Goal: Information Seeking & Learning: Find specific fact

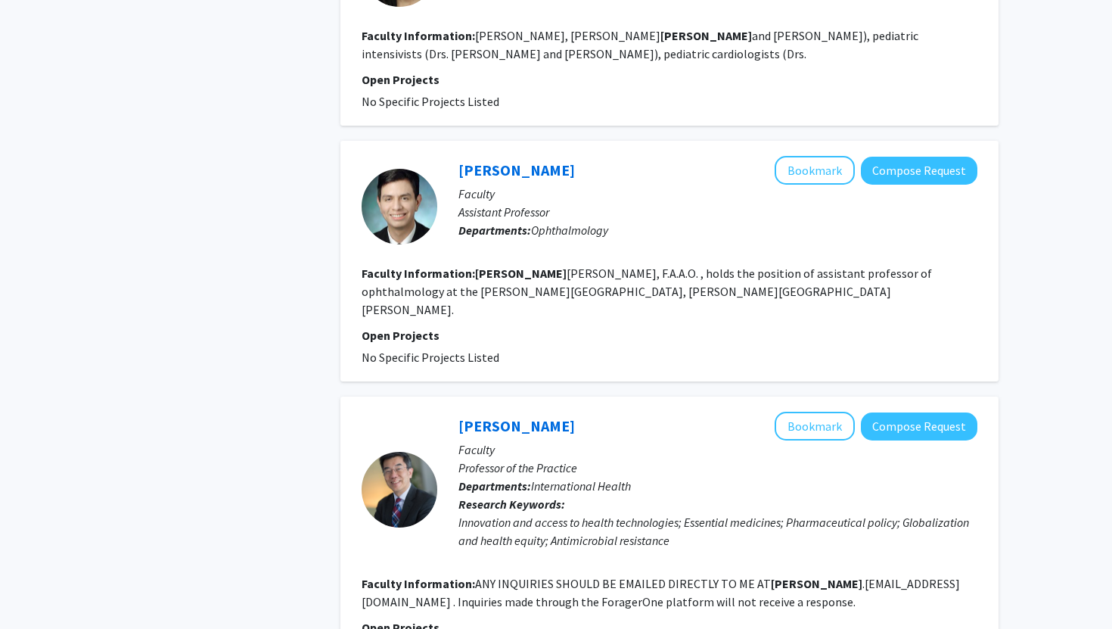
scroll to position [2353, 0]
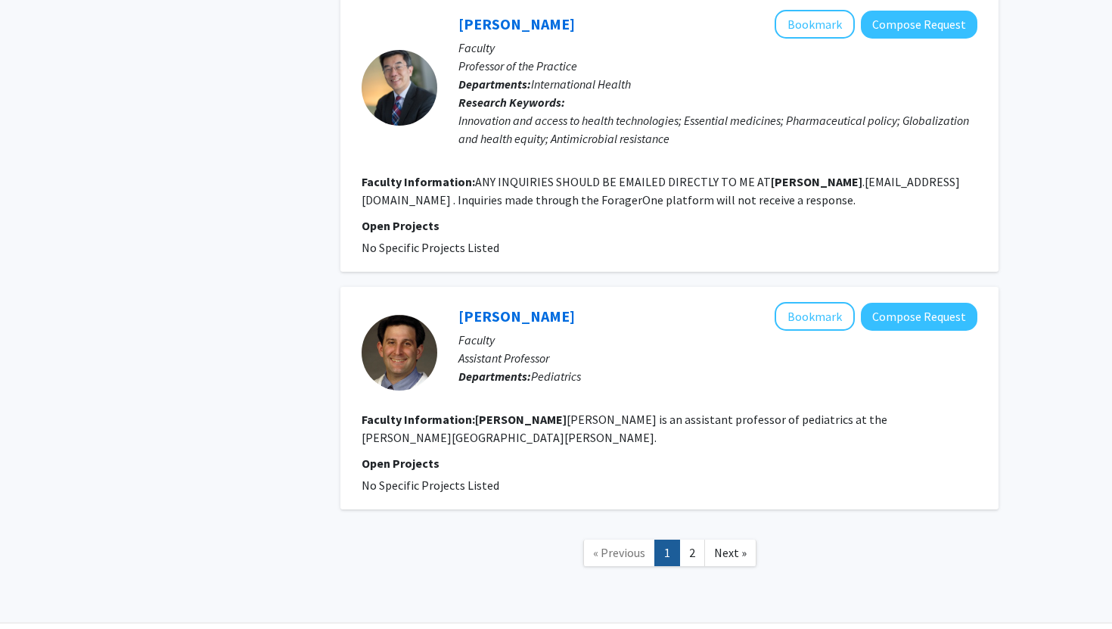
type input "Jeffery Tornheim"
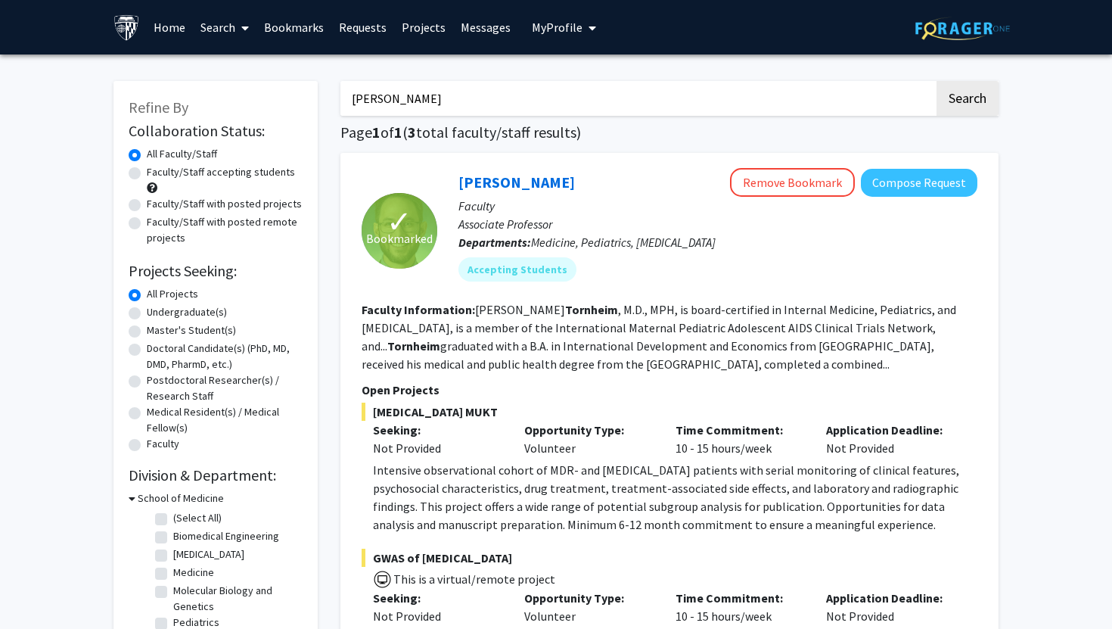
click at [161, 26] on link "Home" at bounding box center [169, 27] width 47 height 53
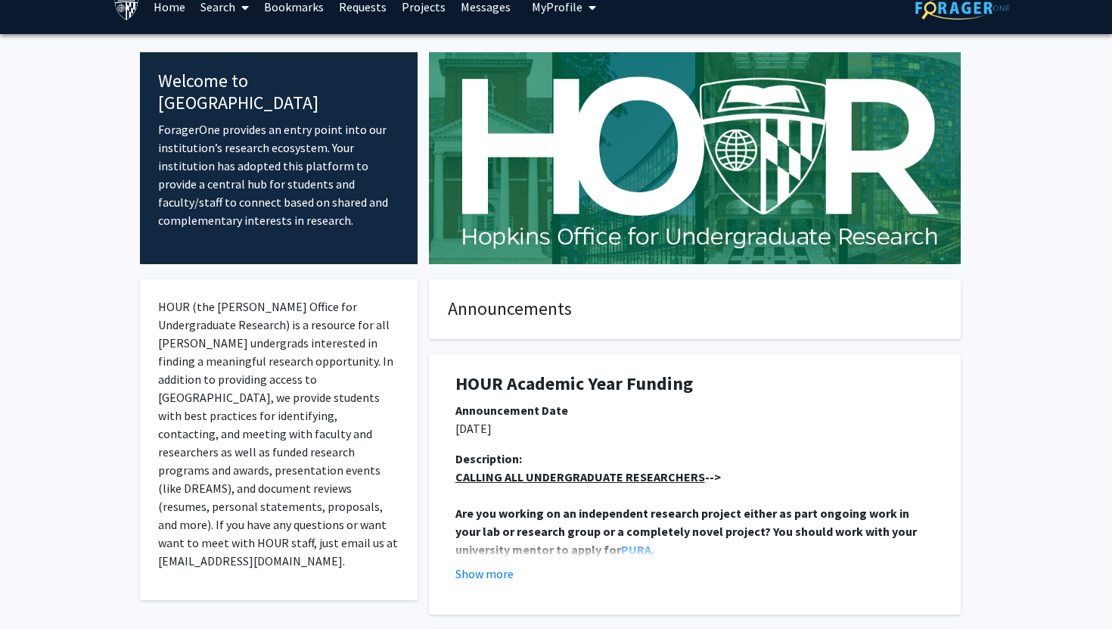
scroll to position [2, 0]
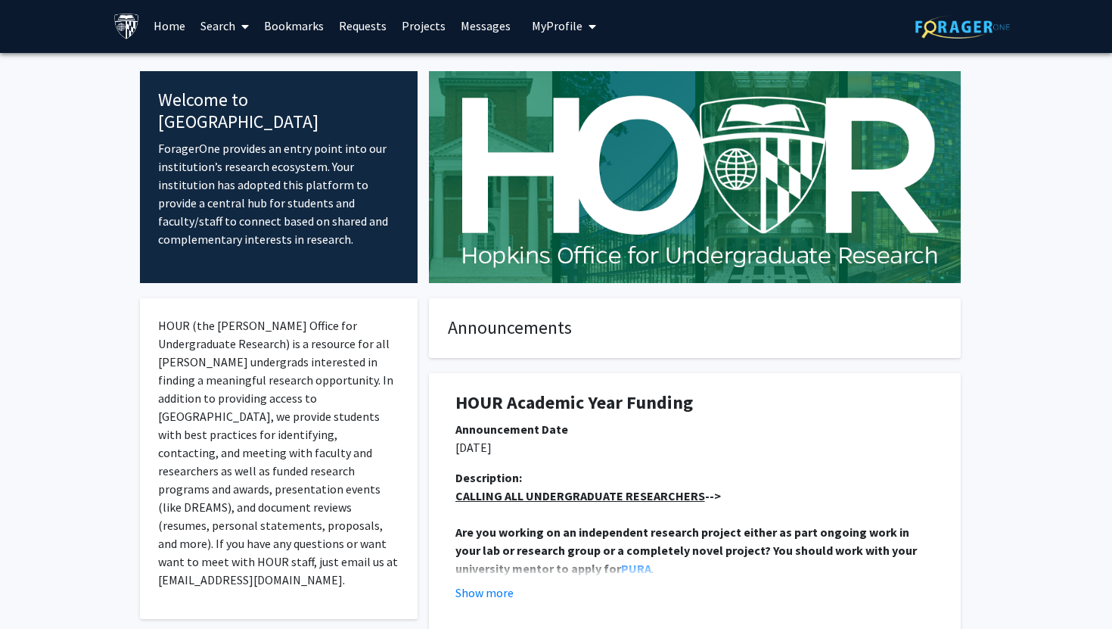
click at [222, 30] on link "Search" at bounding box center [225, 25] width 64 height 53
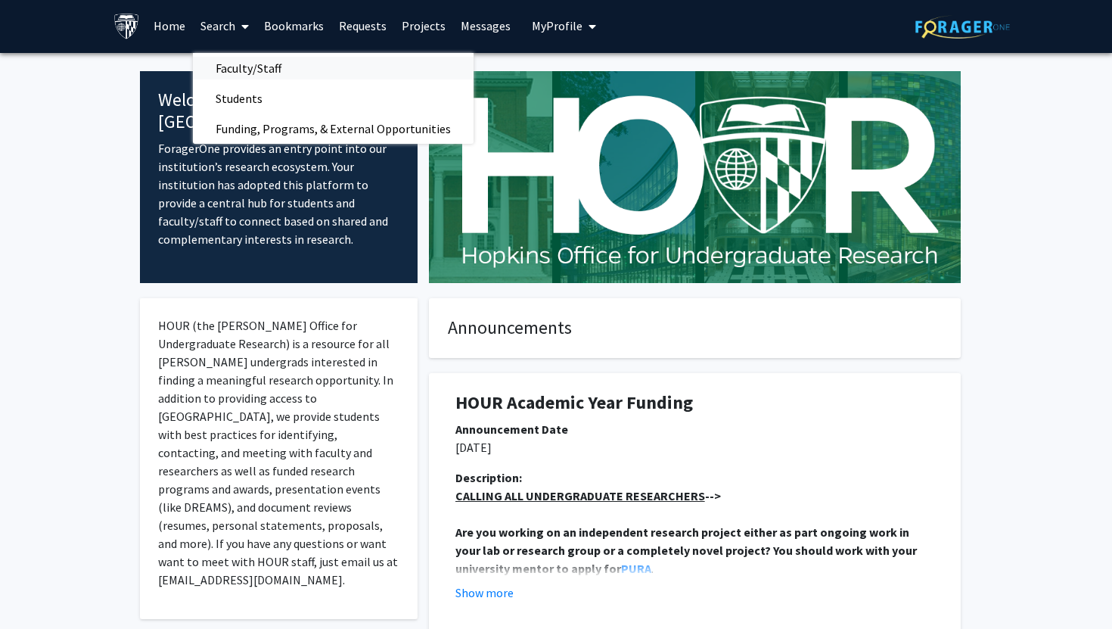
click at [247, 62] on span "Faculty/Staff" at bounding box center [248, 68] width 111 height 30
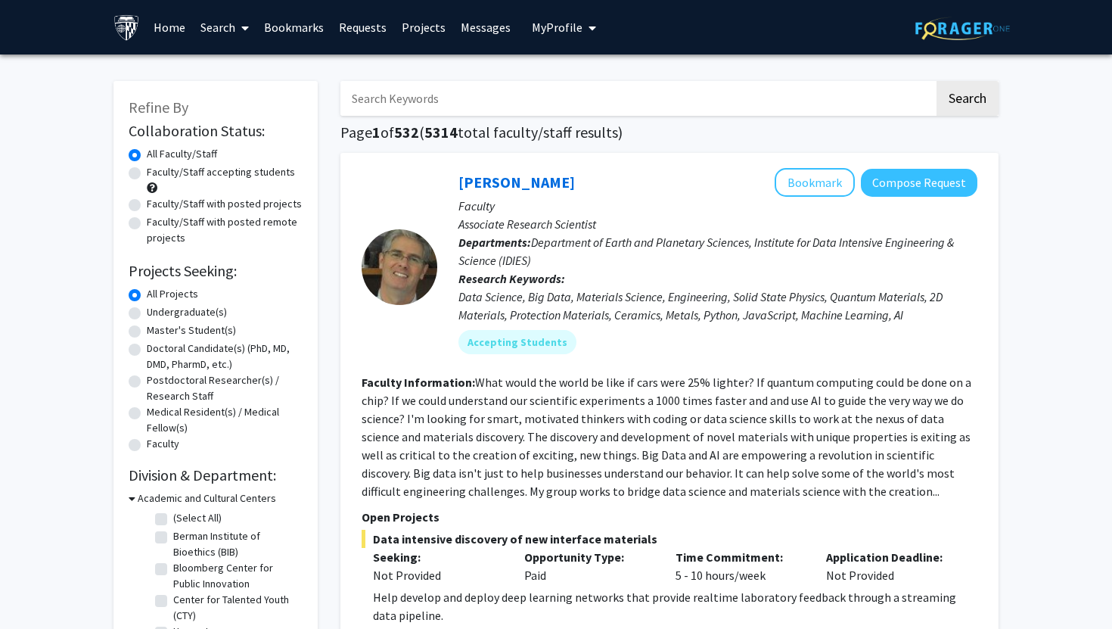
click at [216, 19] on link "Search" at bounding box center [225, 27] width 64 height 53
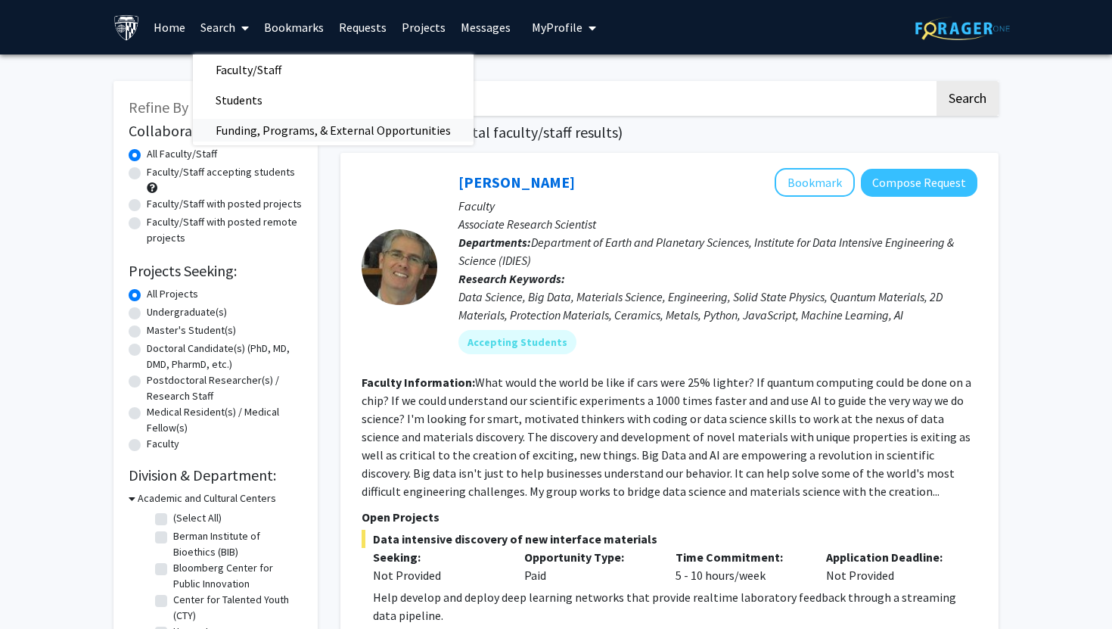
click at [278, 140] on span "Funding, Programs, & External Opportunities" at bounding box center [333, 130] width 281 height 30
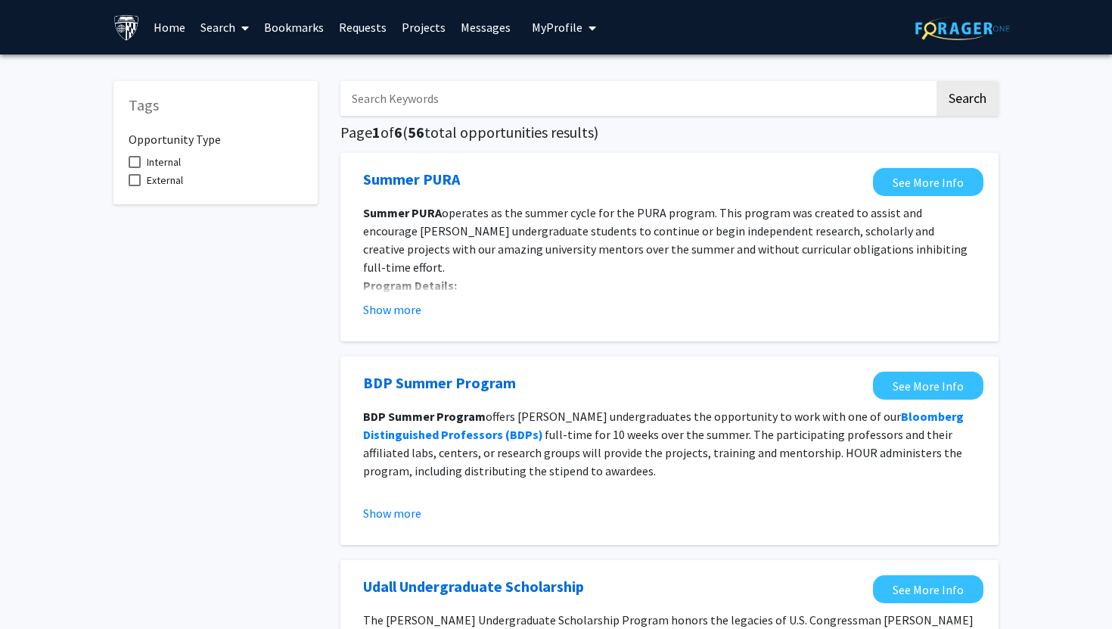
click at [165, 161] on span "Internal" at bounding box center [164, 162] width 34 height 18
click at [135, 168] on input "Internal" at bounding box center [134, 168] width 1 height 1
checkbox input "true"
click at [226, 33] on link "Search" at bounding box center [225, 27] width 64 height 53
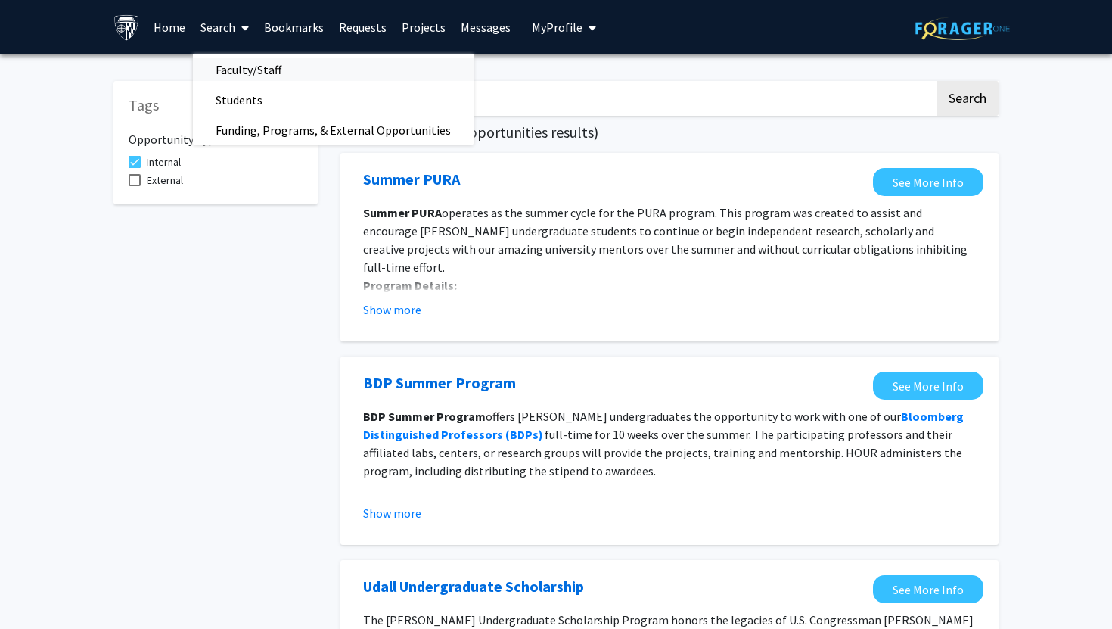
click at [283, 74] on span "Faculty/Staff" at bounding box center [248, 69] width 111 height 30
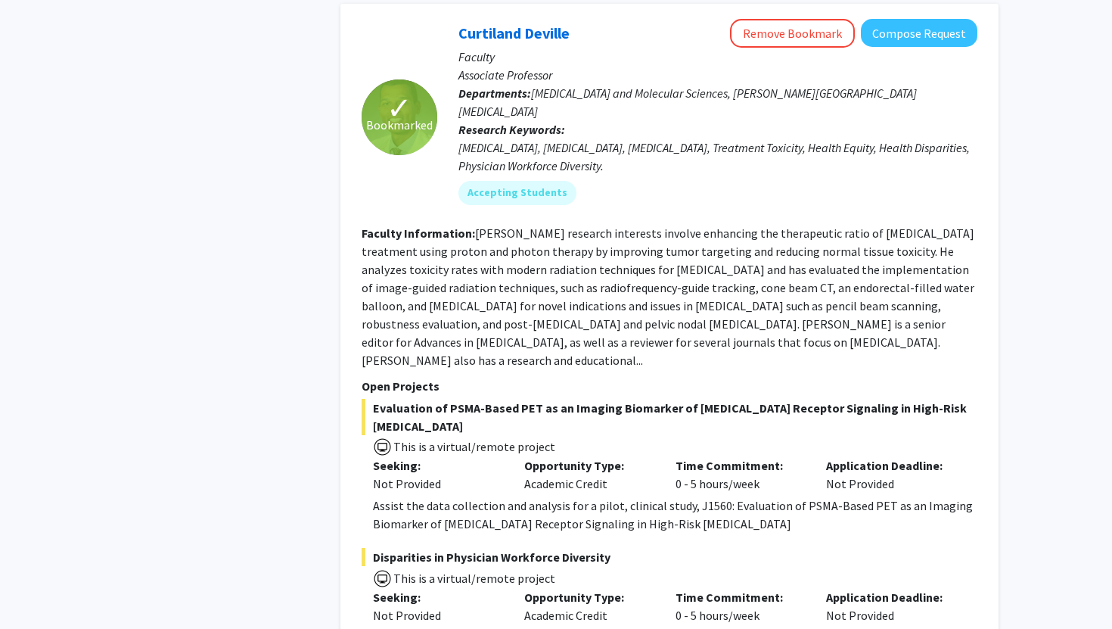
scroll to position [7225, 0]
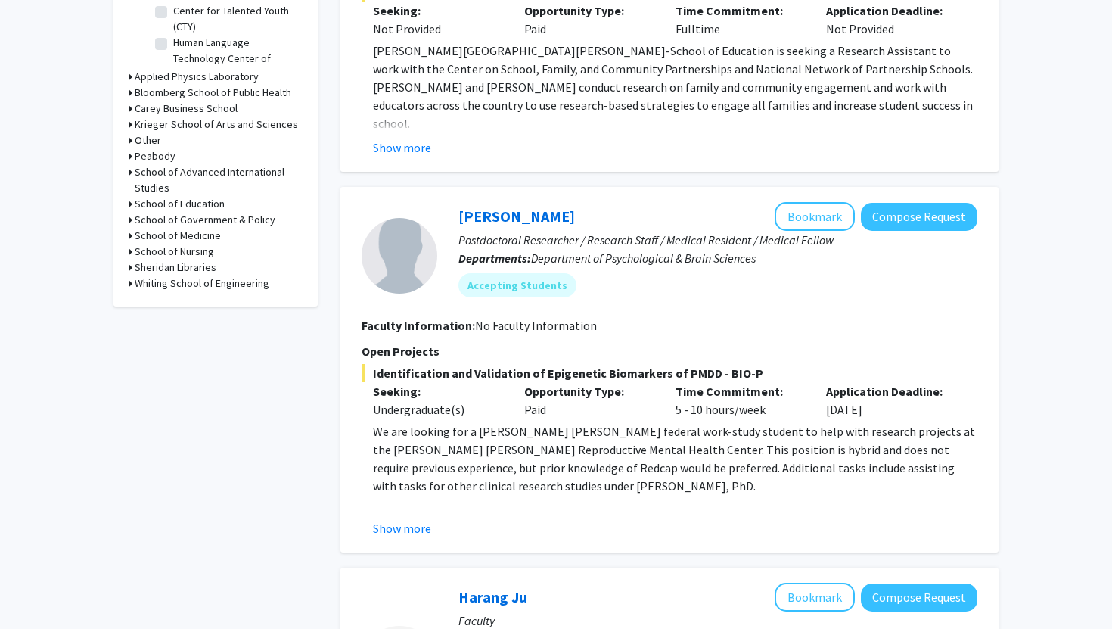
scroll to position [593, 0]
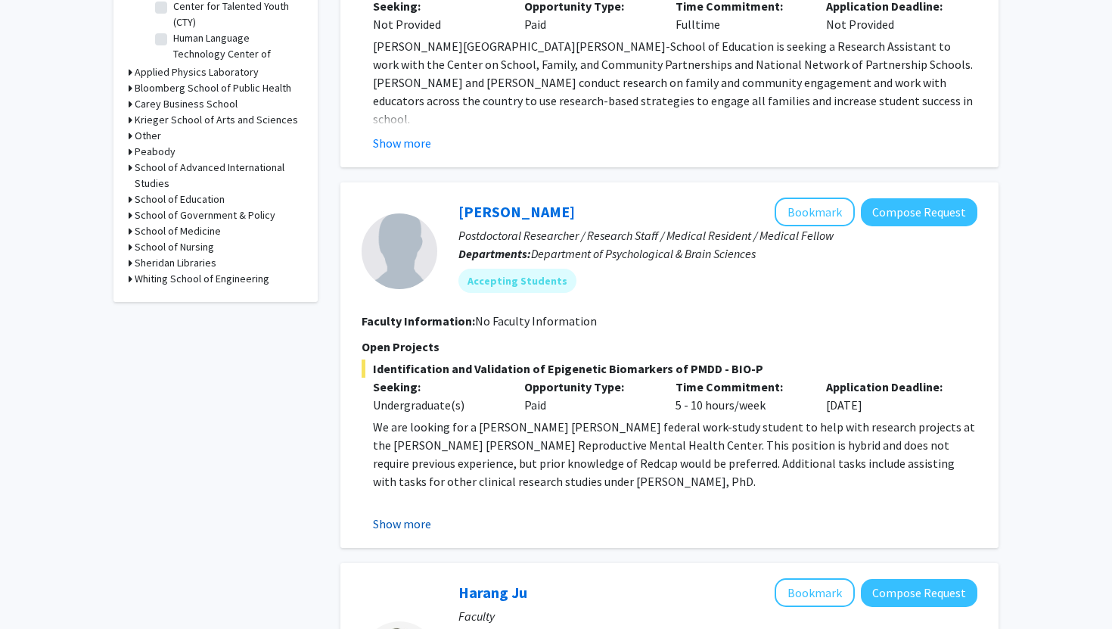
click at [398, 520] on button "Show more" at bounding box center [402, 523] width 58 height 18
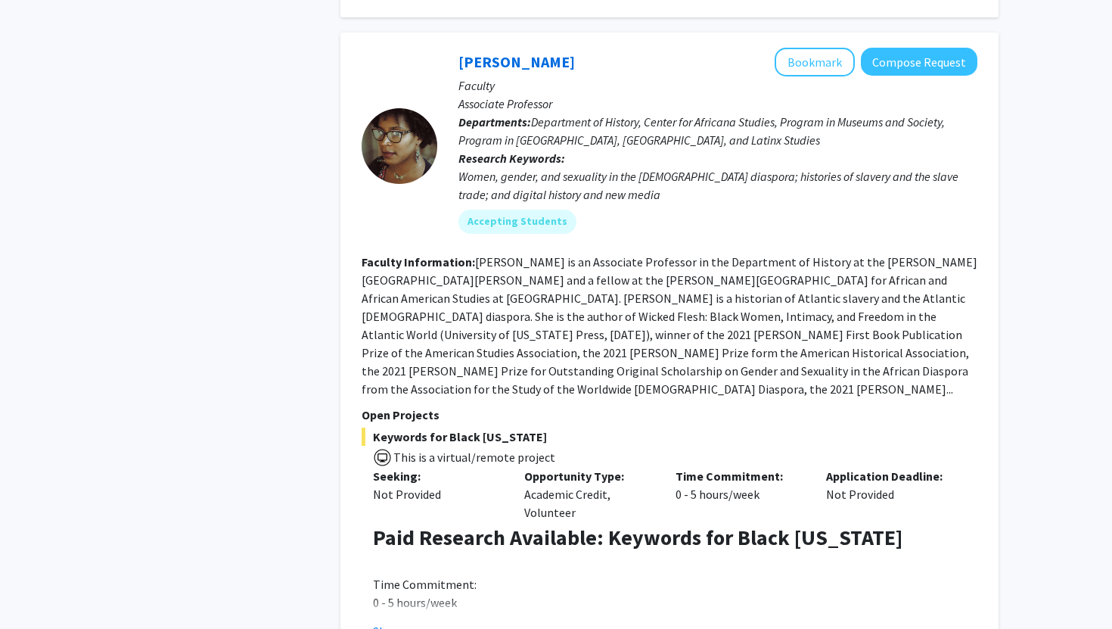
scroll to position [2912, 0]
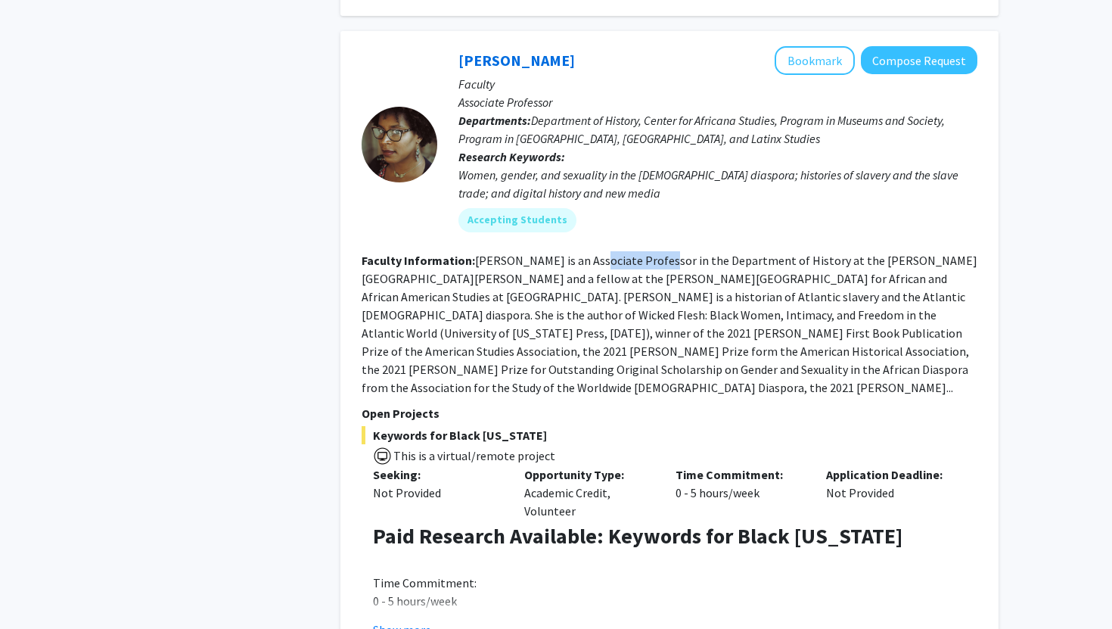
drag, startPoint x: 592, startPoint y: 191, endPoint x: 659, endPoint y: 191, distance: 66.6
click at [659, 253] on fg-read-more "[PERSON_NAME] is an Associate Professor in the Department of History at the [PE…" at bounding box center [670, 324] width 616 height 142
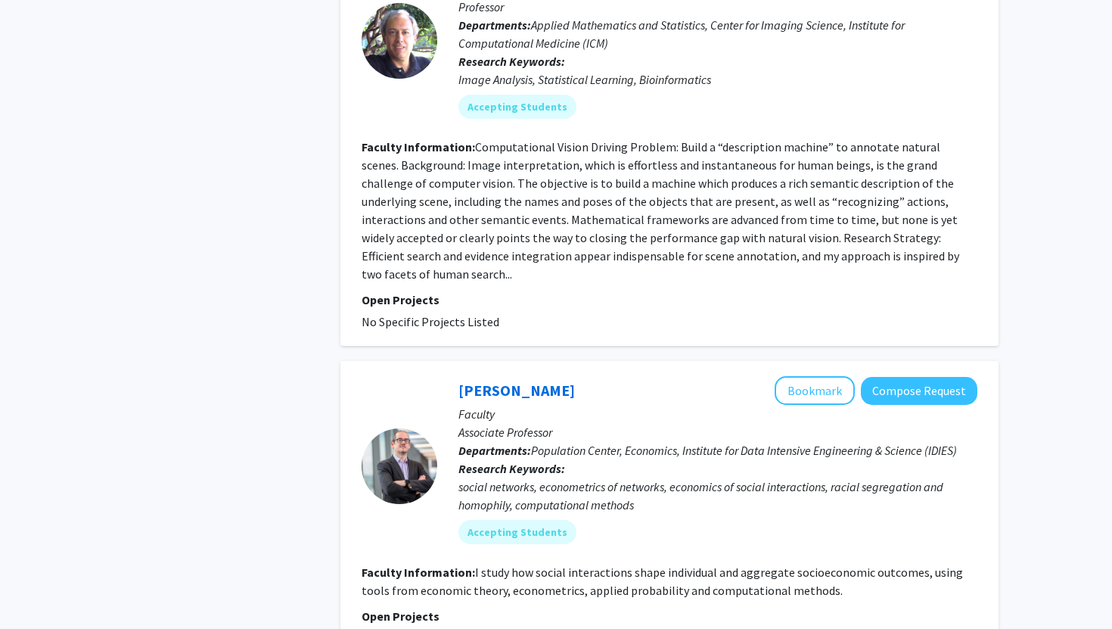
scroll to position [4496, 0]
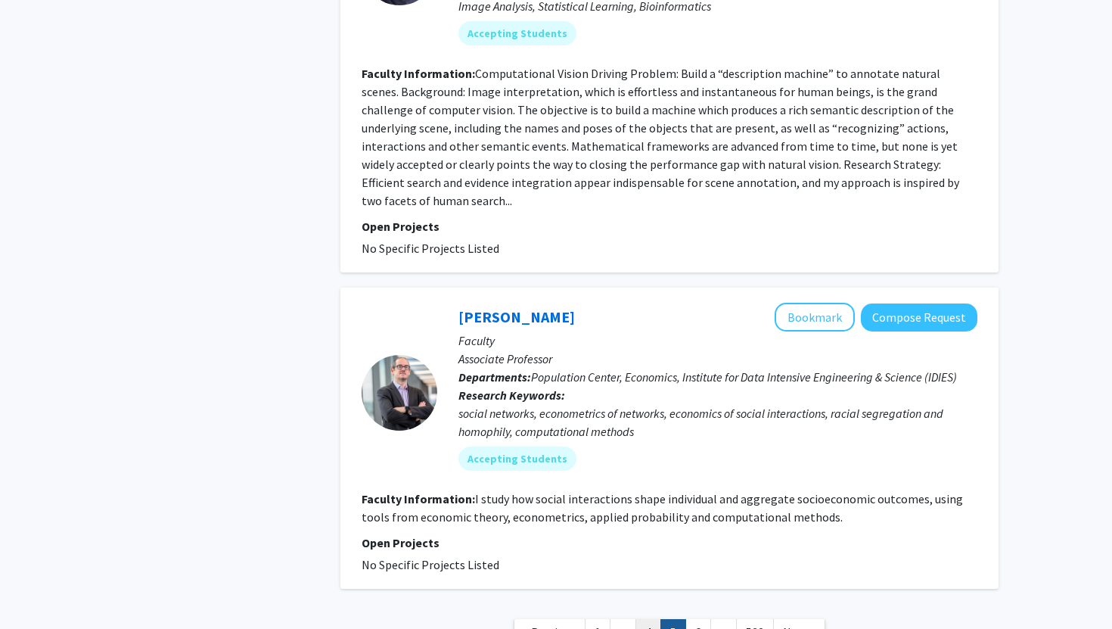
click at [650, 619] on link "4" at bounding box center [648, 632] width 26 height 26
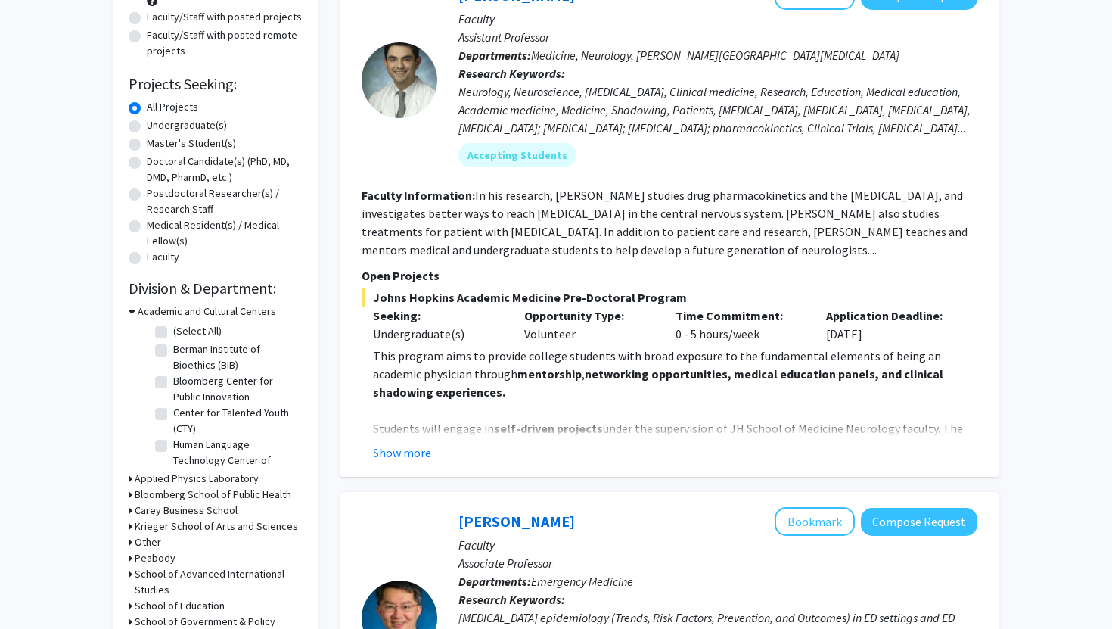
scroll to position [201, 0]
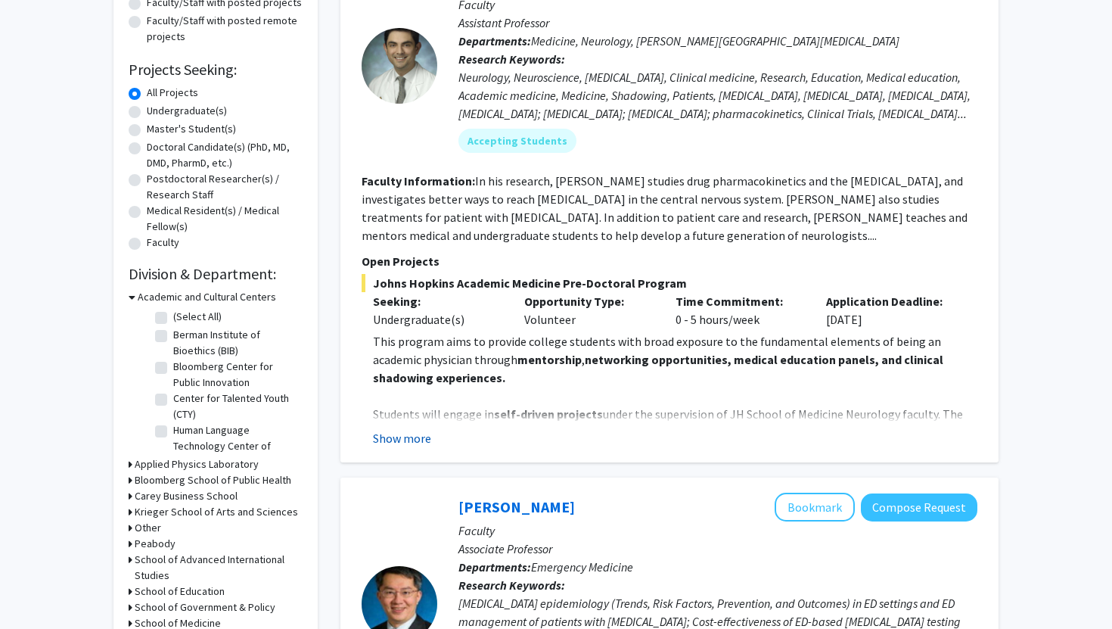
click at [419, 440] on button "Show more" at bounding box center [402, 438] width 58 height 18
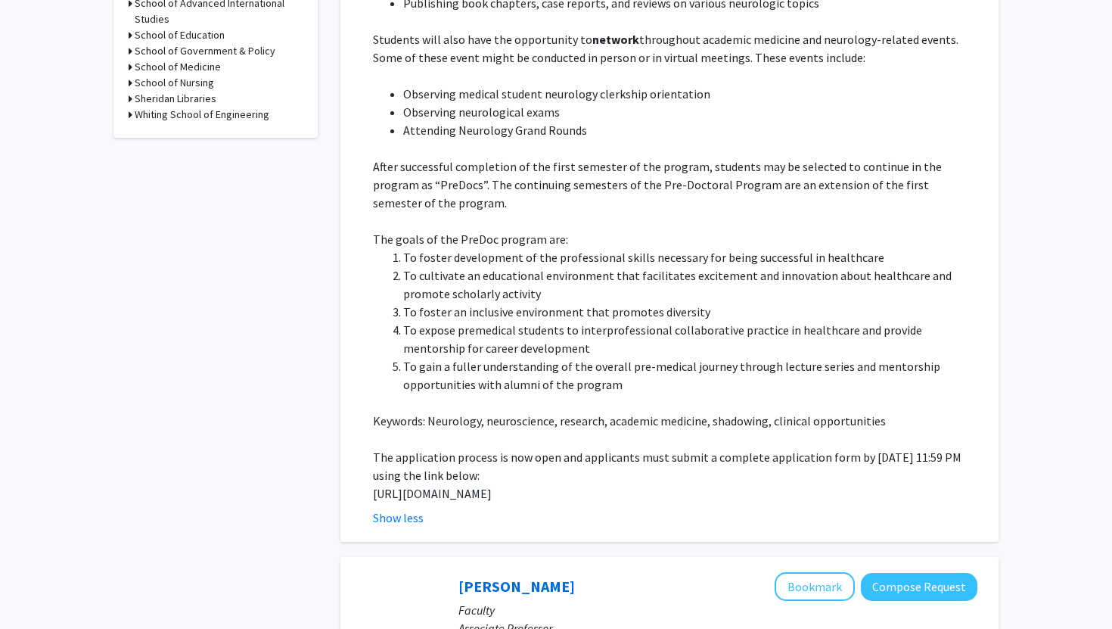
scroll to position [759, 0]
drag, startPoint x: 367, startPoint y: 471, endPoint x: 461, endPoint y: 496, distance: 97.3
click at [461, 496] on fg-read-more "This program aims to provide college students with broad exposure to the fundam…" at bounding box center [670, 150] width 616 height 750
copy p "https://docs.google.com/forms/d/e/1FAIpQLSfs9lKRobckOITW585IvGZb3cvsBE6oiZybaV9…"
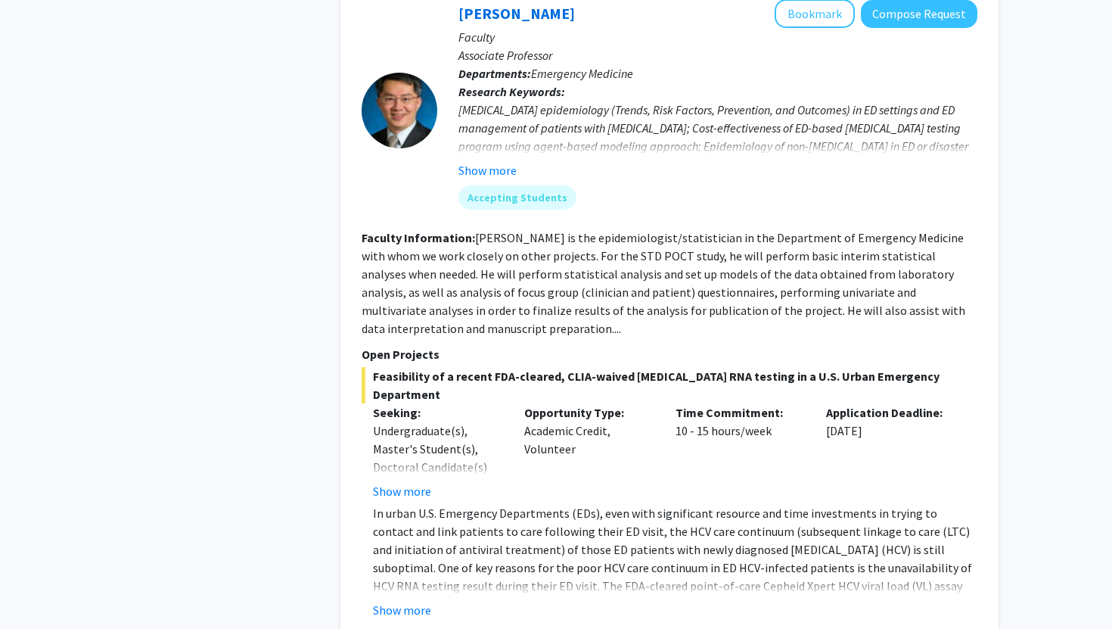
scroll to position [1333, 0]
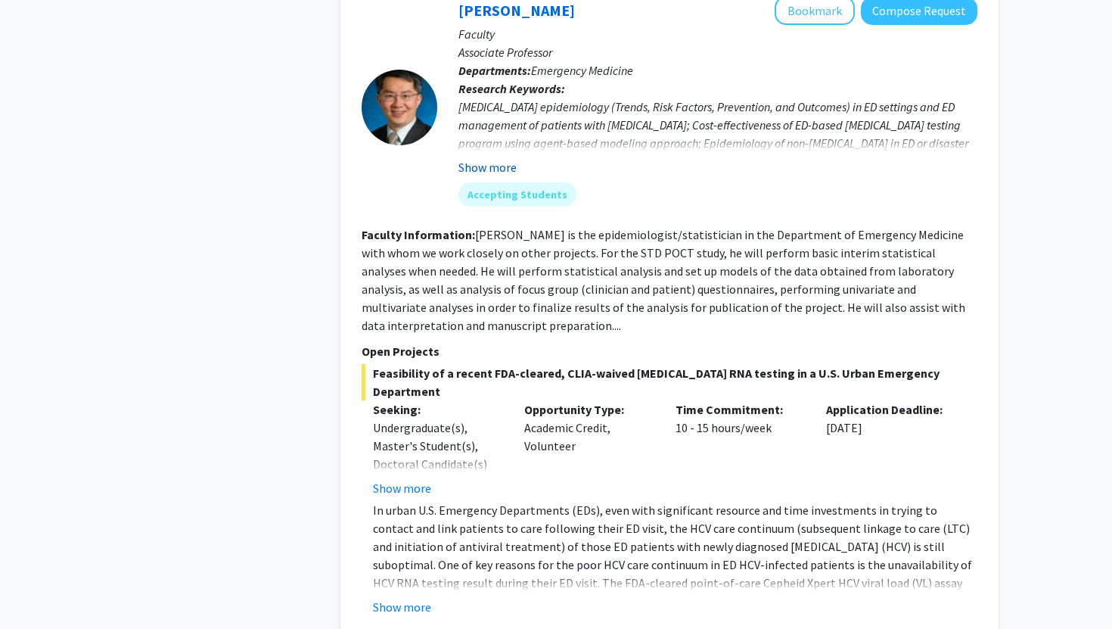
click at [504, 168] on button "Show more" at bounding box center [487, 167] width 58 height 18
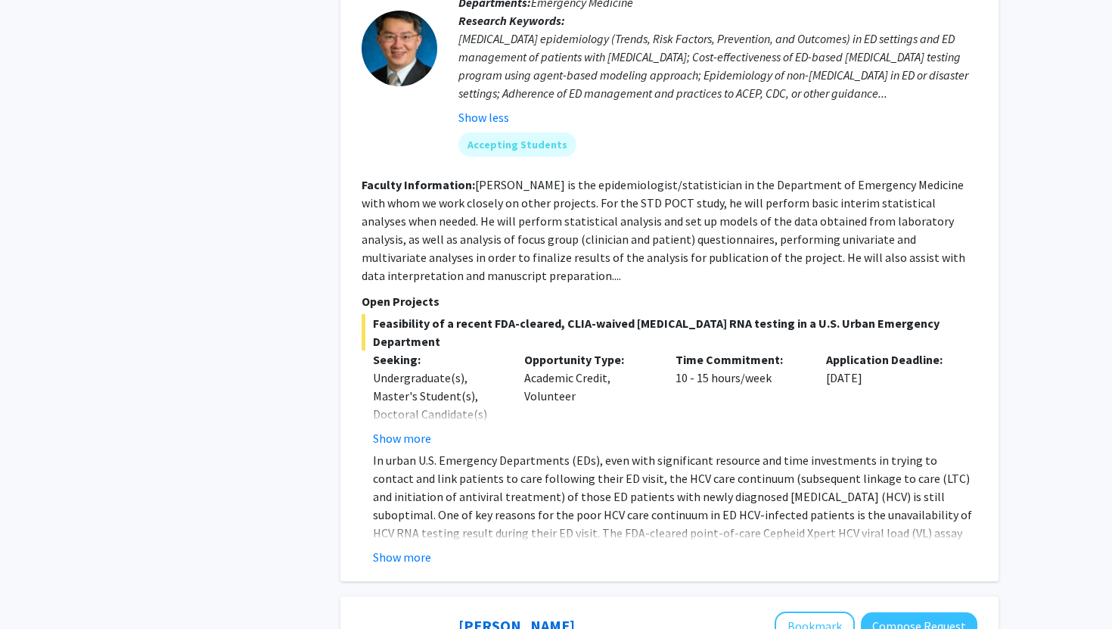
scroll to position [1408, 0]
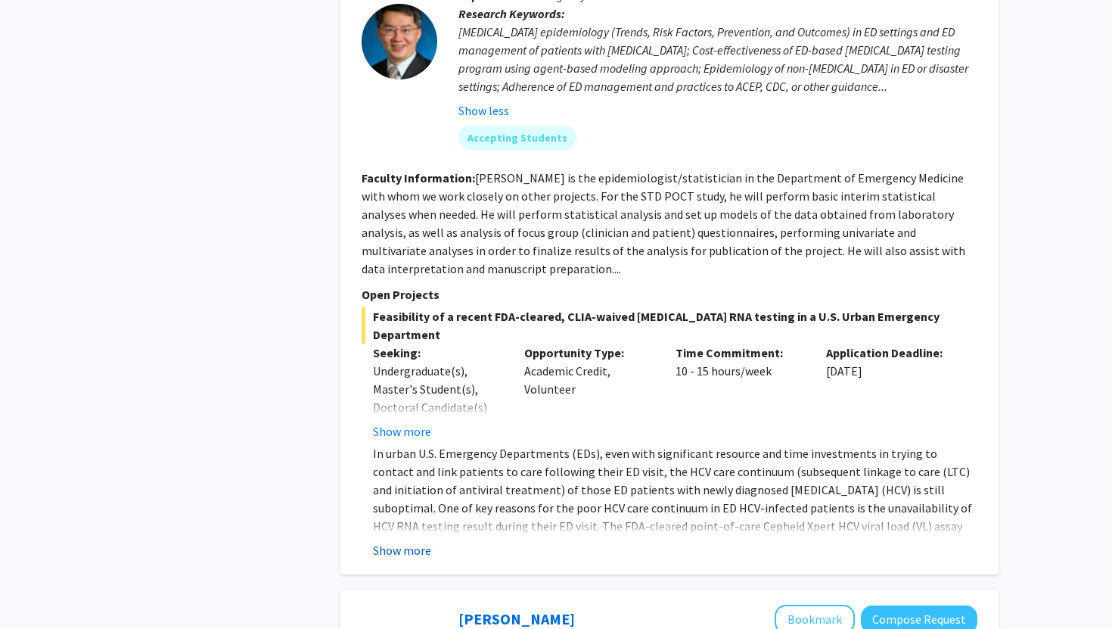
click at [387, 541] on button "Show more" at bounding box center [402, 550] width 58 height 18
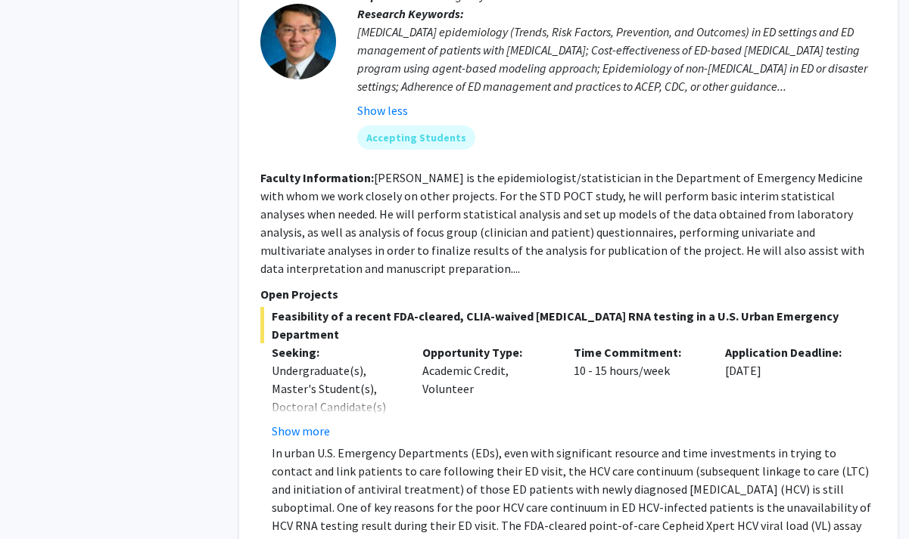
scroll to position [1409, 0]
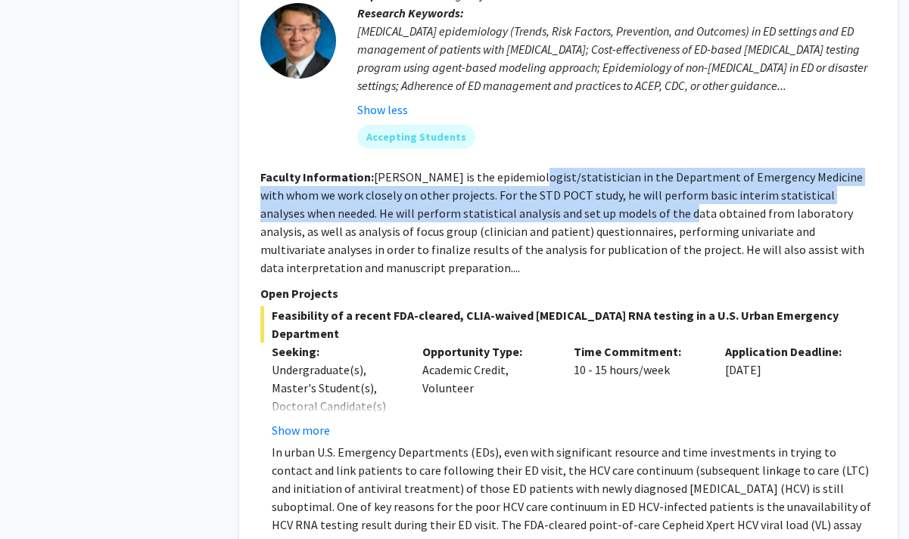
drag, startPoint x: 520, startPoint y: 179, endPoint x: 568, endPoint y: 209, distance: 56.1
click at [568, 209] on fg-read-more "Dr. Hsieh is the epidemiologist/statistician in the Department of Emergency Med…" at bounding box center [562, 222] width 604 height 106
click at [551, 211] on fg-read-more "Dr. Hsieh is the epidemiologist/statistician in the Department of Emergency Med…" at bounding box center [562, 222] width 604 height 106
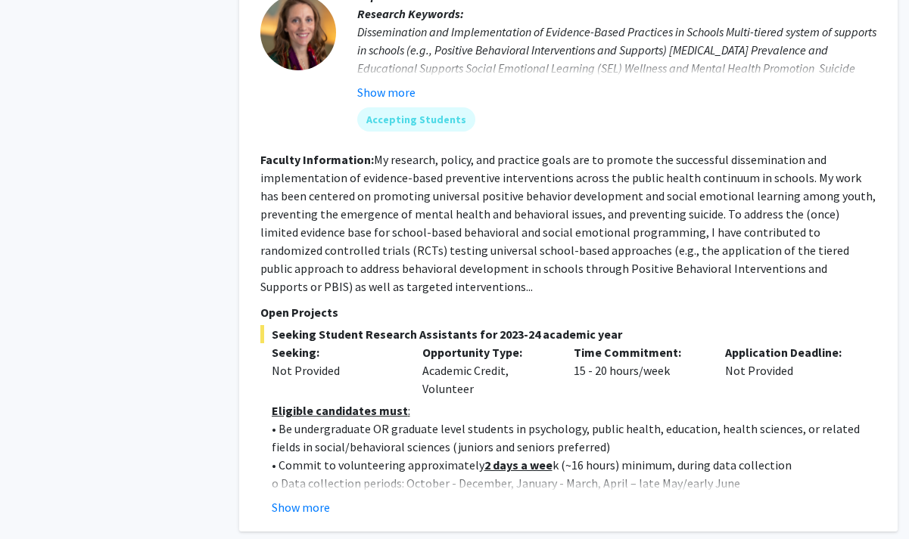
scroll to position [2305, 0]
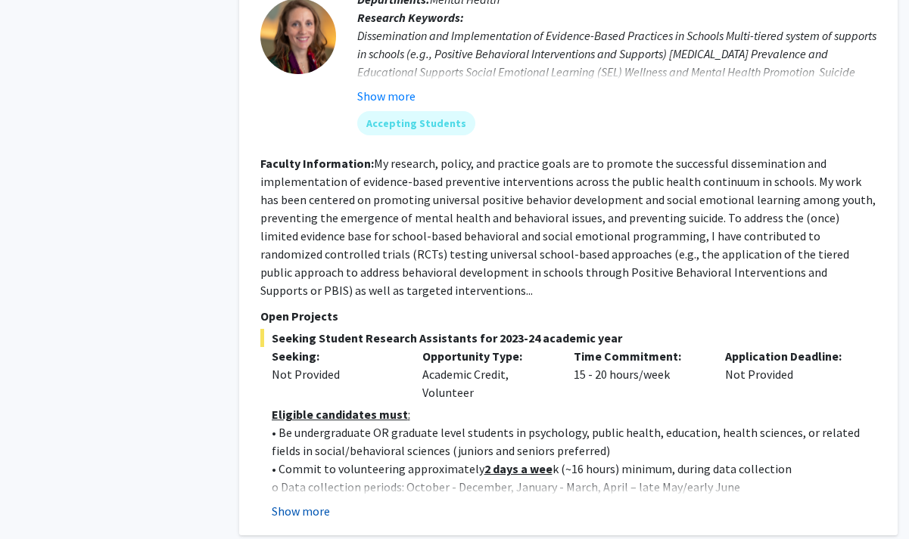
click at [313, 502] on button "Show more" at bounding box center [301, 511] width 58 height 18
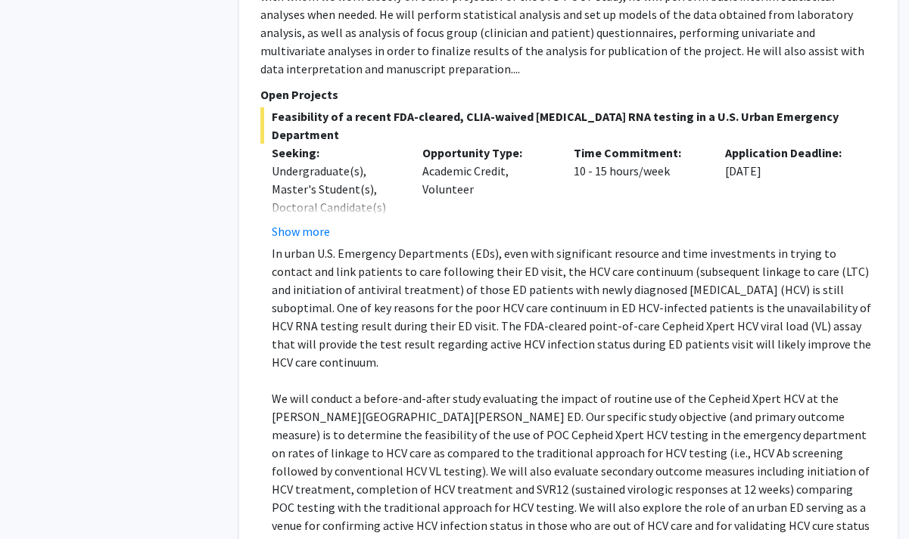
scroll to position [1612, 0]
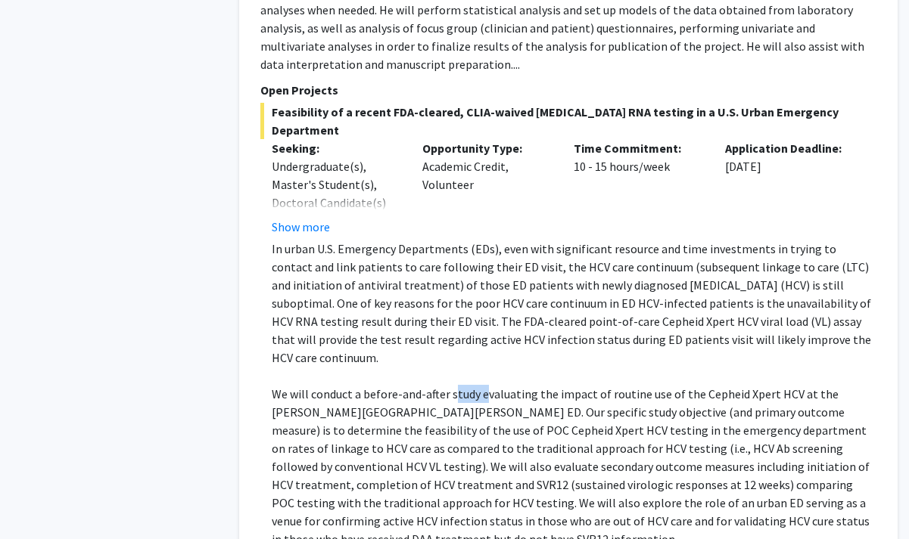
drag, startPoint x: 449, startPoint y: 359, endPoint x: 483, endPoint y: 360, distance: 33.3
click at [483, 385] on p "We will conduct a before-and-after study evaluating the impact of routine use o…" at bounding box center [574, 466] width 604 height 163
click at [432, 385] on p "We will conduct a before-and-after study evaluating the impact of routine use o…" at bounding box center [574, 466] width 604 height 163
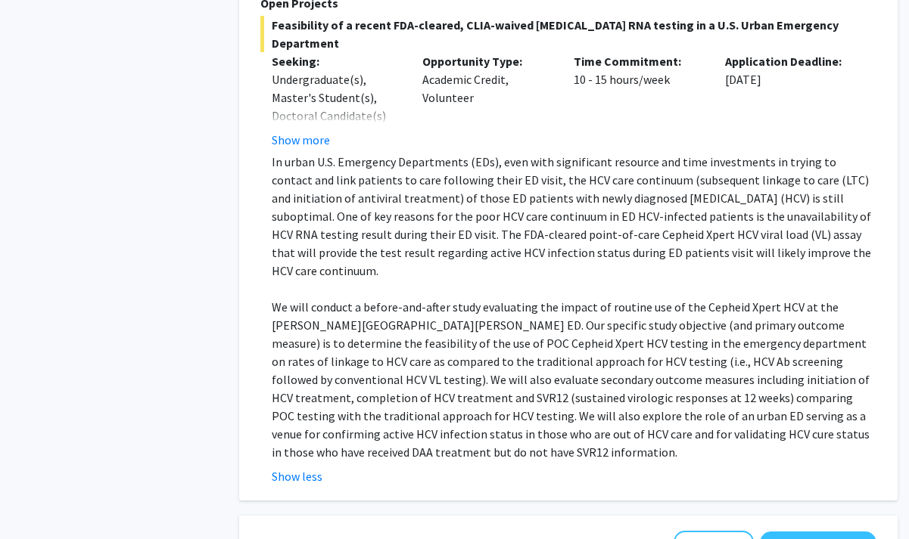
scroll to position [1701, 0]
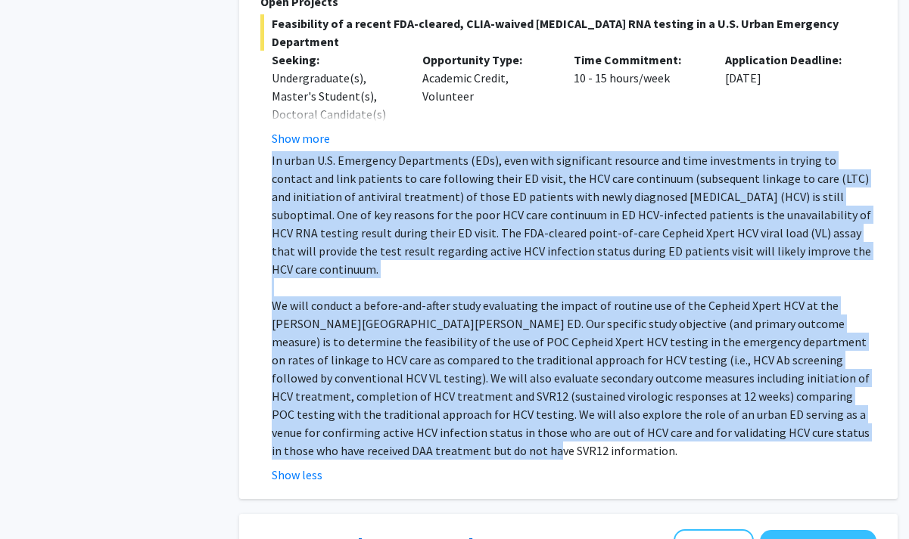
drag, startPoint x: 358, startPoint y: 408, endPoint x: 263, endPoint y: 138, distance: 285.7
click at [263, 151] on fg-read-more "In urban U.S. Emergency Departments (EDs), even with significant resource and t…" at bounding box center [568, 317] width 616 height 333
copy div "In urban U.S. Emergency Departments (EDs), even with significant resource and t…"
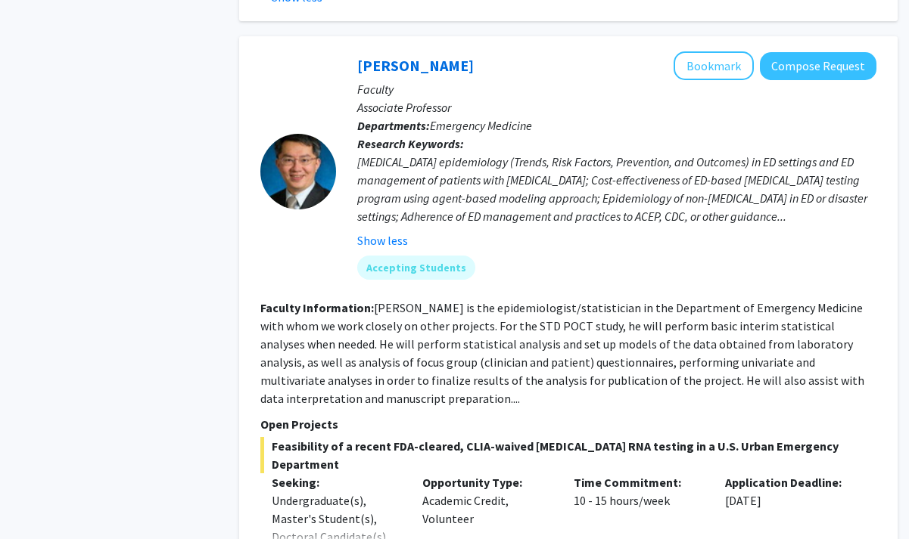
scroll to position [1275, 0]
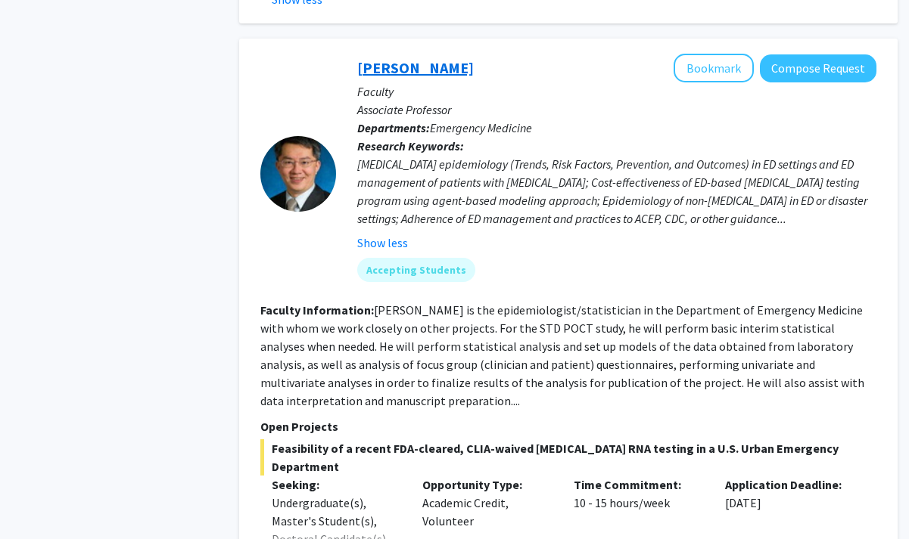
click at [425, 67] on link "Yu-Hsiang Hsieh" at bounding box center [415, 67] width 117 height 19
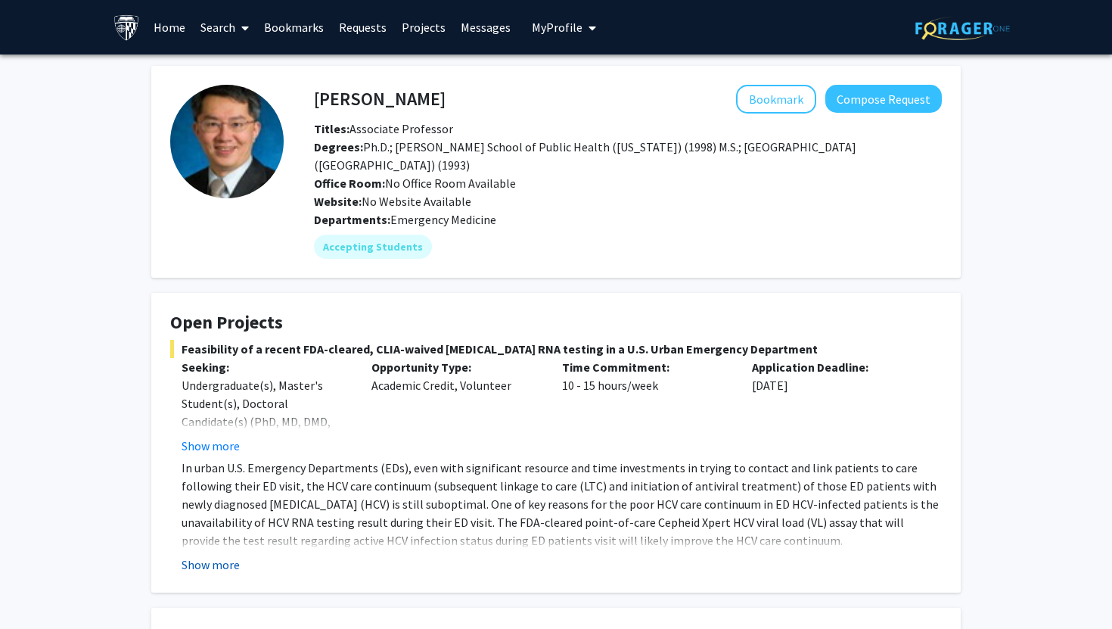
click at [215, 564] on button "Show more" at bounding box center [211, 564] width 58 height 18
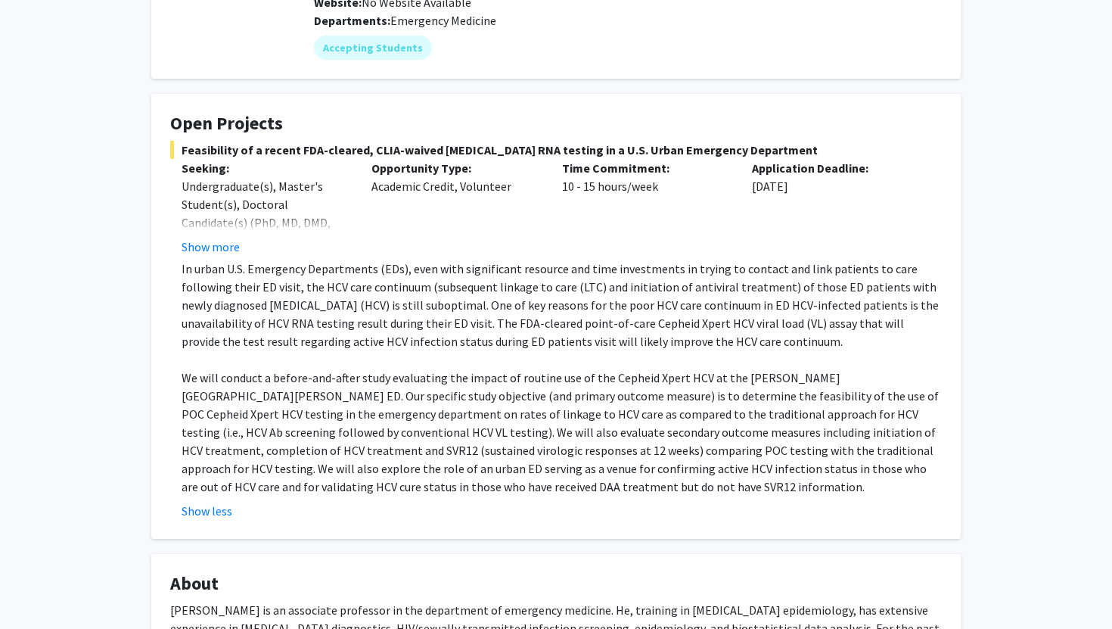
scroll to position [212, 0]
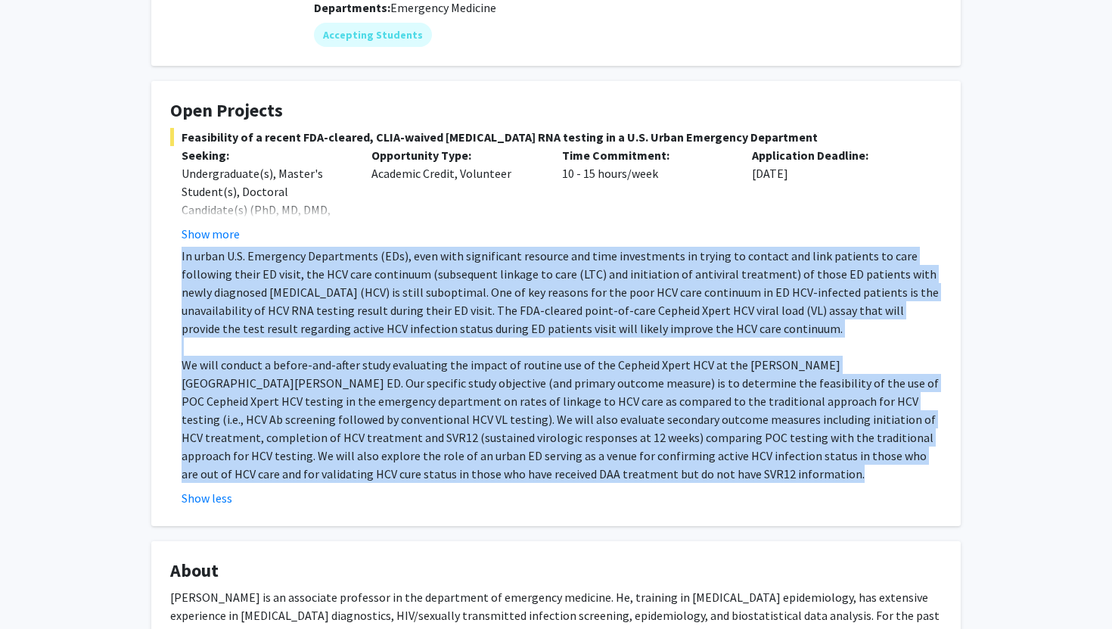
drag, startPoint x: 535, startPoint y: 483, endPoint x: 175, endPoint y: 259, distance: 424.0
click at [175, 259] on fg-read-more "In urban U.S. Emergency Departments (EDs), even with significant resource and t…" at bounding box center [556, 377] width 772 height 260
copy div "In urban U.S. Emergency Departments (EDs), even with significant resource and t…"
click at [441, 293] on p "In urban U.S. Emergency Departments (EDs), even with significant resource and t…" at bounding box center [562, 292] width 760 height 91
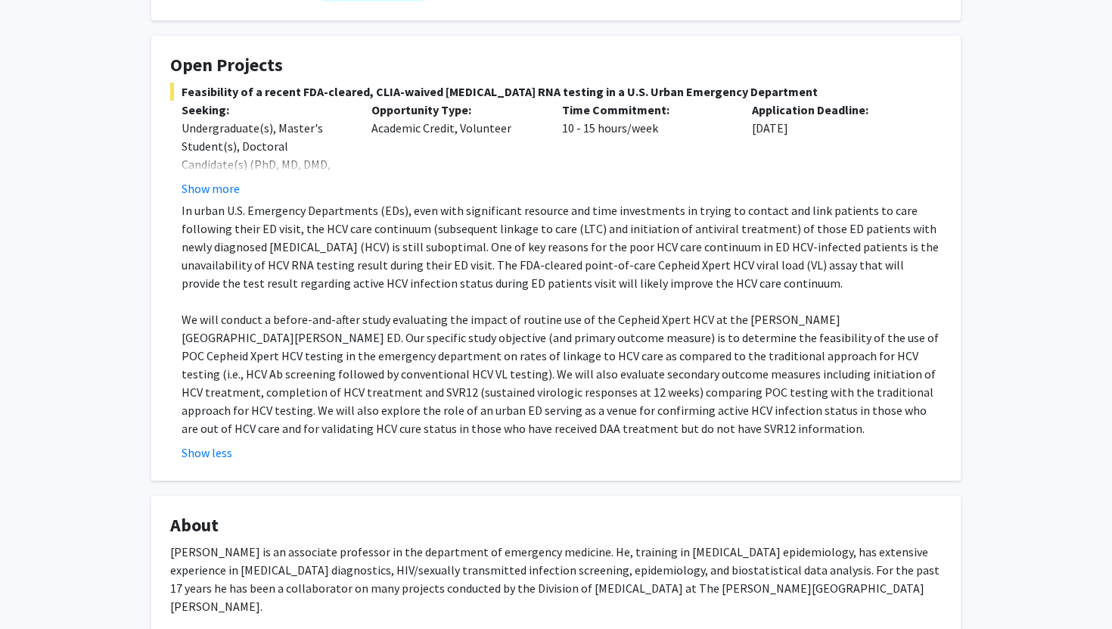
scroll to position [269, 0]
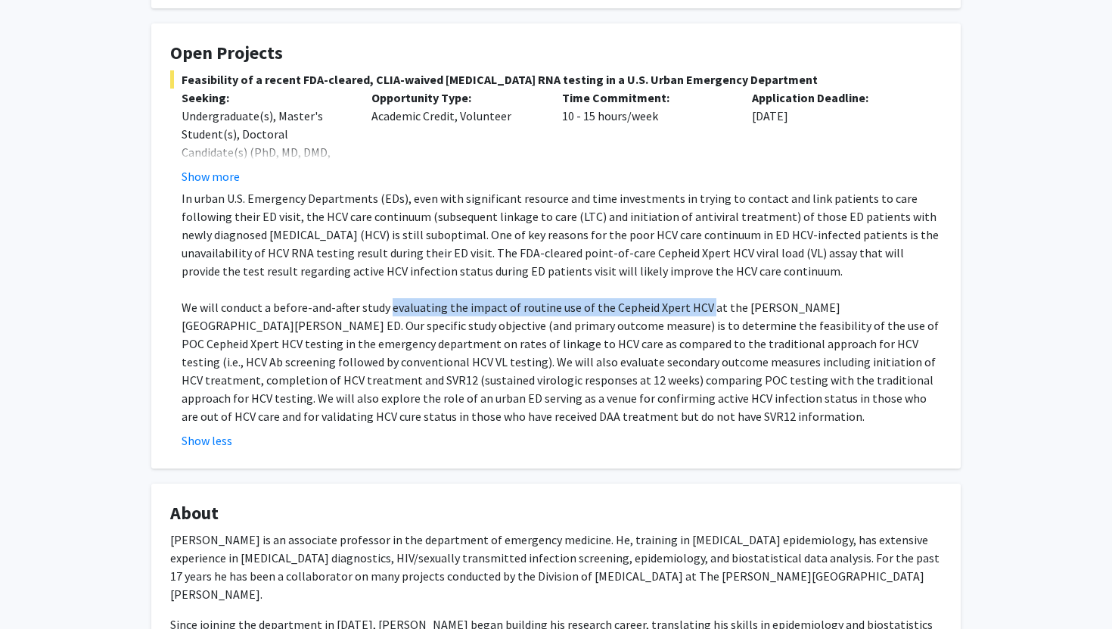
drag, startPoint x: 388, startPoint y: 308, endPoint x: 701, endPoint y: 305, distance: 313.2
click at [701, 305] on p "We will conduct a before-and-after study evaluating the impact of routine use o…" at bounding box center [562, 361] width 760 height 127
copy p "evaluating the impact of routine use of the Cepheid Xpert HCV"
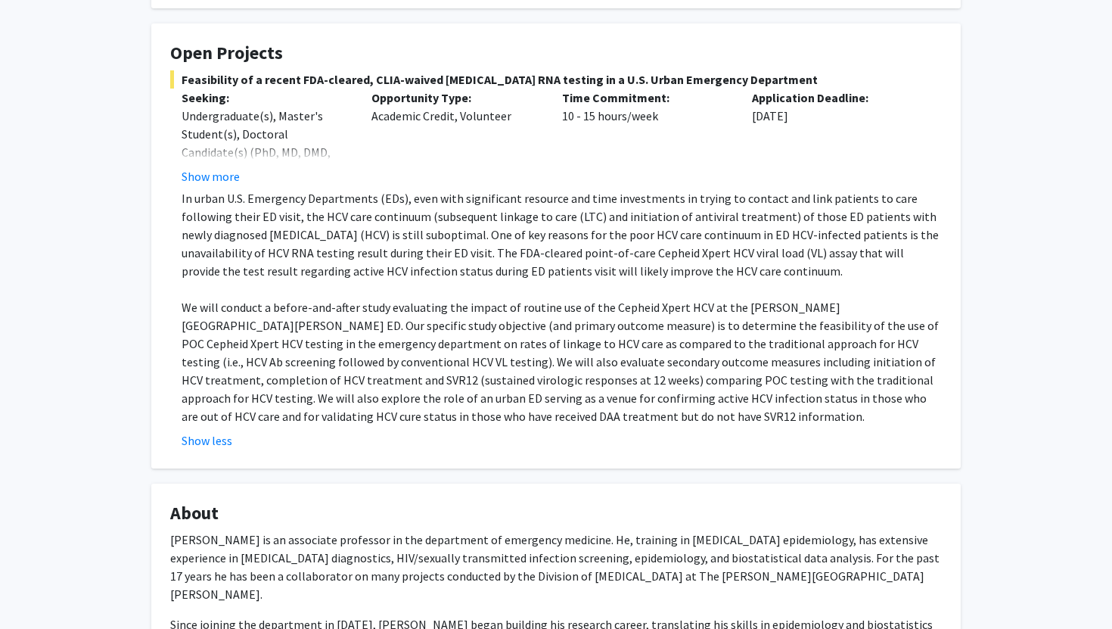
click at [583, 334] on p "We will conduct a before-and-after study evaluating the impact of routine use o…" at bounding box center [562, 361] width 760 height 127
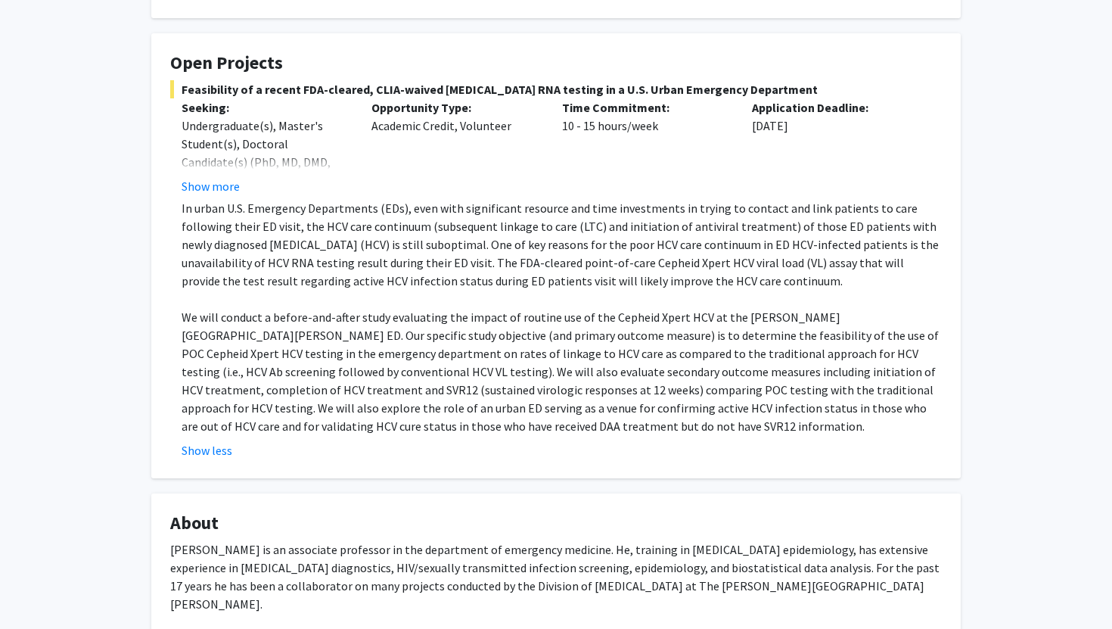
scroll to position [259, 0]
drag, startPoint x: 461, startPoint y: 317, endPoint x: 702, endPoint y: 325, distance: 240.7
click at [702, 325] on p "We will conduct a before-and-after study evaluating the impact of routine use o…" at bounding box center [562, 372] width 760 height 127
copy p "impact of routine use of the Cepheid Xpert HCV"
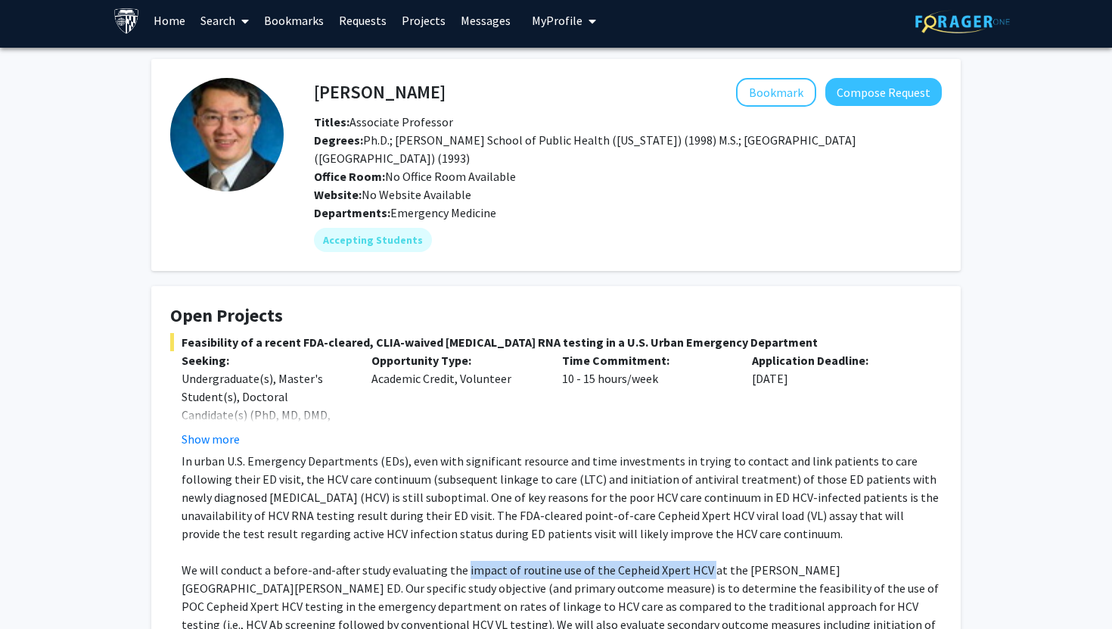
scroll to position [0, 0]
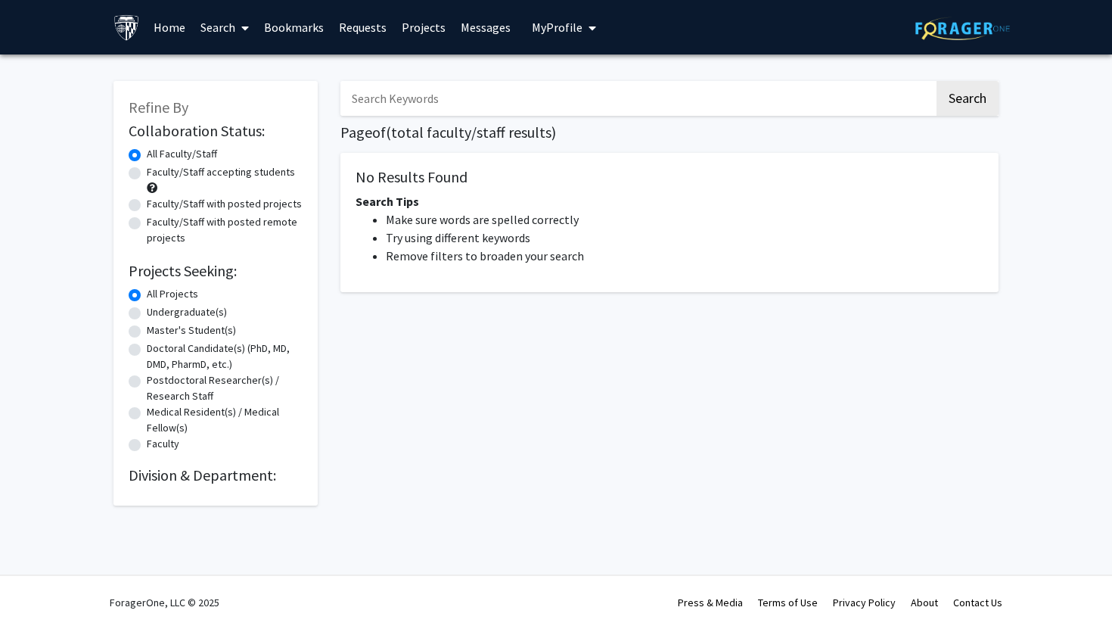
click at [416, 103] on input "Search Keywords" at bounding box center [637, 98] width 594 height 35
type input "biology"
click at [937, 81] on button "Search" at bounding box center [968, 98] width 62 height 35
click at [975, 95] on button "Search" at bounding box center [968, 98] width 62 height 35
click at [977, 38] on img at bounding box center [962, 28] width 95 height 23
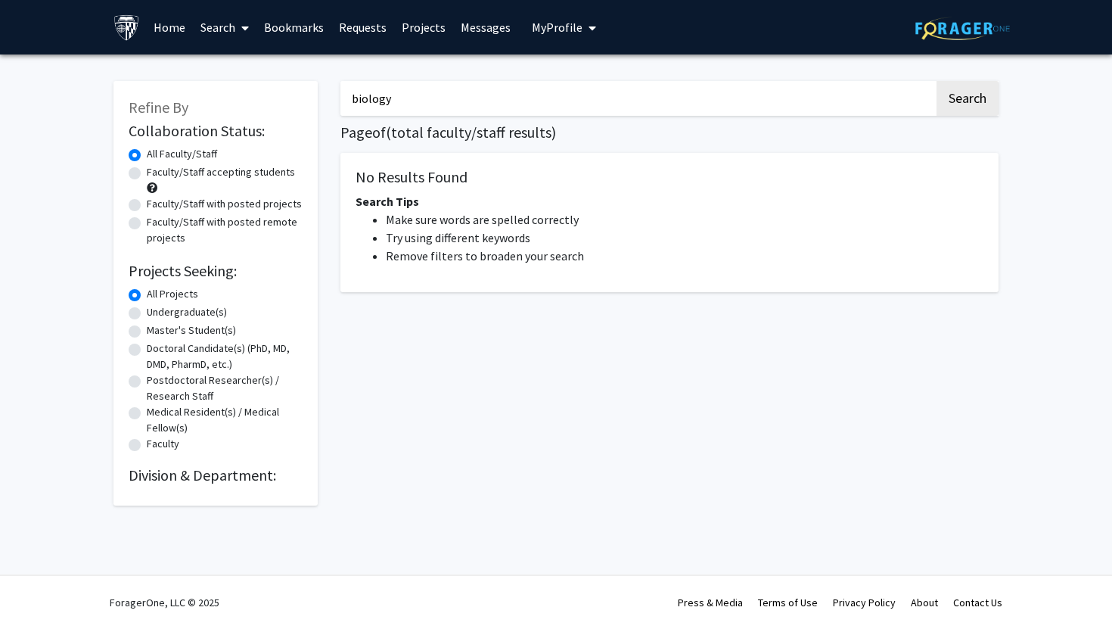
click at [502, 101] on input "biology" at bounding box center [637, 98] width 594 height 35
click at [167, 34] on link "Home" at bounding box center [169, 27] width 47 height 53
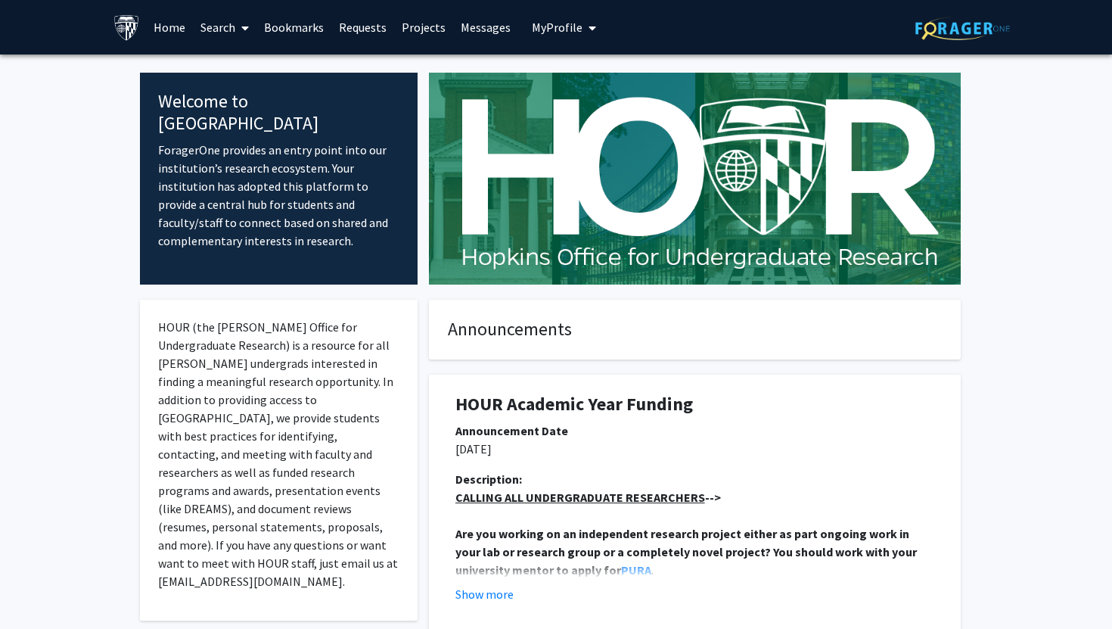
click at [211, 30] on link "Search" at bounding box center [225, 27] width 64 height 53
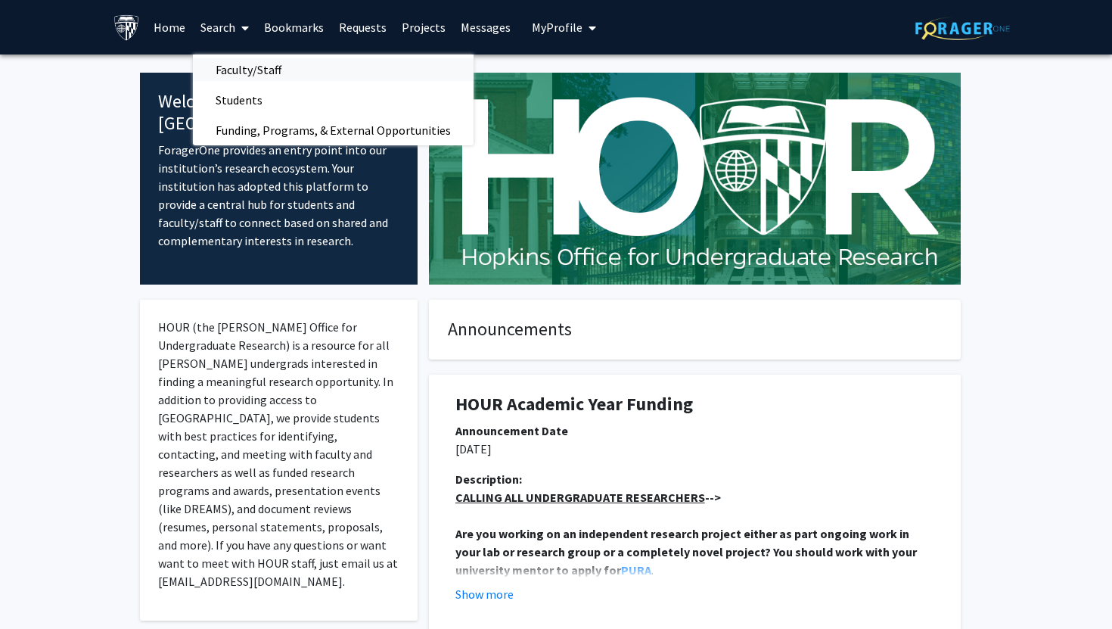
click at [238, 67] on span "Faculty/Staff" at bounding box center [248, 69] width 111 height 30
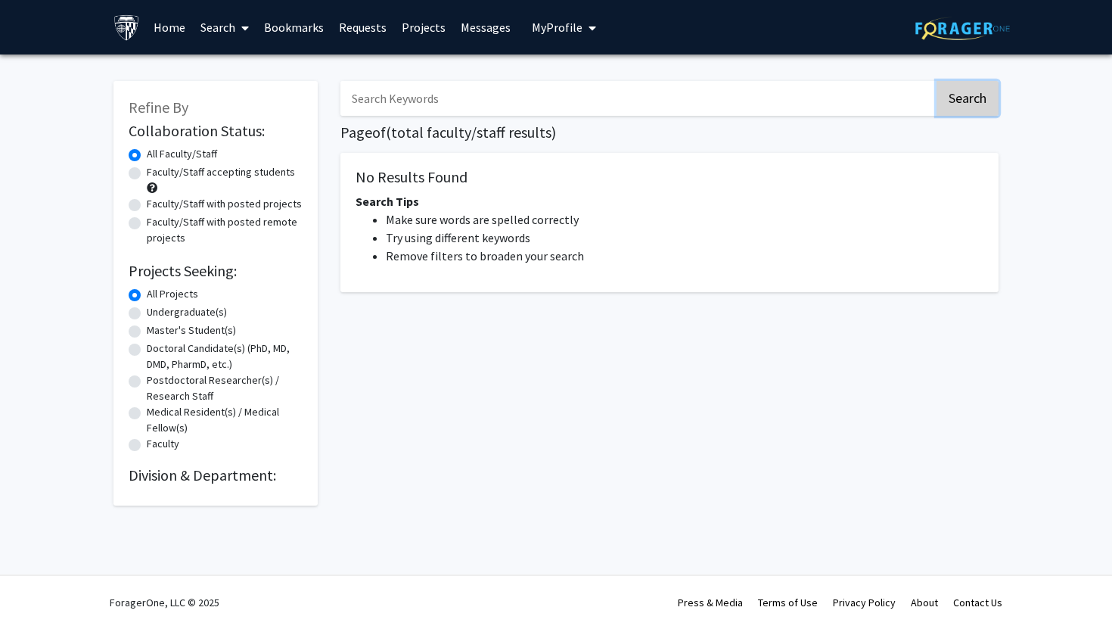
click at [957, 96] on button "Search" at bounding box center [968, 98] width 62 height 35
click at [956, 96] on button "Search" at bounding box center [968, 98] width 62 height 35
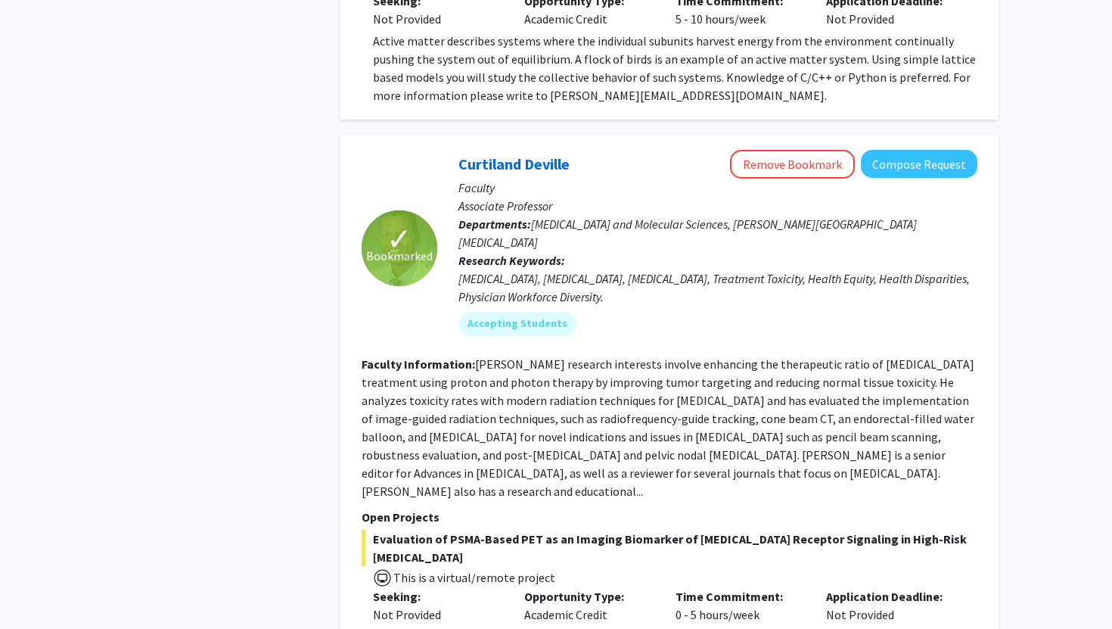
scroll to position [7225, 0]
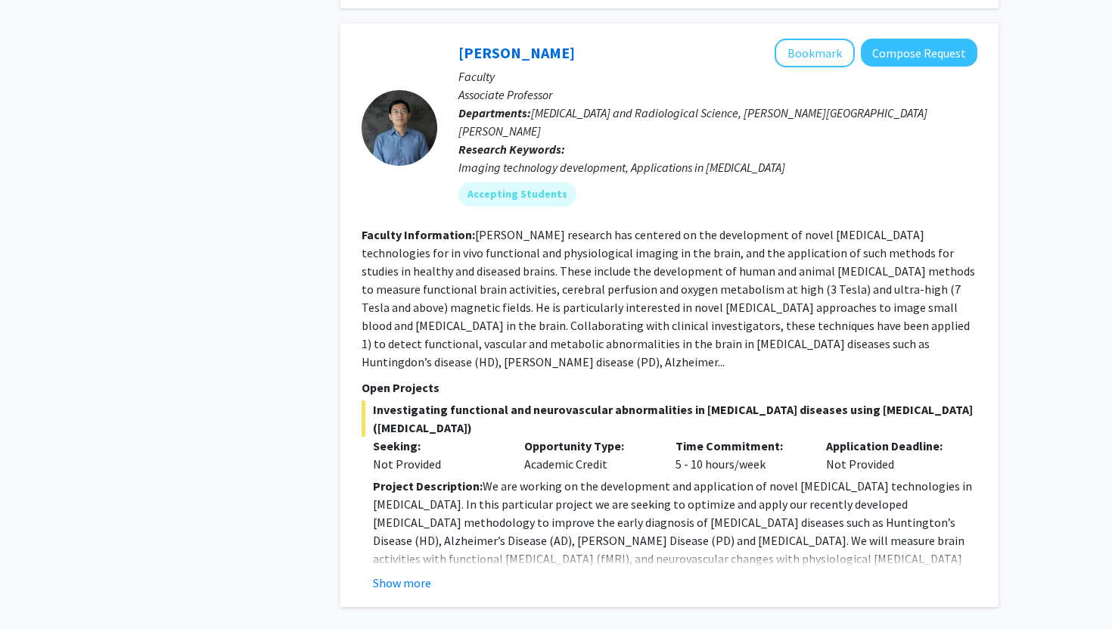
scroll to position [5326, 0]
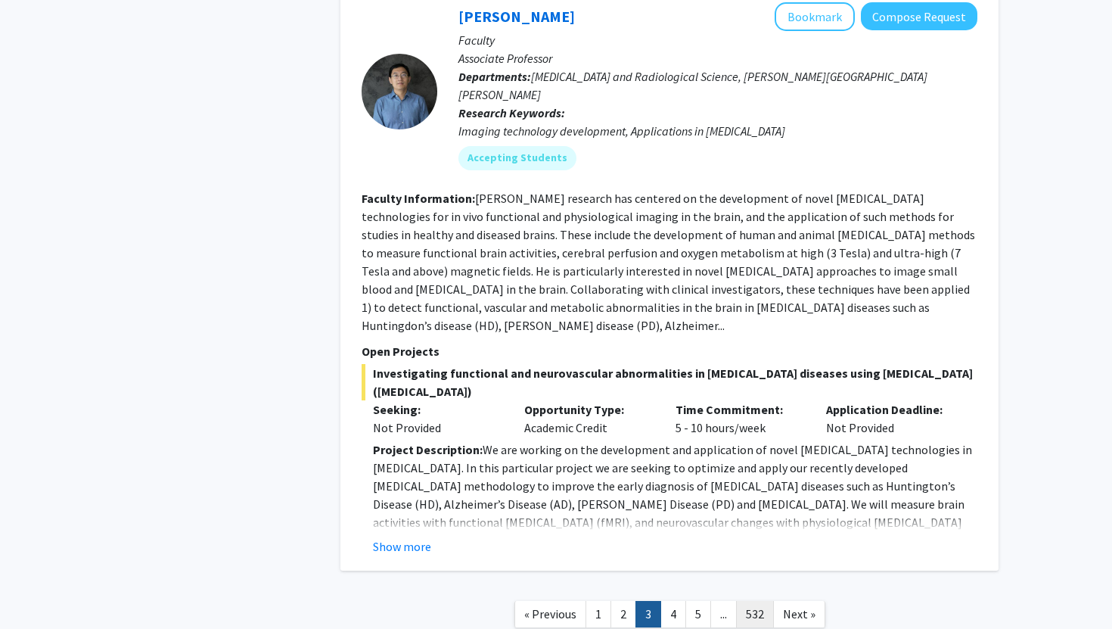
click at [748, 601] on link "532" at bounding box center [755, 614] width 38 height 26
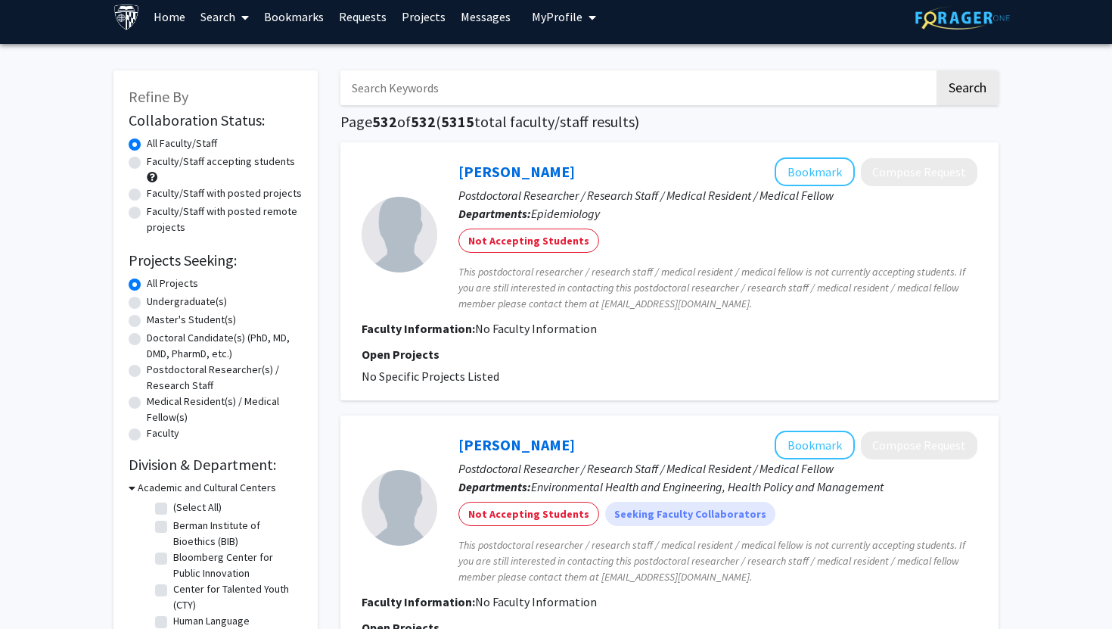
scroll to position [1042, 0]
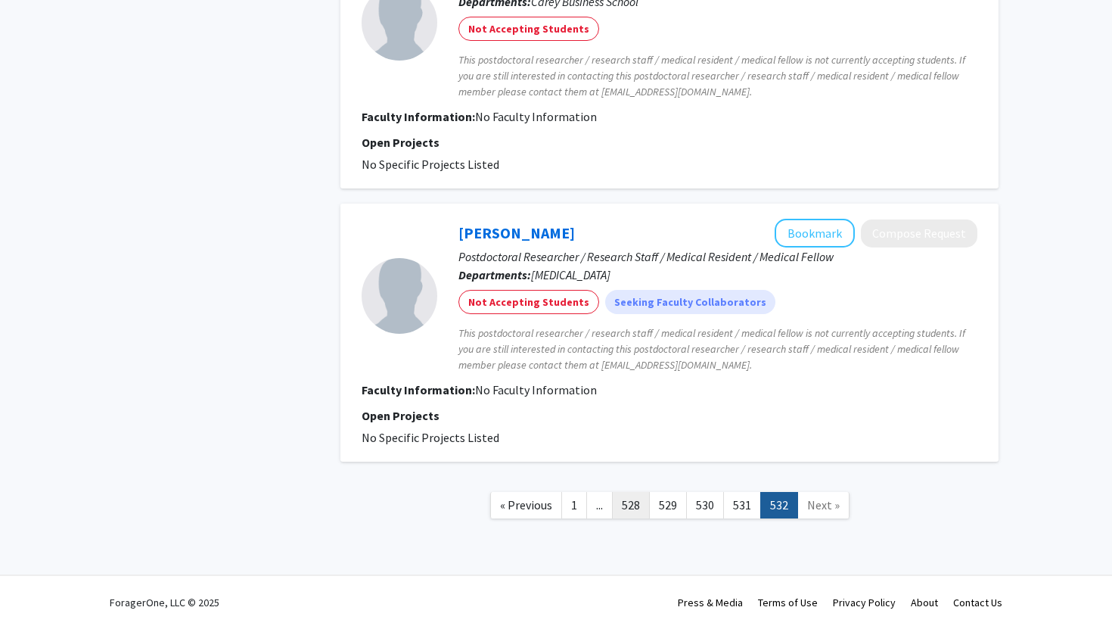
click at [644, 507] on link "528" at bounding box center [631, 505] width 38 height 26
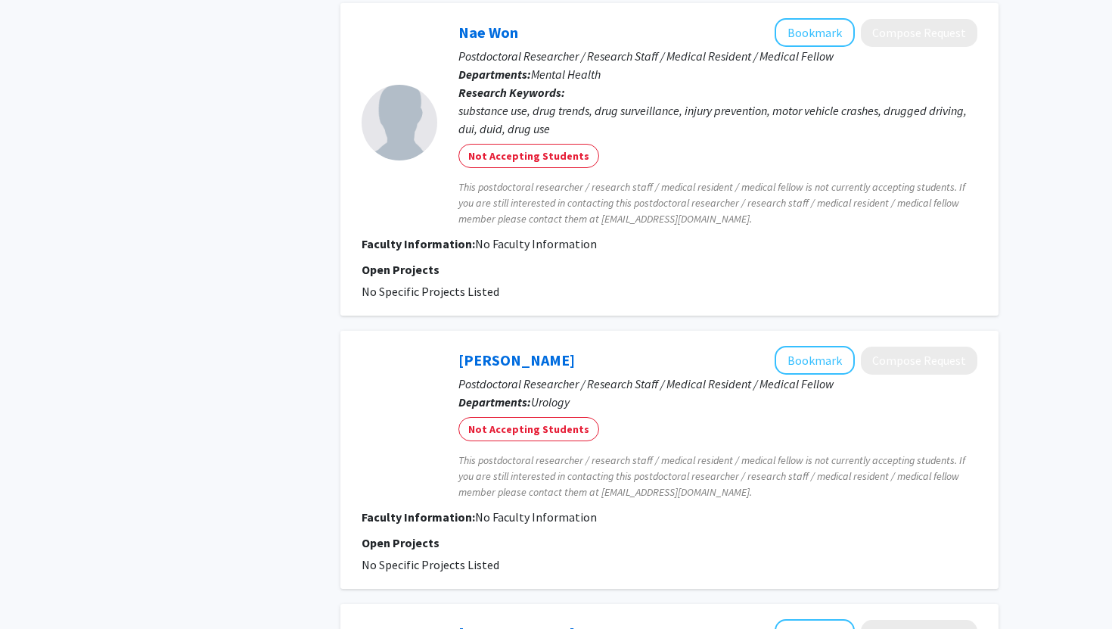
scroll to position [2498, 0]
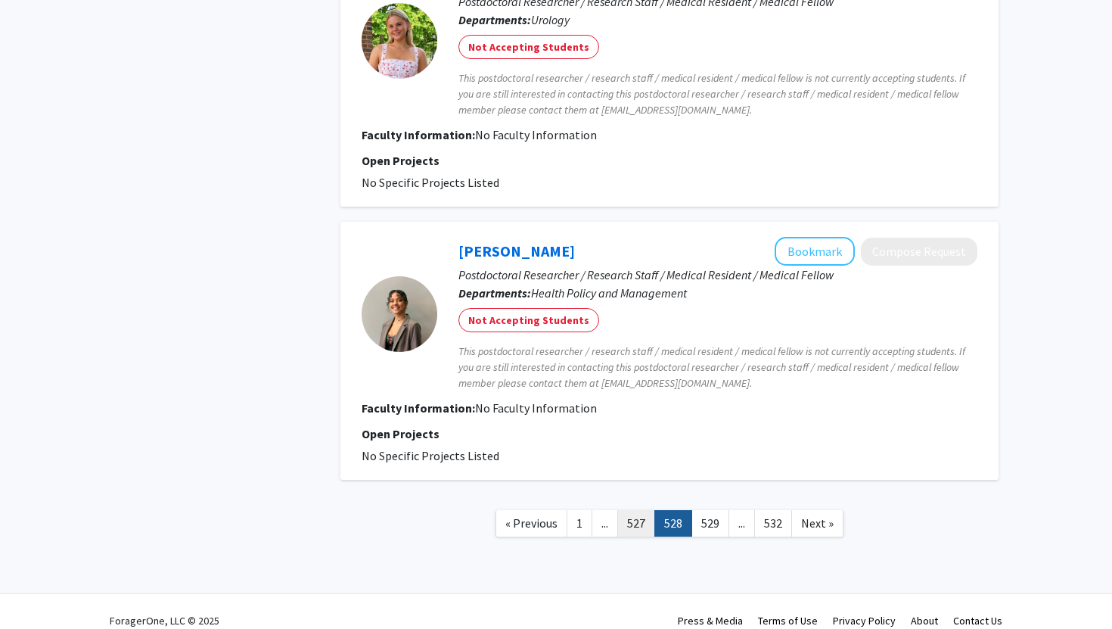
click at [633, 510] on link "527" at bounding box center [636, 523] width 38 height 26
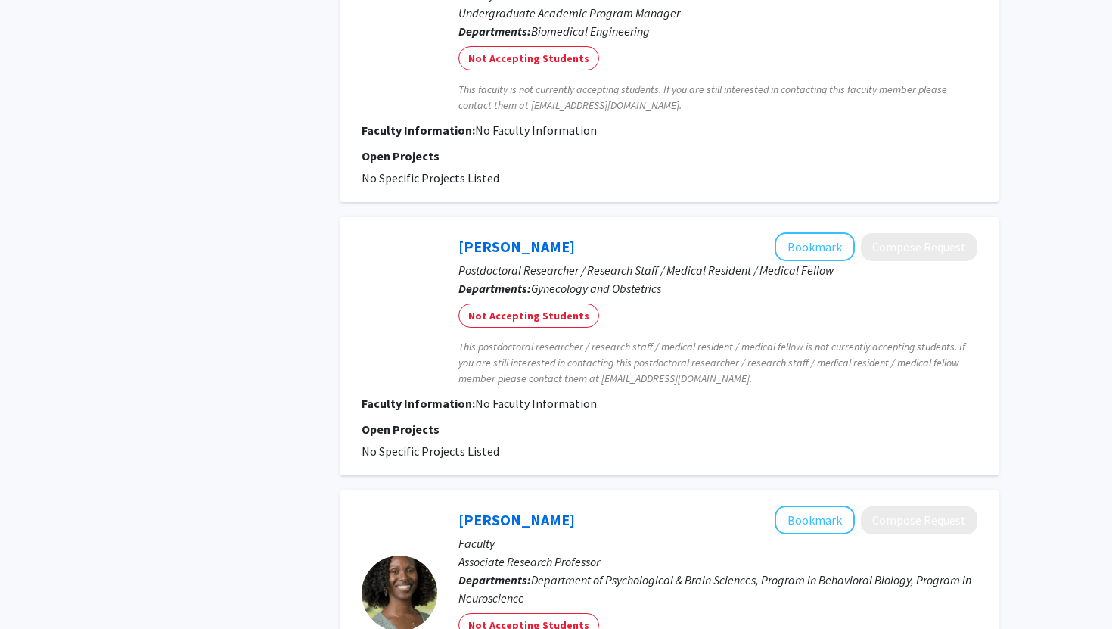
scroll to position [2580, 0]
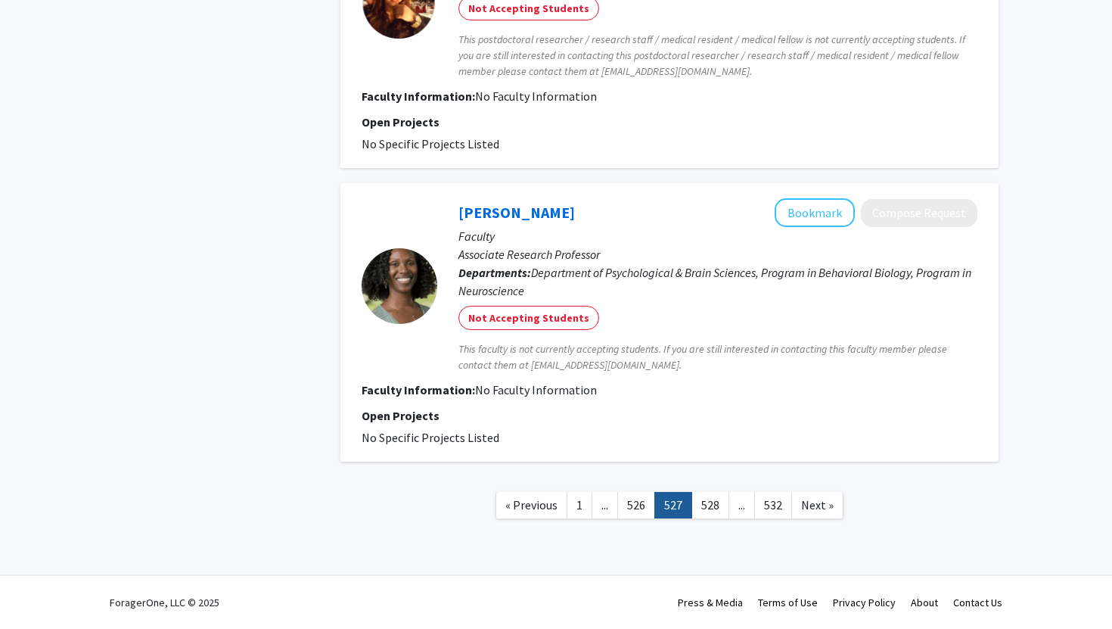
click at [612, 511] on link "..." at bounding box center [605, 505] width 26 height 26
click at [552, 506] on span "« Previous" at bounding box center [531, 504] width 52 height 15
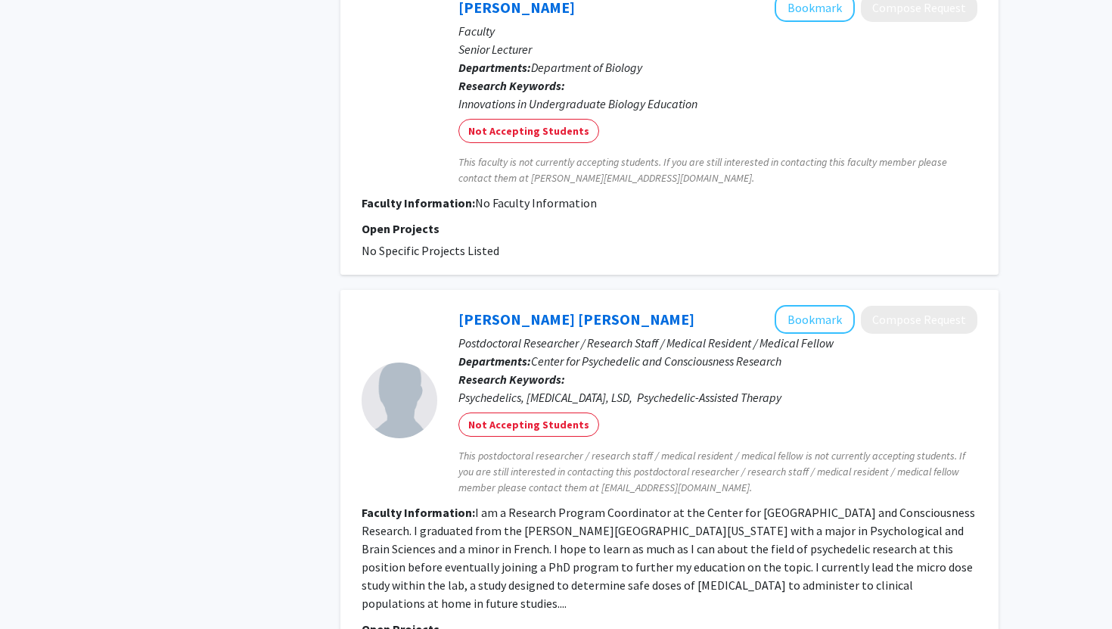
scroll to position [3004, 0]
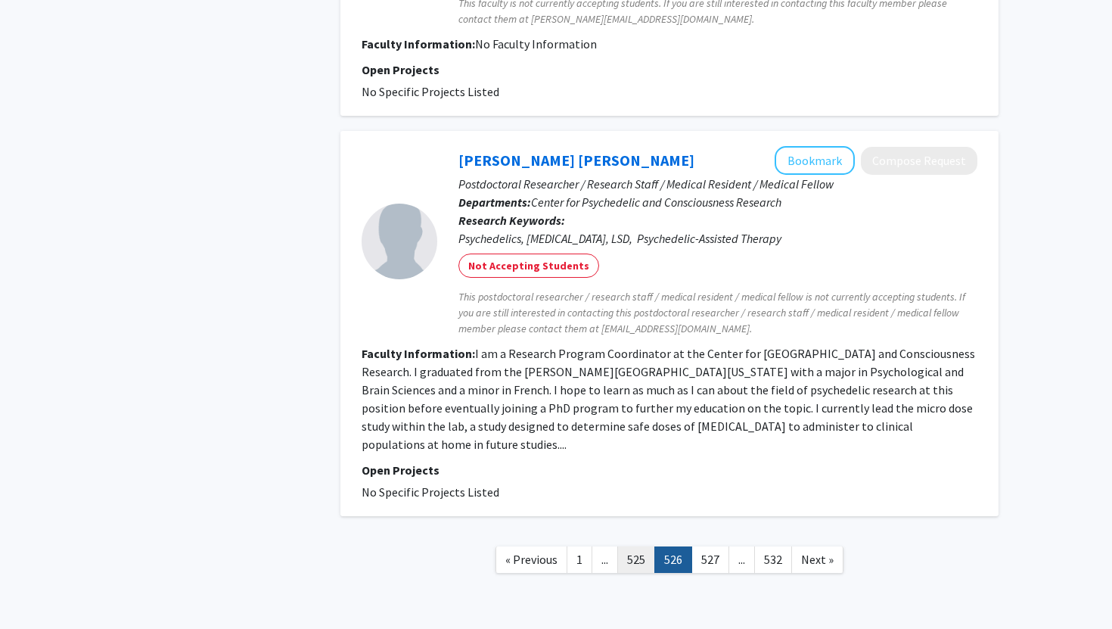
click at [626, 546] on link "525" at bounding box center [636, 559] width 38 height 26
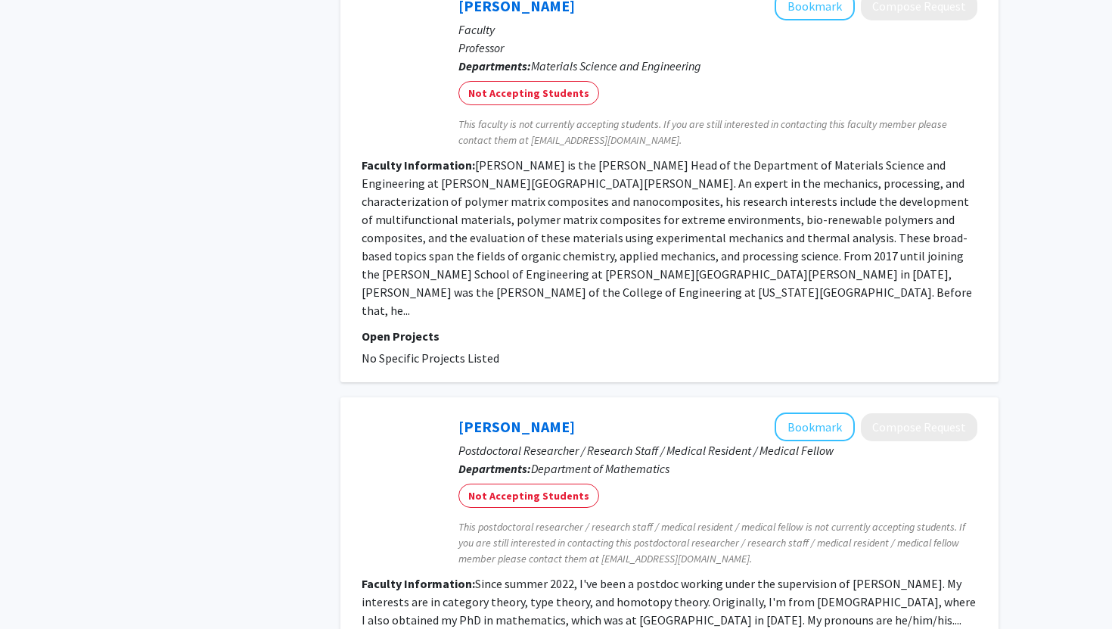
scroll to position [3192, 0]
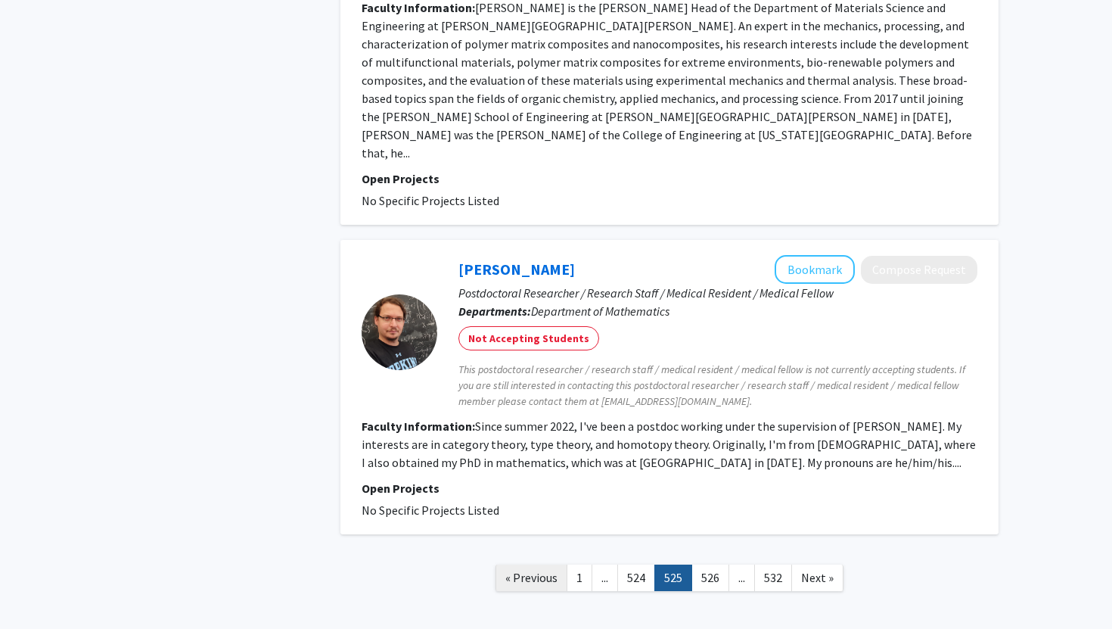
click at [542, 570] on span "« Previous" at bounding box center [531, 577] width 52 height 15
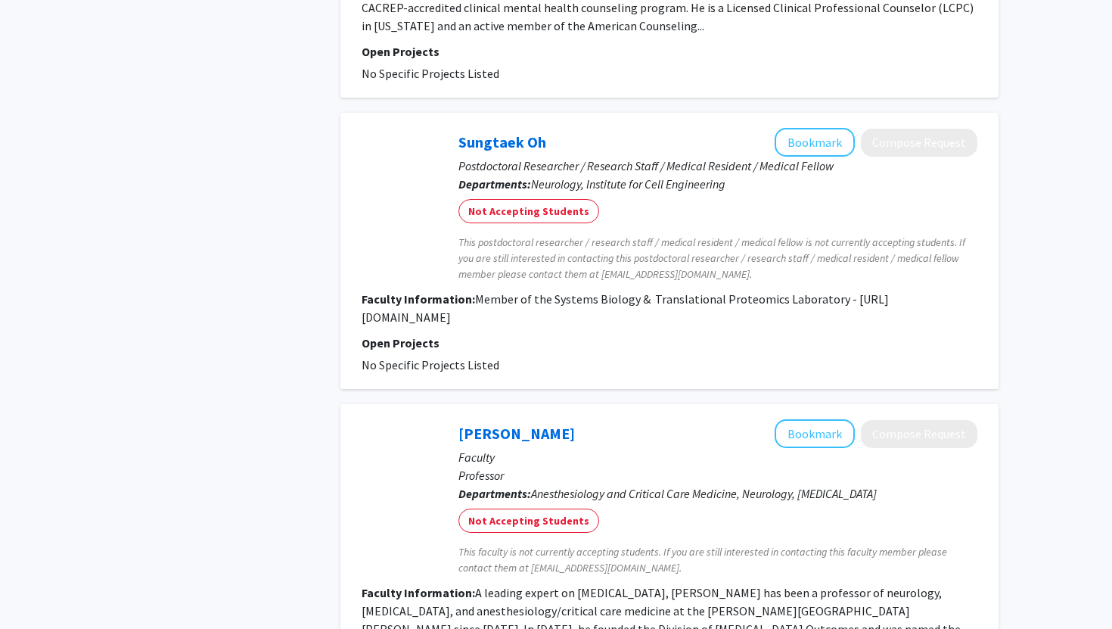
scroll to position [3274, 0]
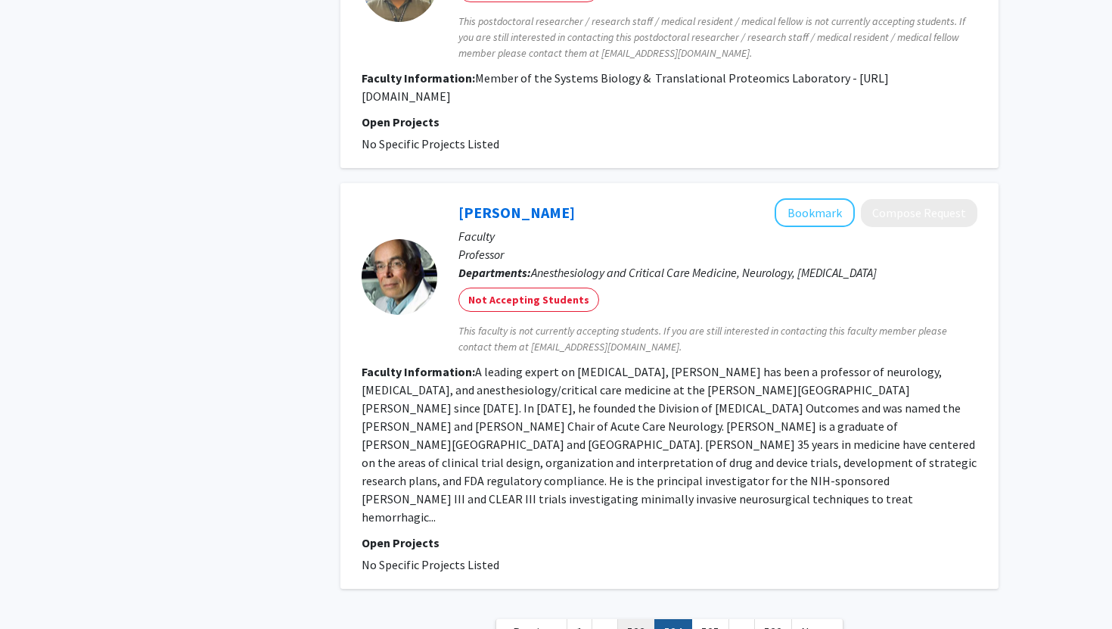
click at [630, 619] on link "523" at bounding box center [636, 632] width 38 height 26
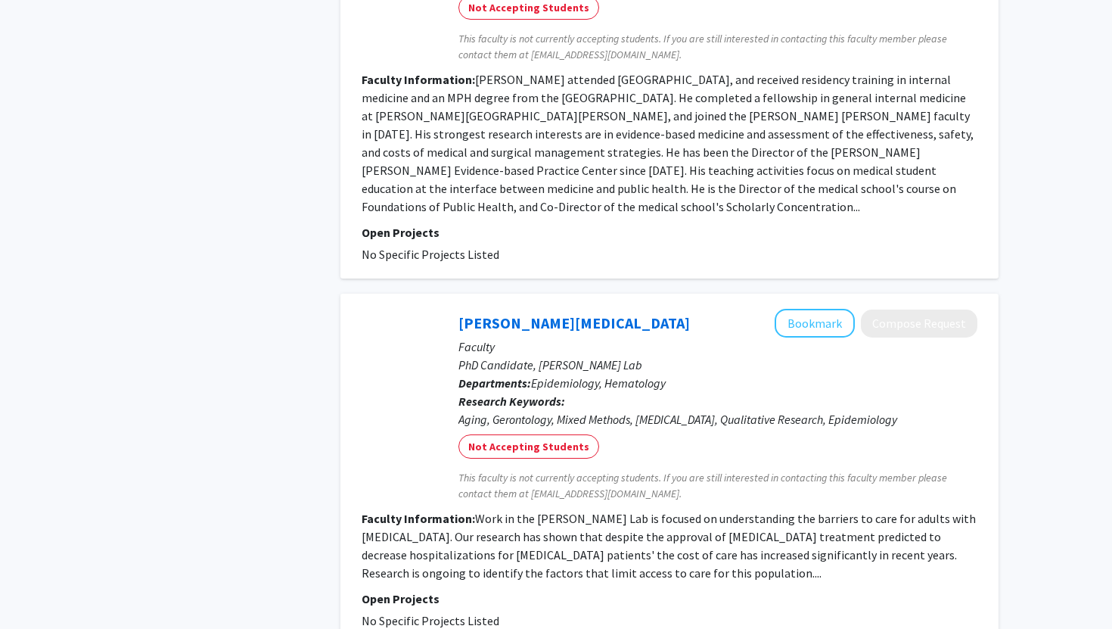
scroll to position [3862, 0]
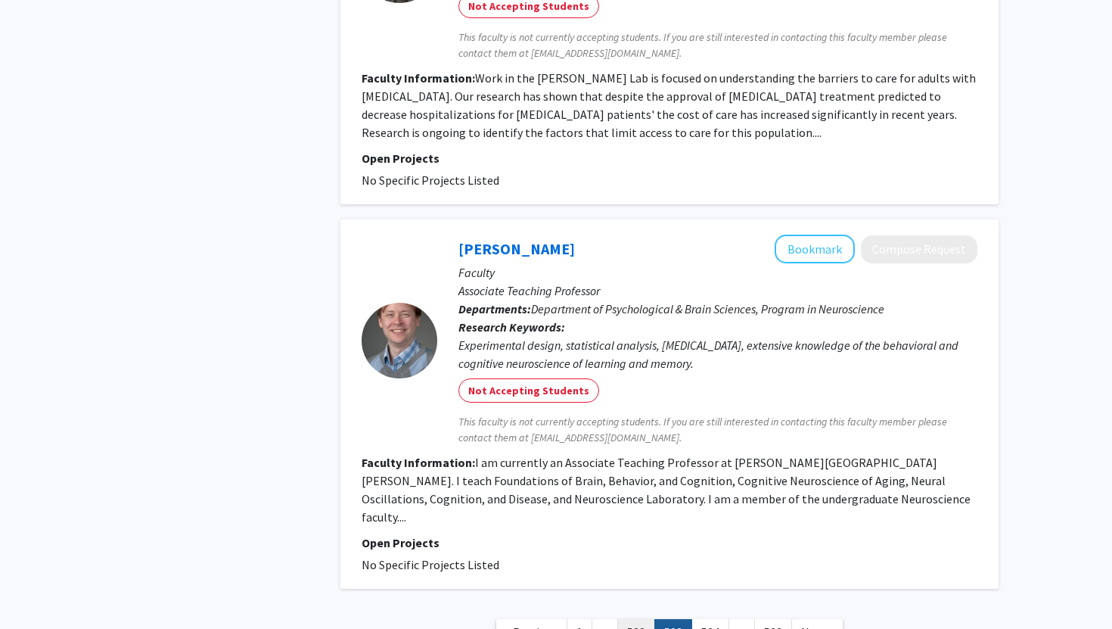
click at [642, 619] on link "522" at bounding box center [636, 632] width 38 height 26
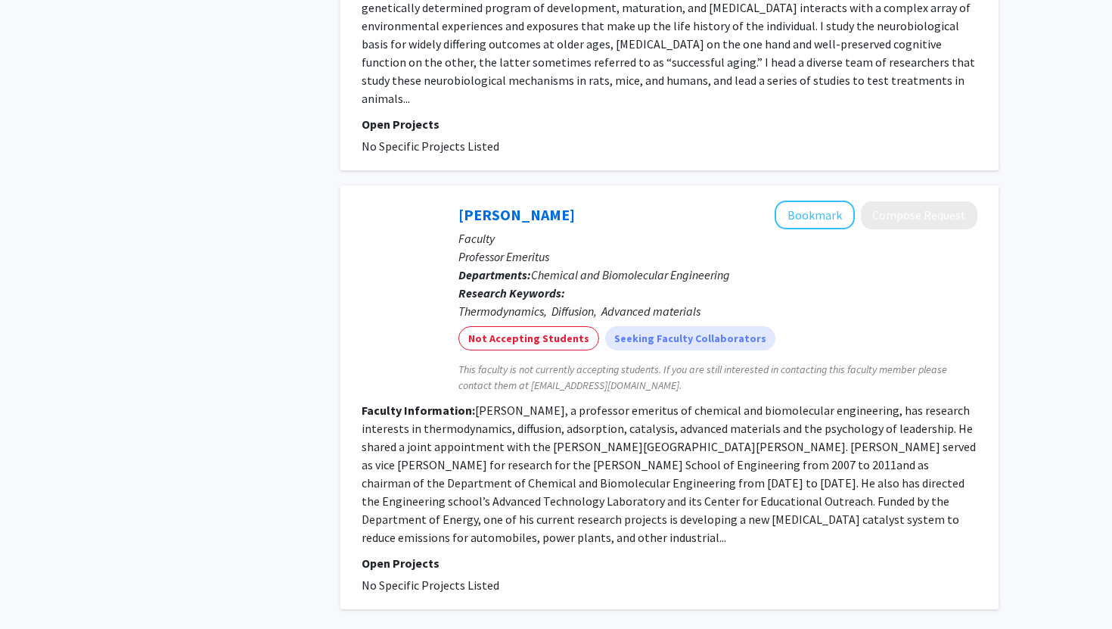
scroll to position [3792, 0]
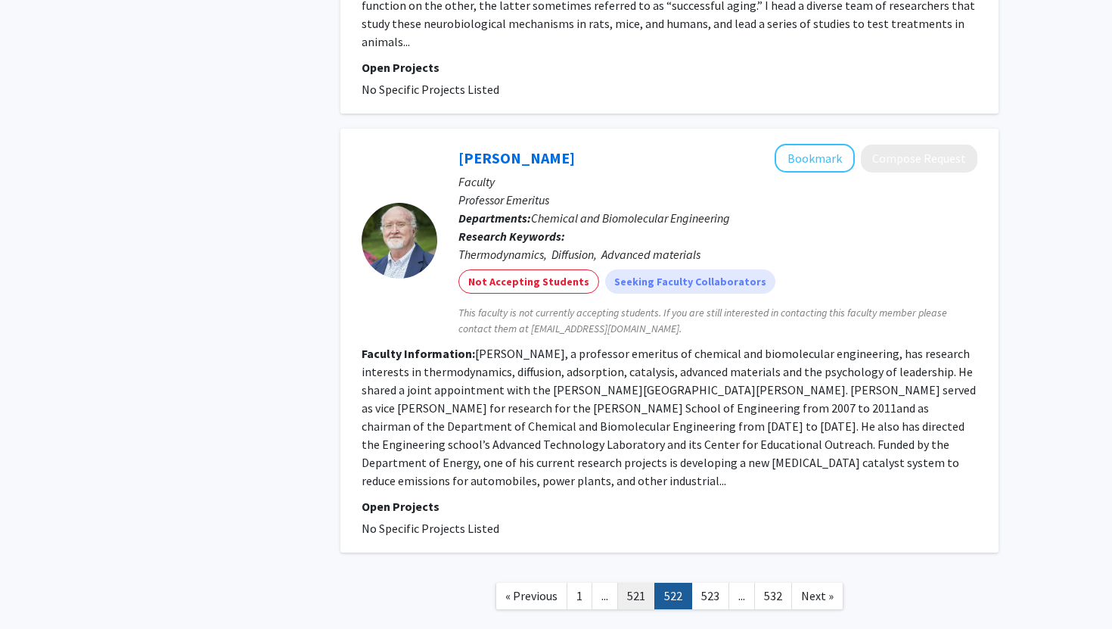
click at [638, 583] on link "521" at bounding box center [636, 596] width 38 height 26
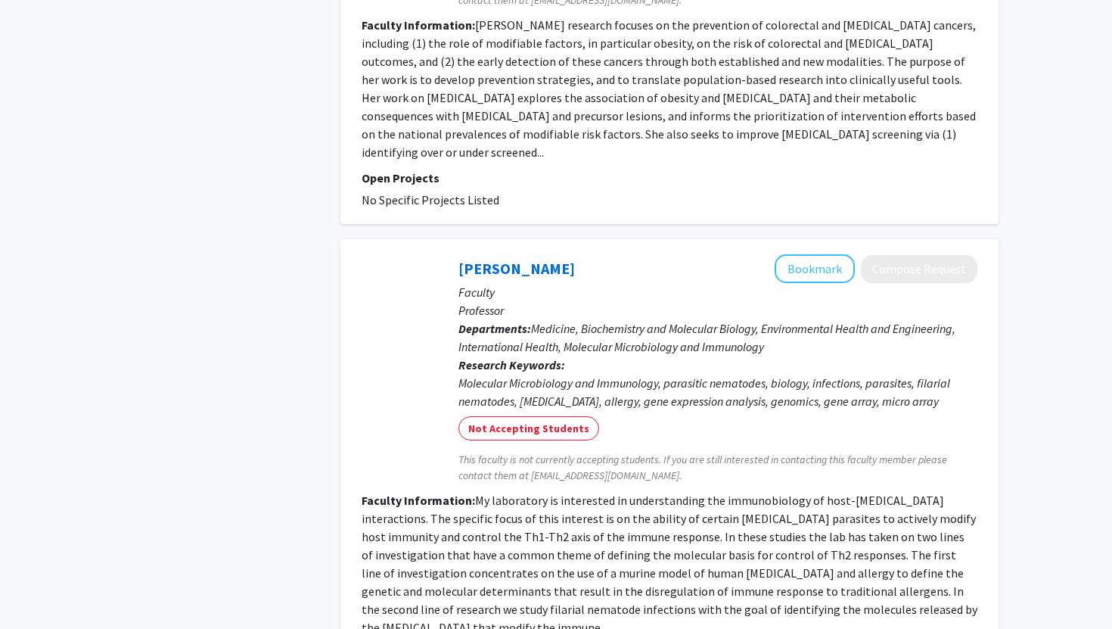
scroll to position [4052, 0]
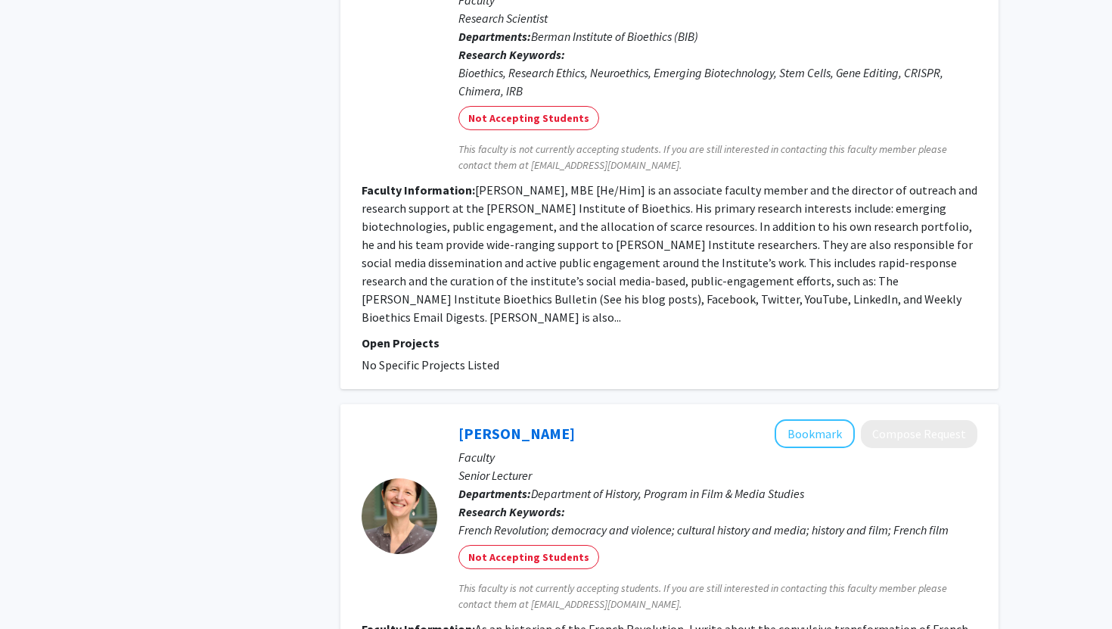
scroll to position [3699, 0]
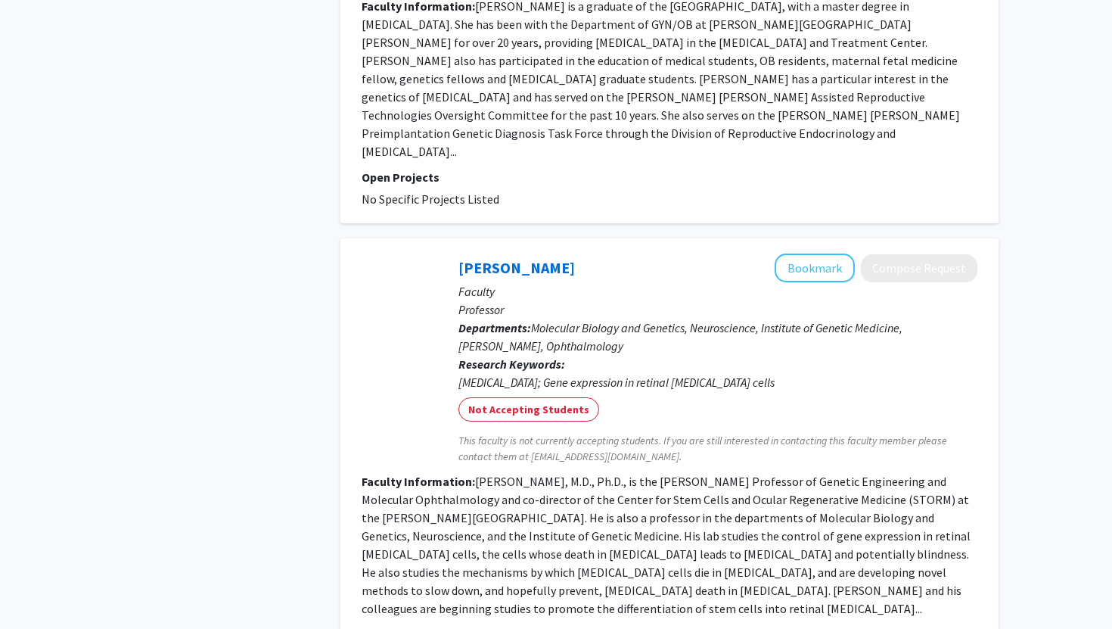
scroll to position [3943, 0]
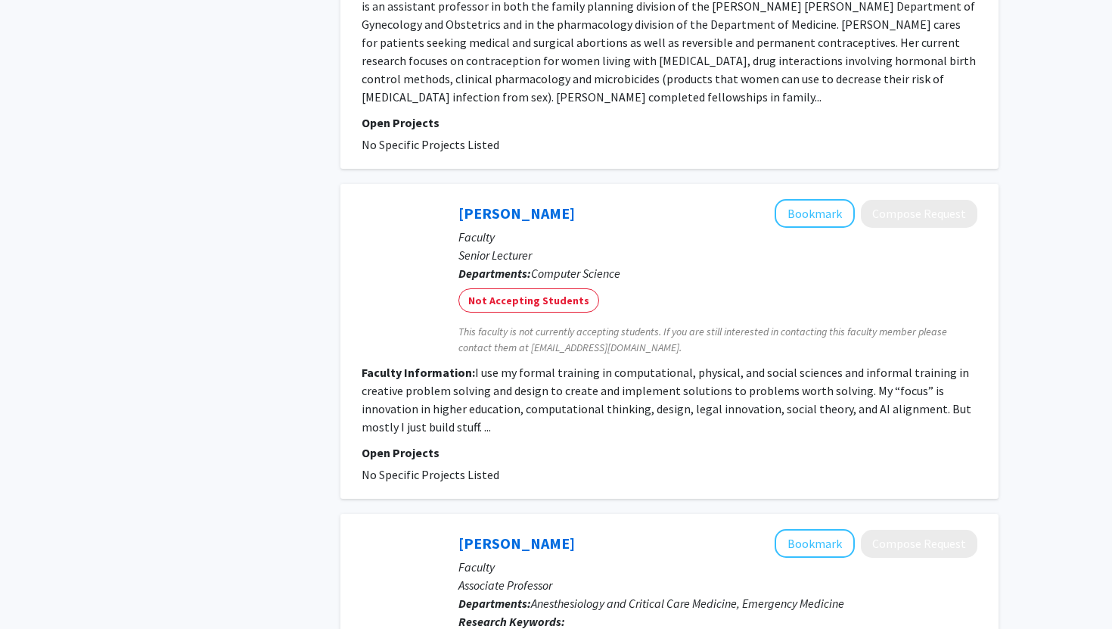
scroll to position [3517, 0]
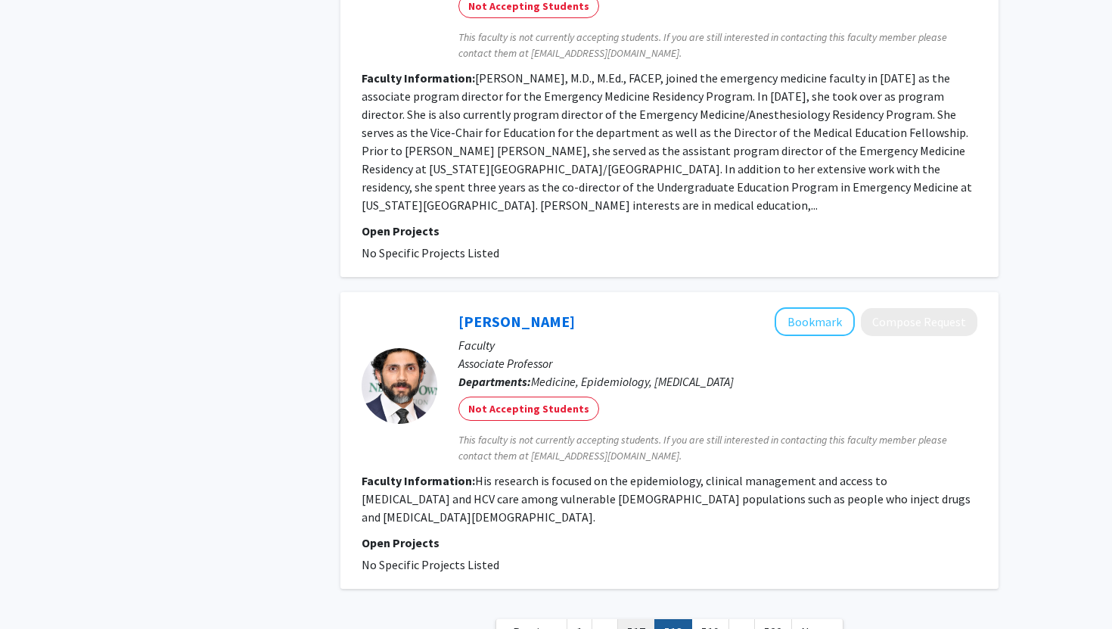
click at [628, 619] on link "517" at bounding box center [636, 632] width 38 height 26
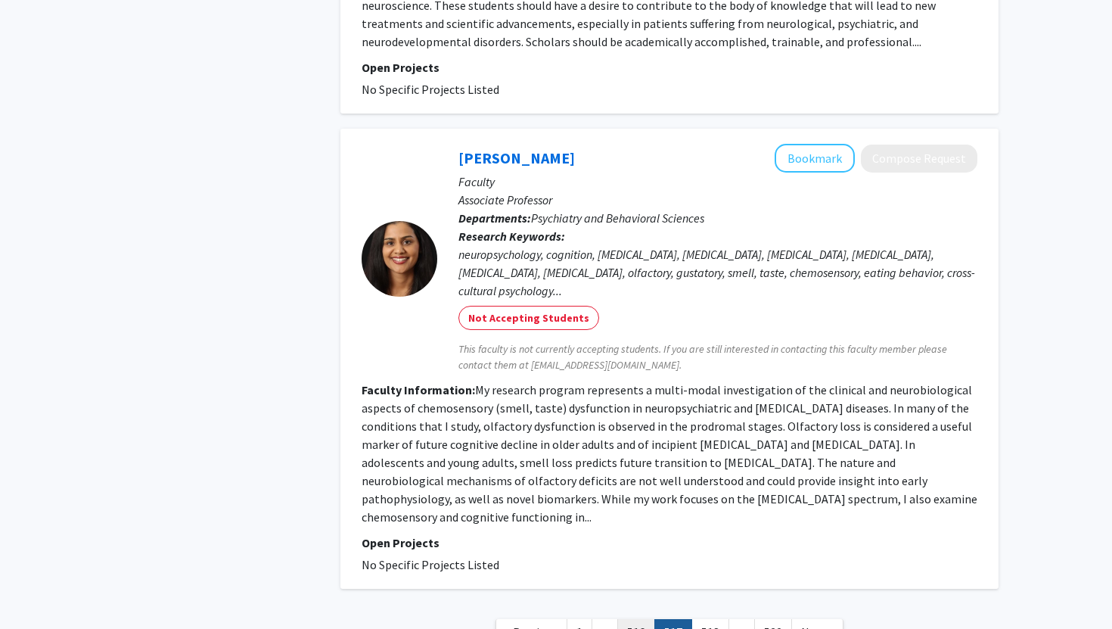
click at [633, 619] on link "516" at bounding box center [636, 632] width 38 height 26
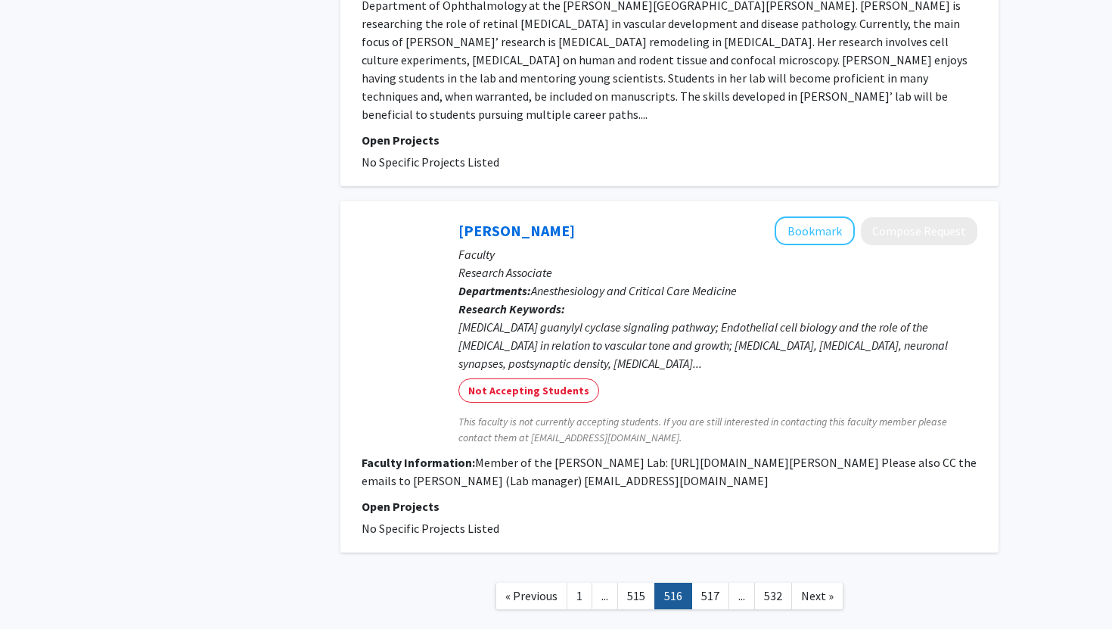
click at [642, 567] on nav "« Previous 1 ... 515 516 517 ... 532 Next »" at bounding box center [669, 597] width 658 height 61
click at [640, 583] on link "515" at bounding box center [636, 596] width 38 height 26
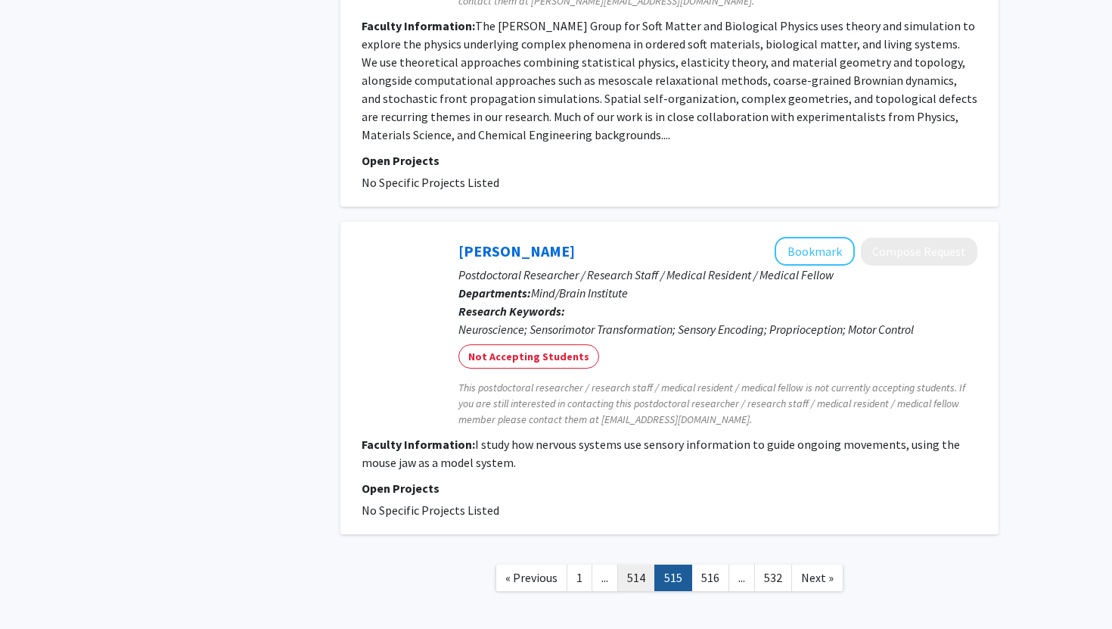
click at [651, 564] on link "514" at bounding box center [636, 577] width 38 height 26
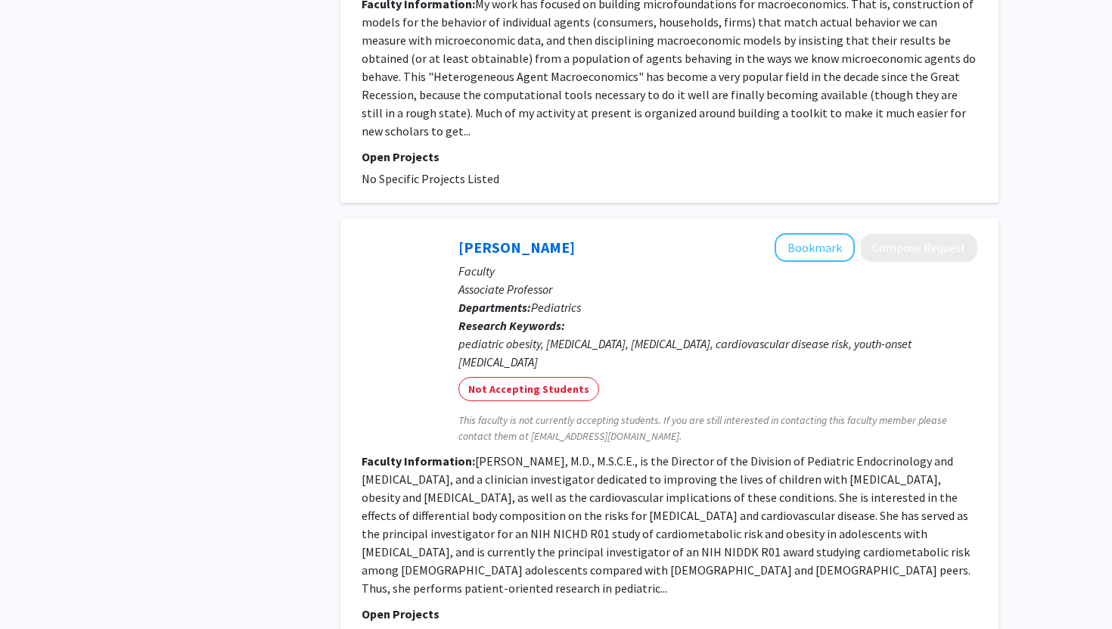
scroll to position [3882, 0]
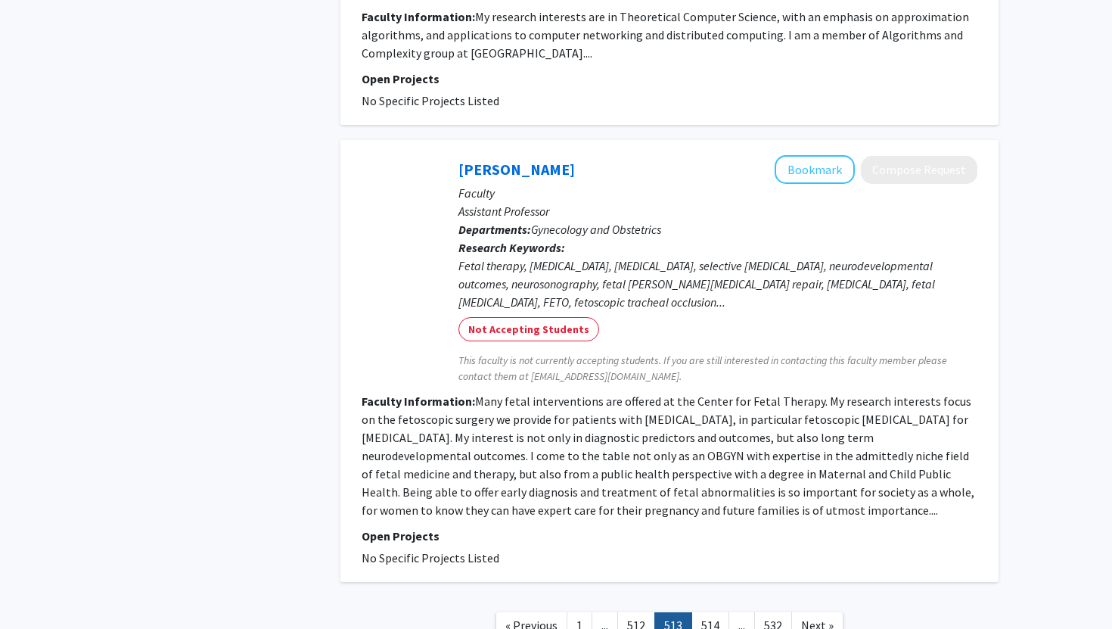
scroll to position [3773, 0]
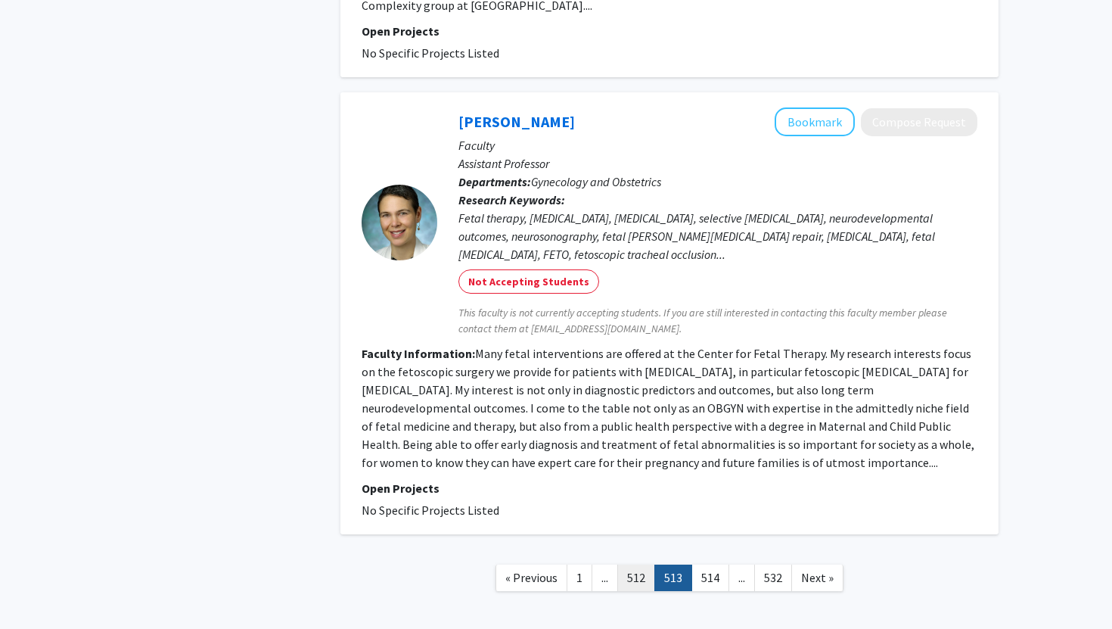
click at [633, 564] on link "512" at bounding box center [636, 577] width 38 height 26
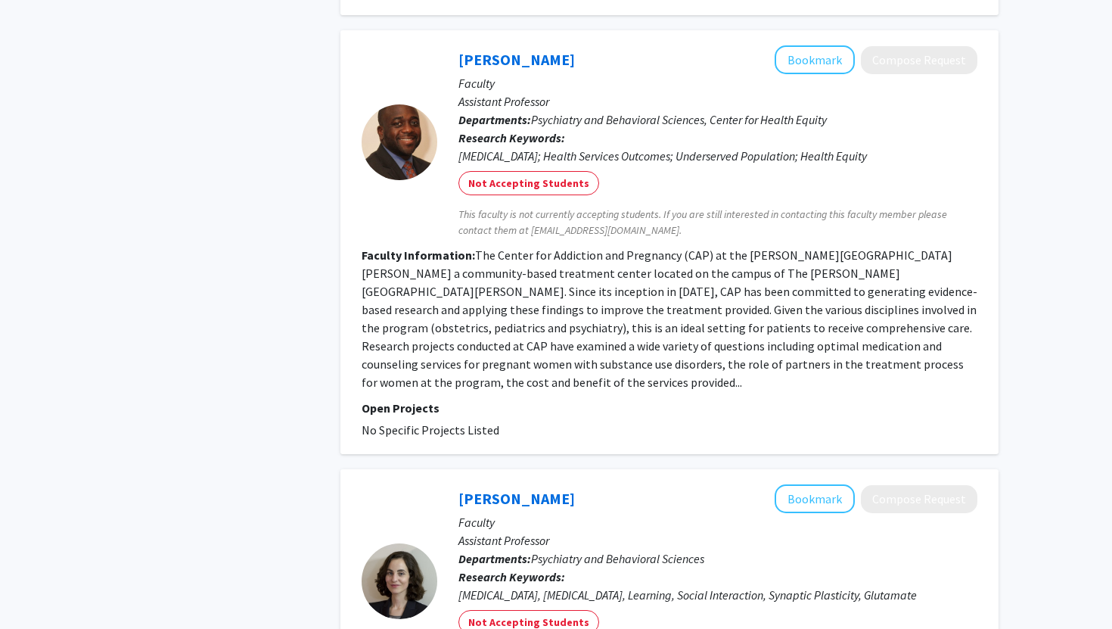
scroll to position [3777, 0]
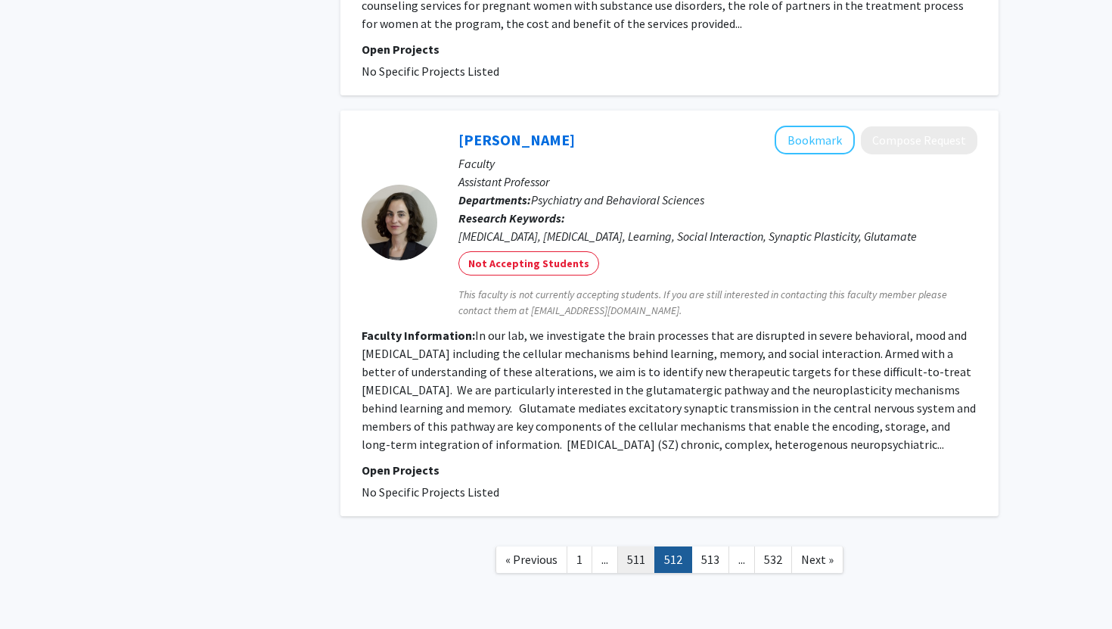
click at [644, 546] on link "511" at bounding box center [636, 559] width 38 height 26
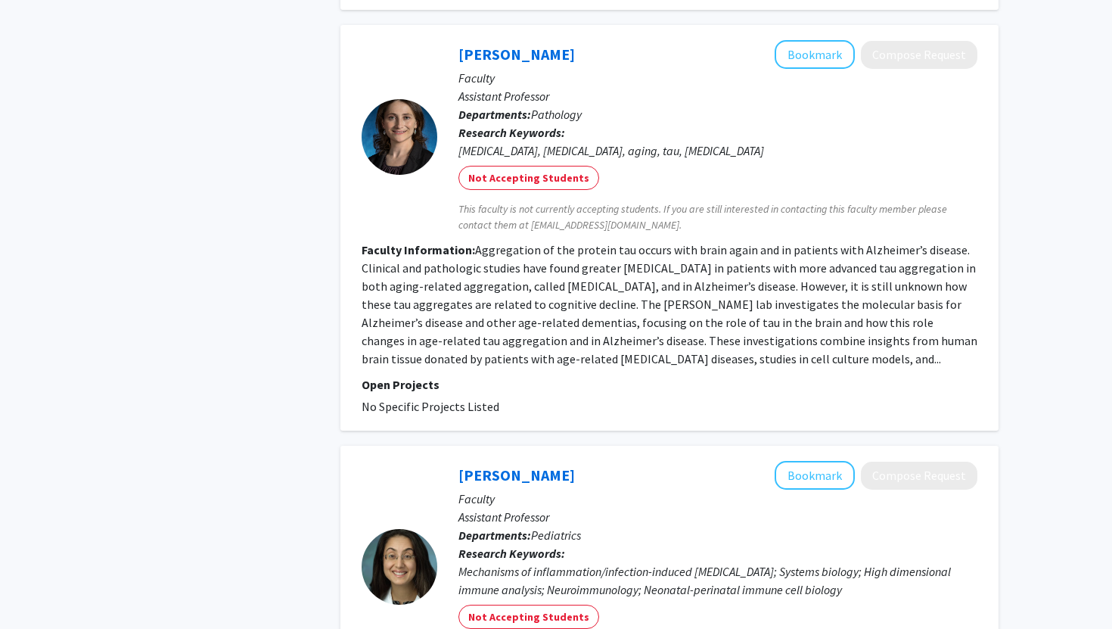
scroll to position [3773, 0]
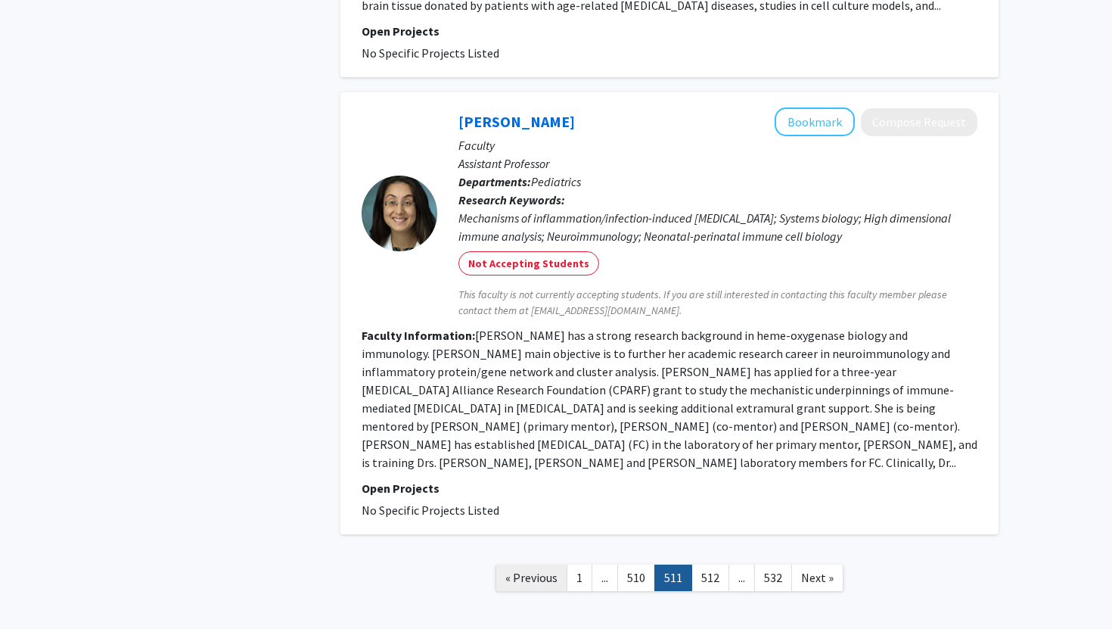
click at [547, 570] on span "« Previous" at bounding box center [531, 577] width 52 height 15
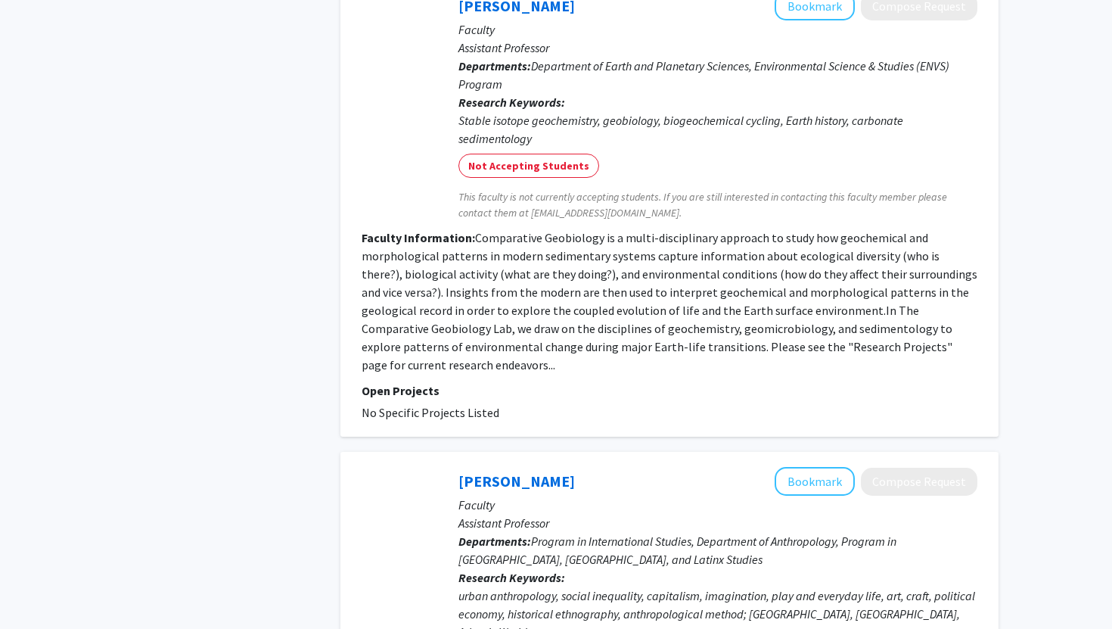
scroll to position [3810, 0]
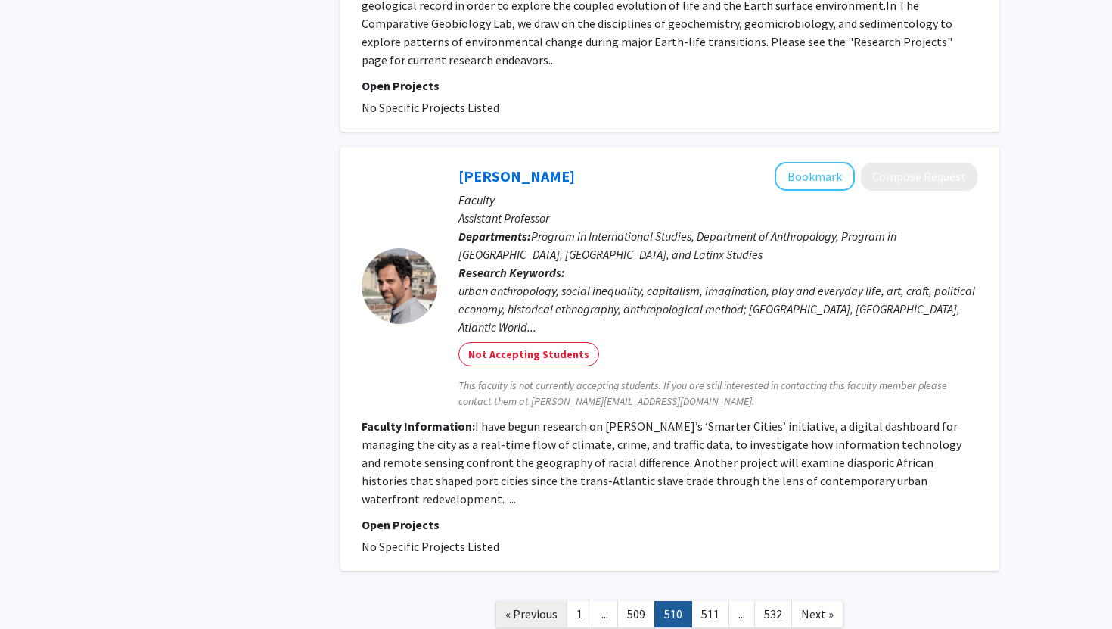
click at [533, 601] on link "« Previous" at bounding box center [532, 614] width 72 height 26
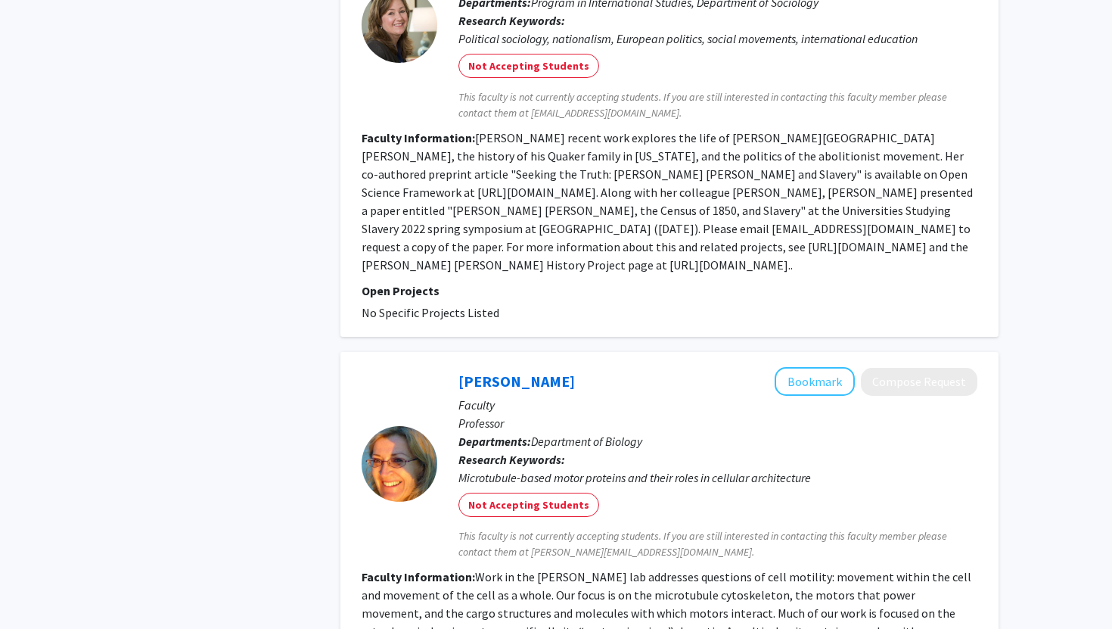
scroll to position [3882, 0]
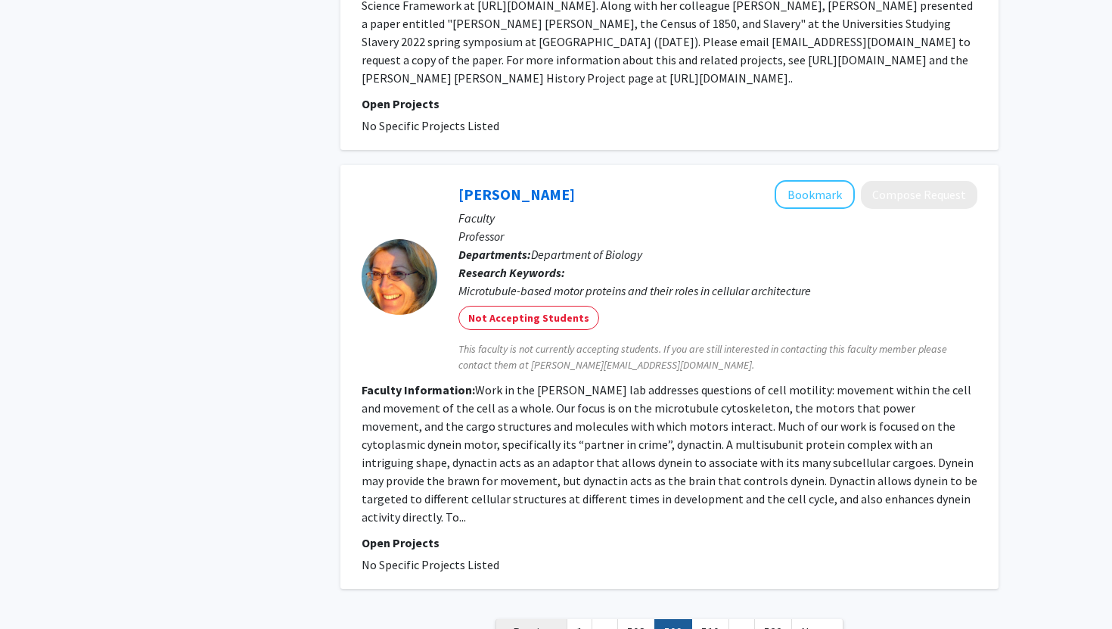
click at [534, 624] on span "« Previous" at bounding box center [531, 631] width 52 height 15
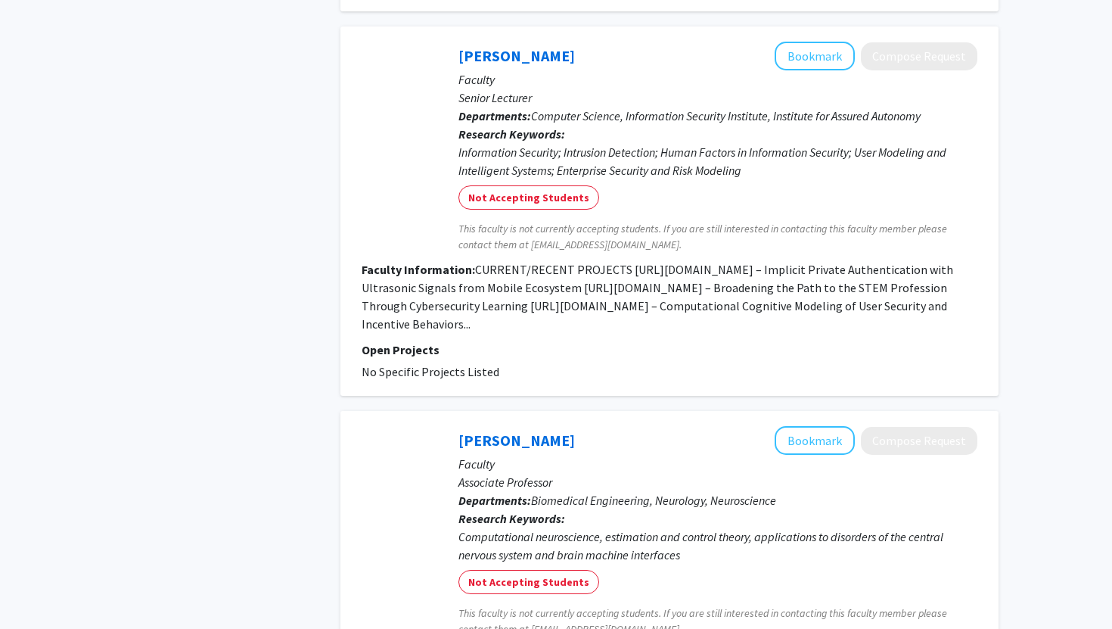
scroll to position [3823, 0]
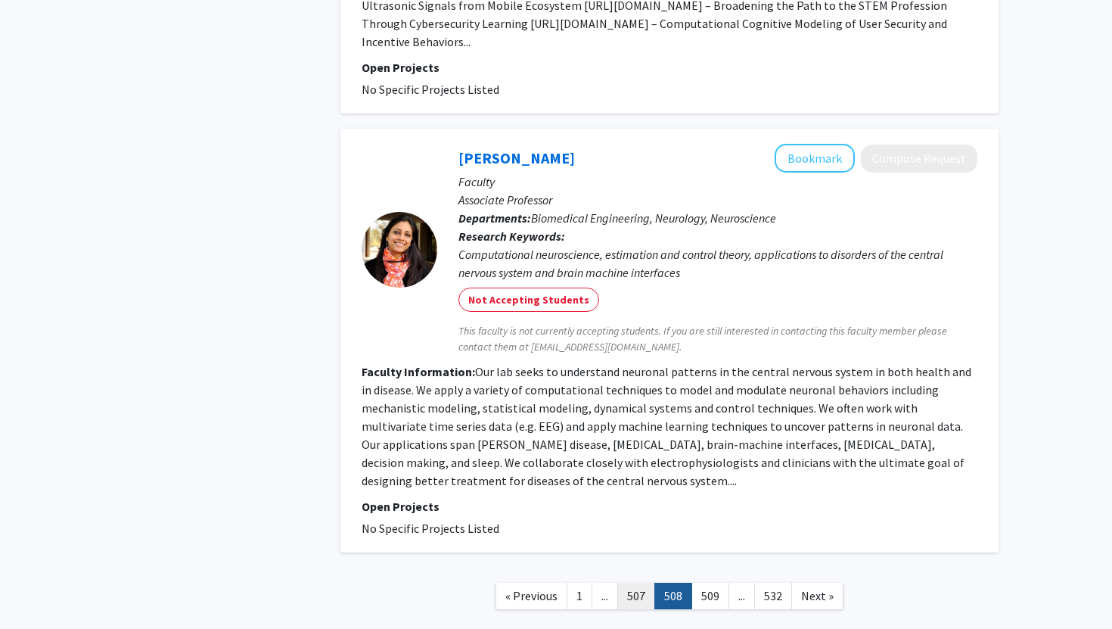
click at [633, 583] on link "507" at bounding box center [636, 596] width 38 height 26
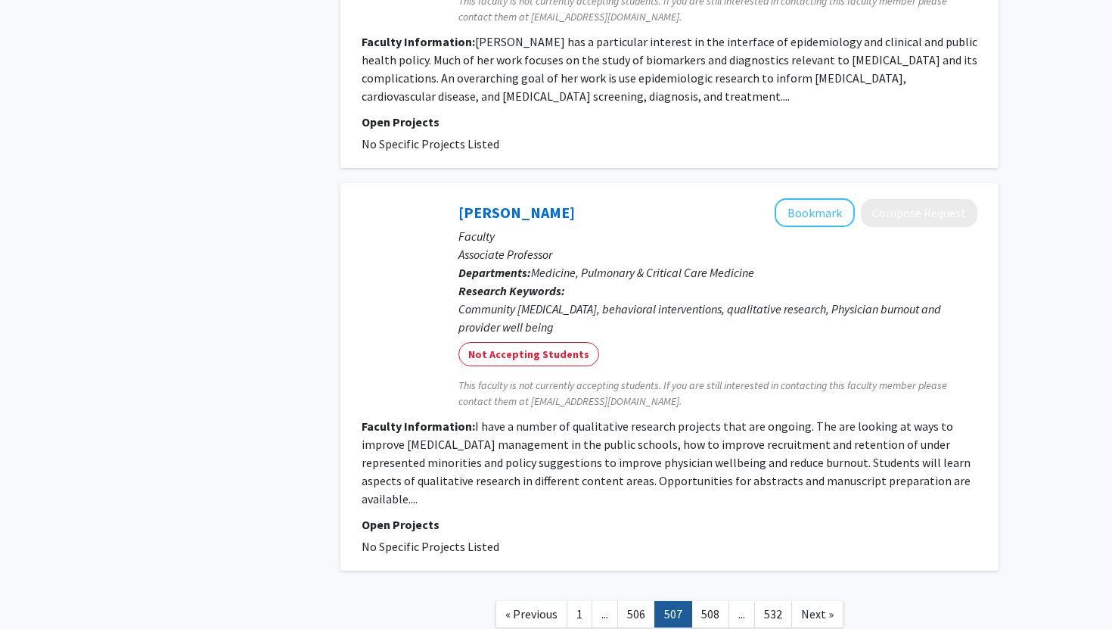
scroll to position [3901, 0]
click at [642, 601] on link "506" at bounding box center [636, 614] width 38 height 26
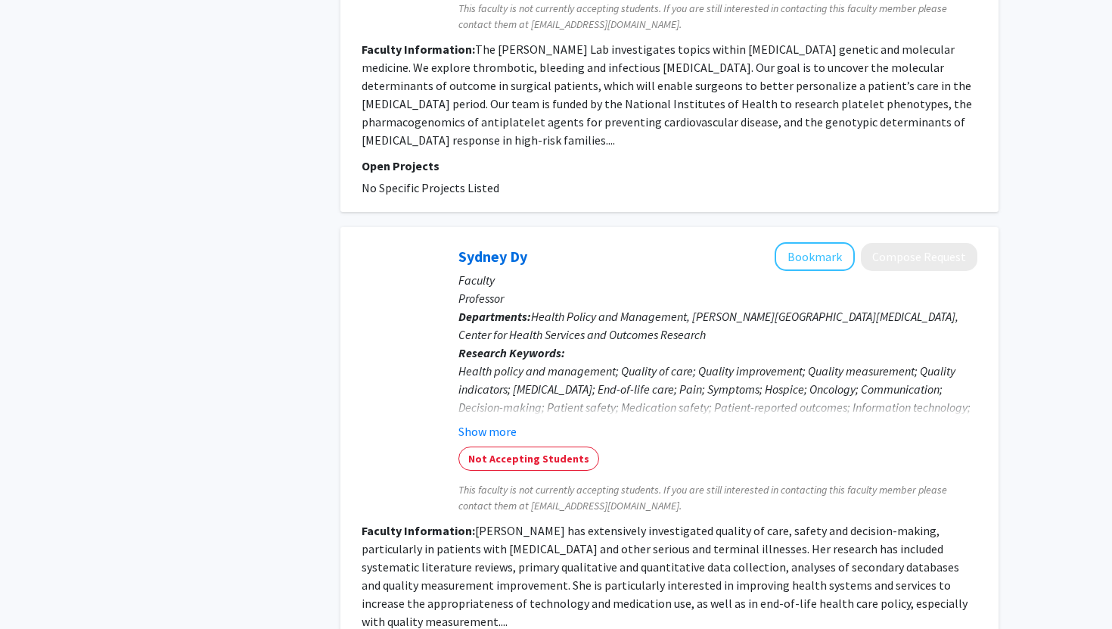
scroll to position [3985, 0]
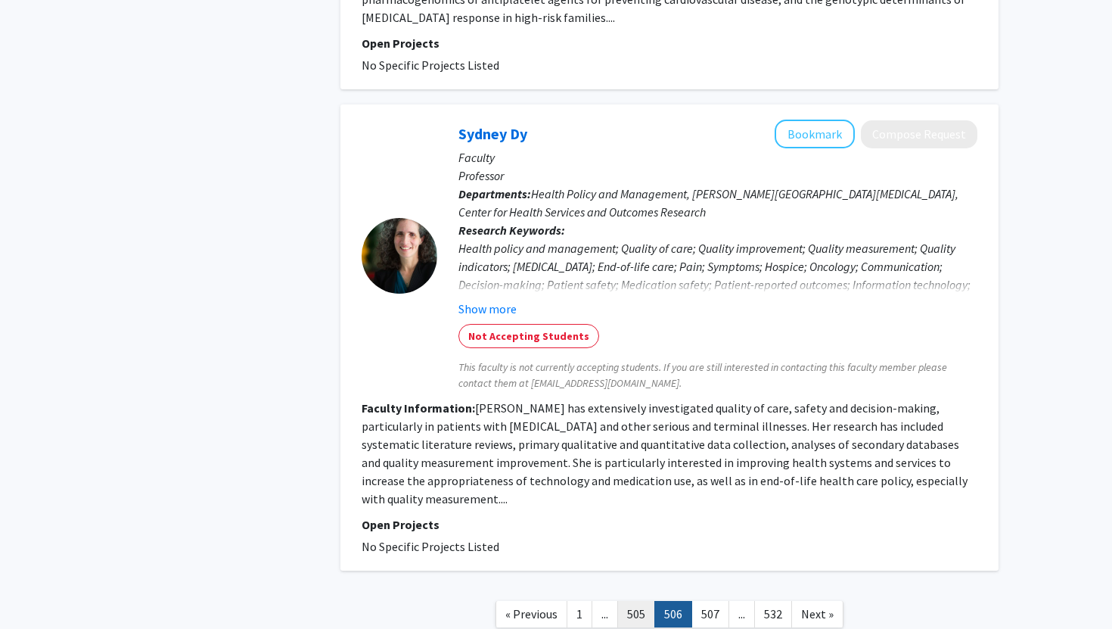
click at [645, 601] on link "505" at bounding box center [636, 614] width 38 height 26
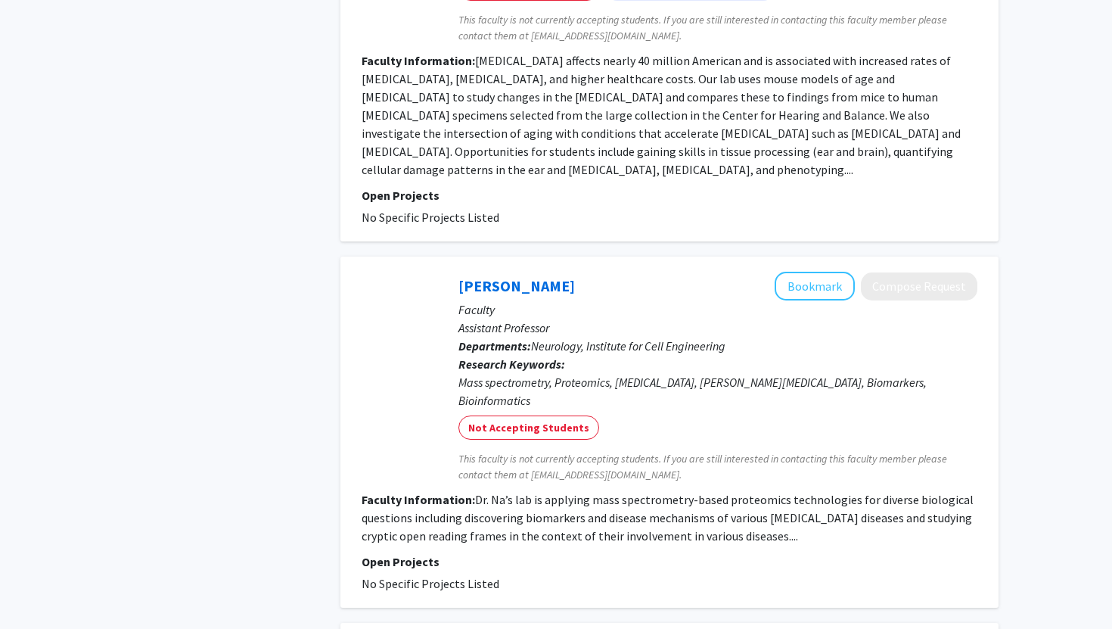
scroll to position [3901, 0]
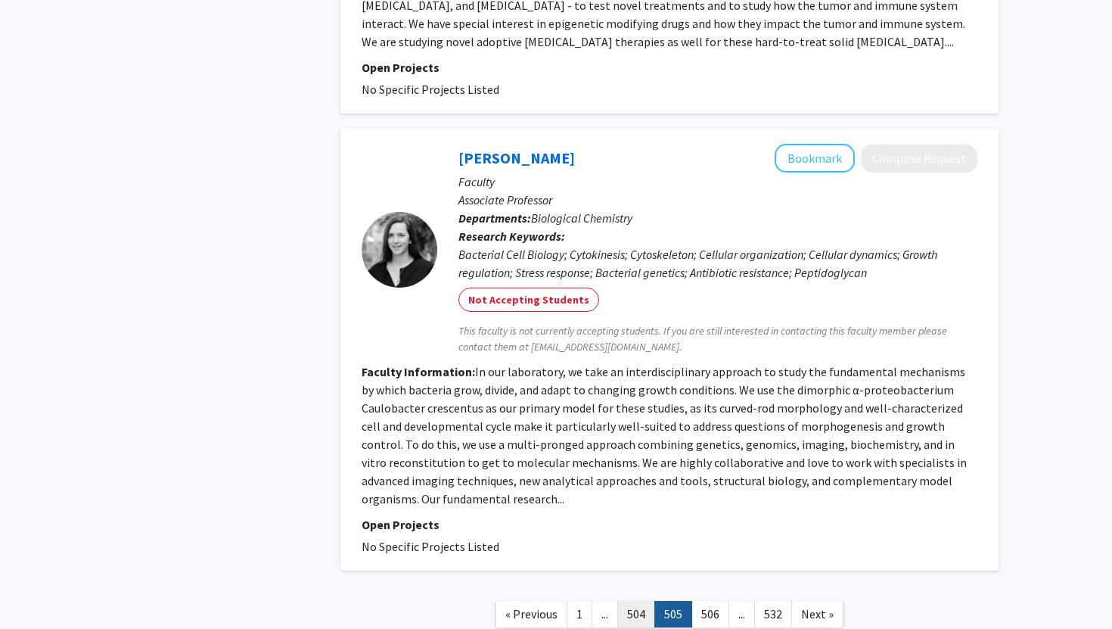
click at [637, 601] on link "504" at bounding box center [636, 614] width 38 height 26
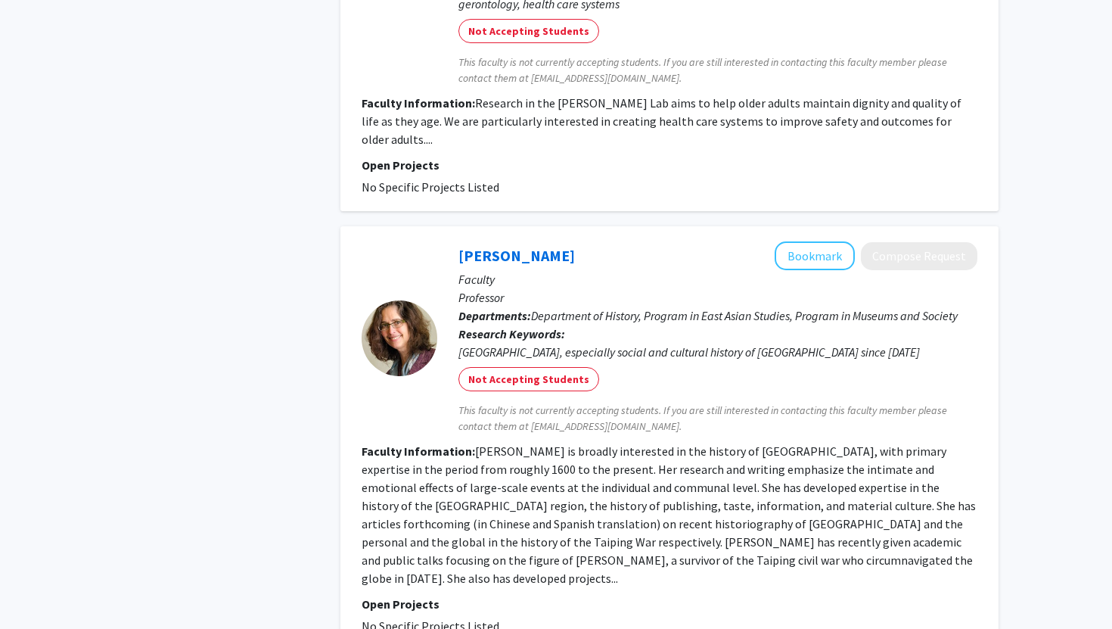
scroll to position [3955, 0]
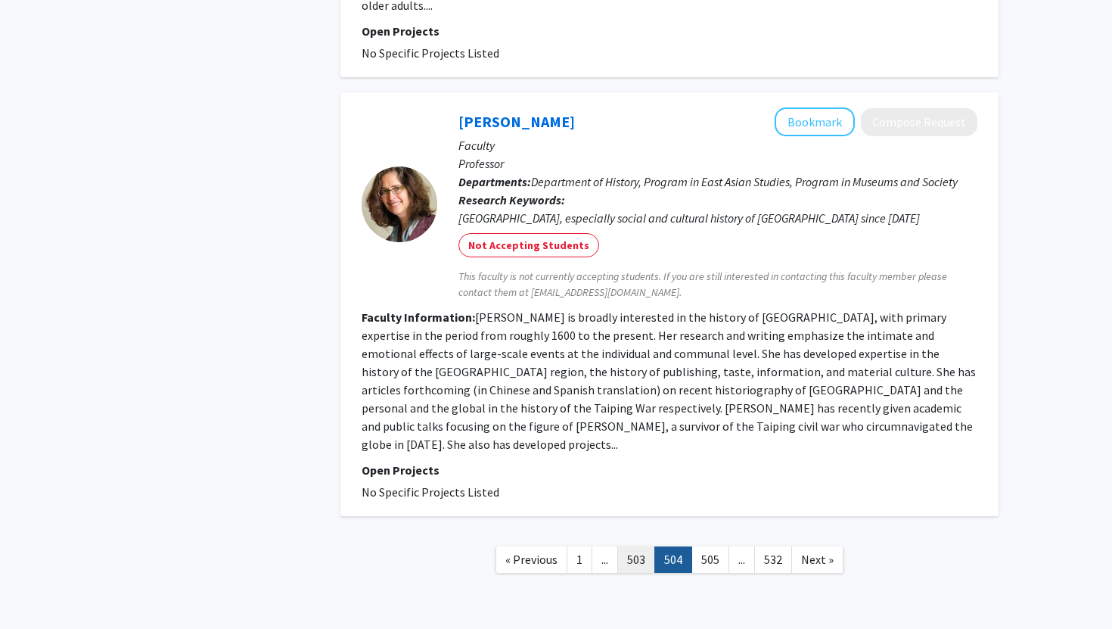
click at [632, 546] on link "503" at bounding box center [636, 559] width 38 height 26
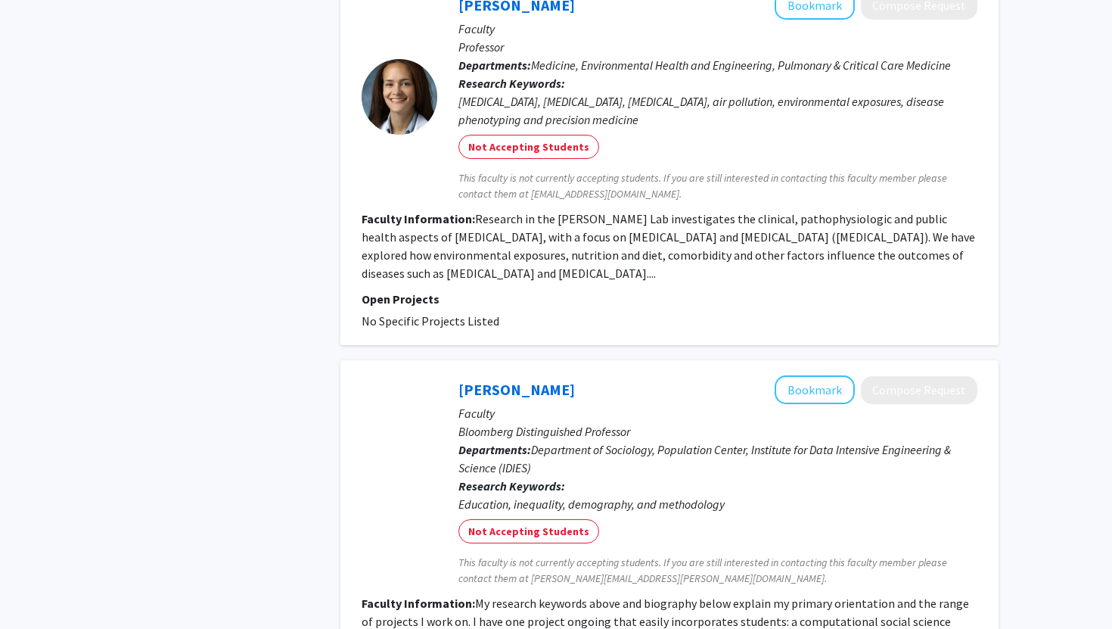
scroll to position [4046, 0]
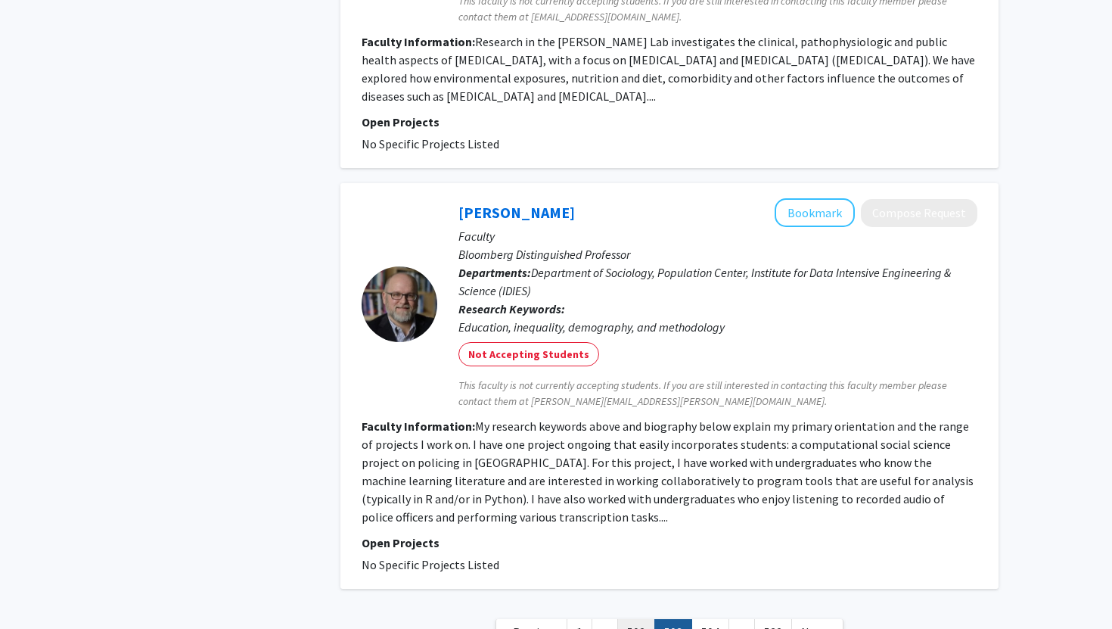
click at [639, 619] on link "502" at bounding box center [636, 632] width 38 height 26
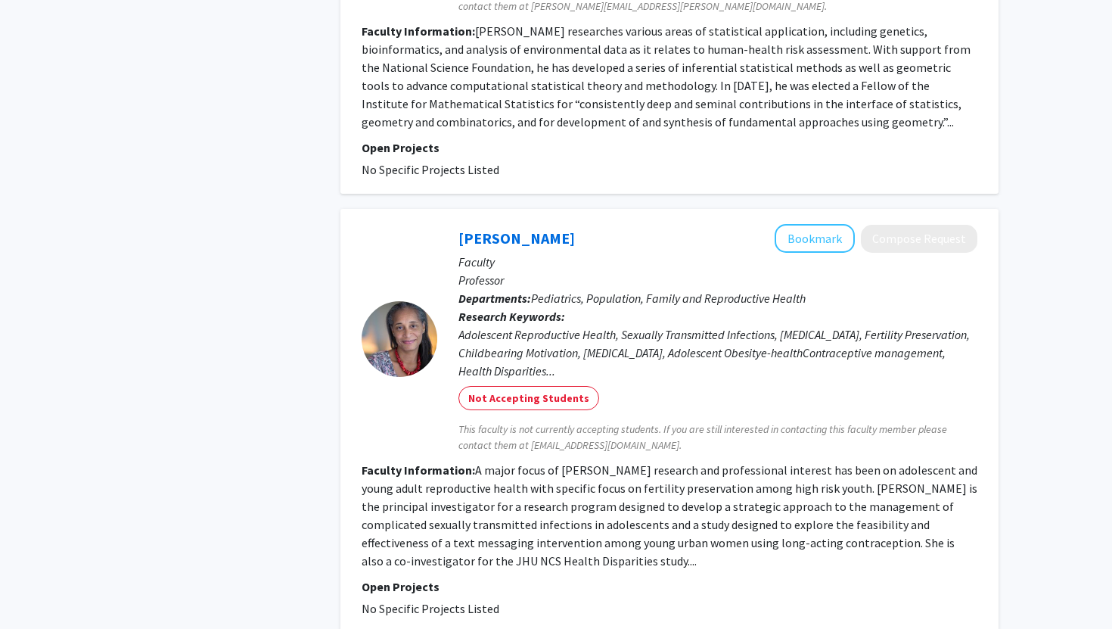
scroll to position [3059, 0]
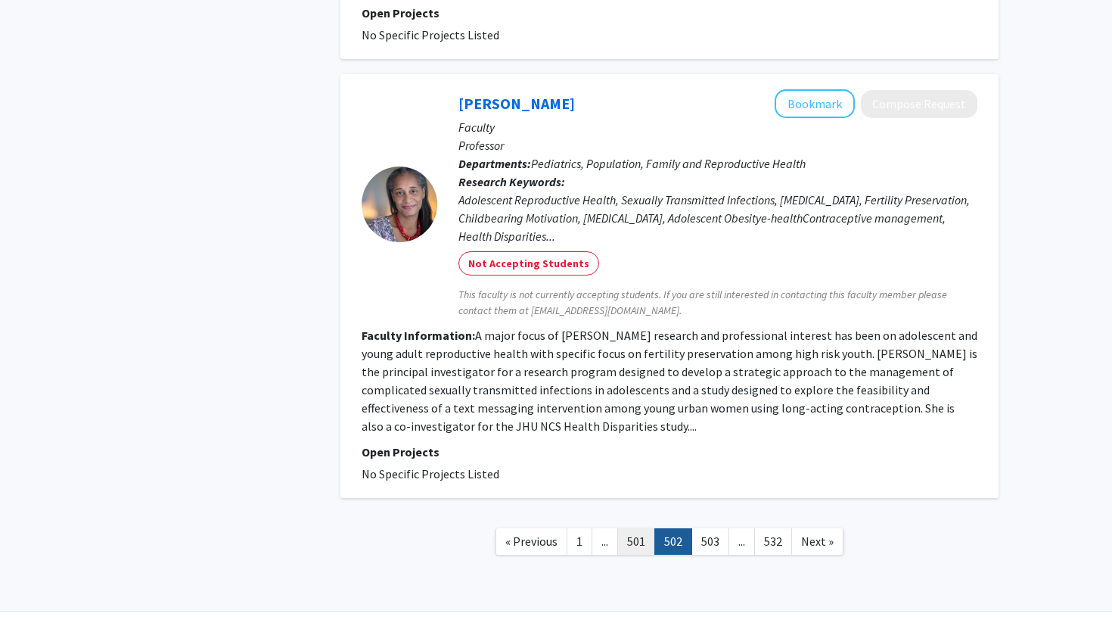
click at [639, 528] on link "501" at bounding box center [636, 541] width 38 height 26
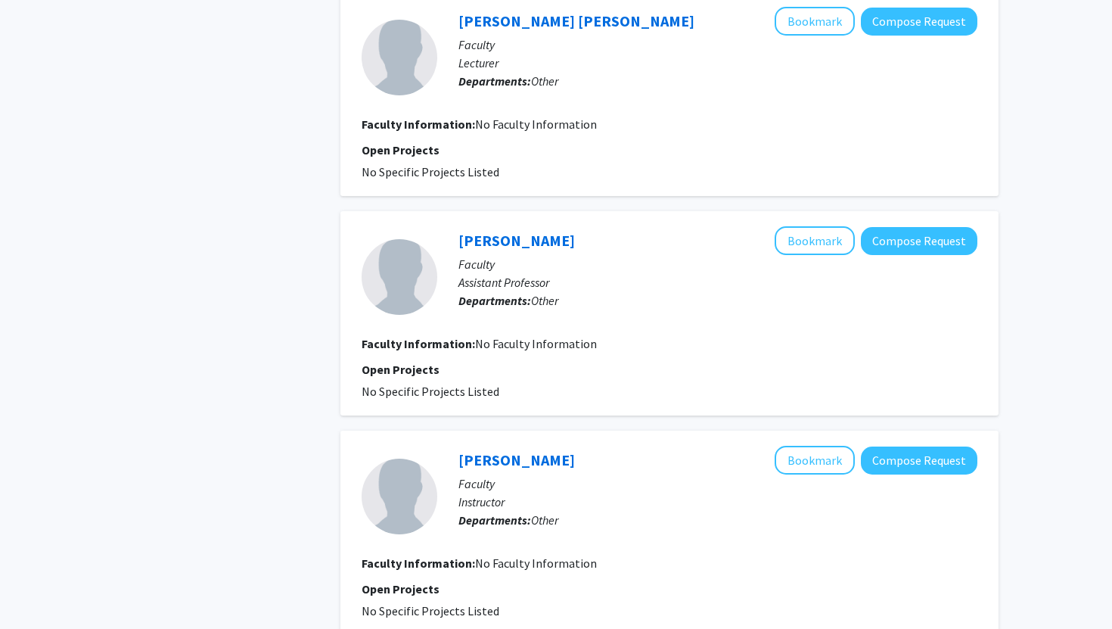
scroll to position [1870, 0]
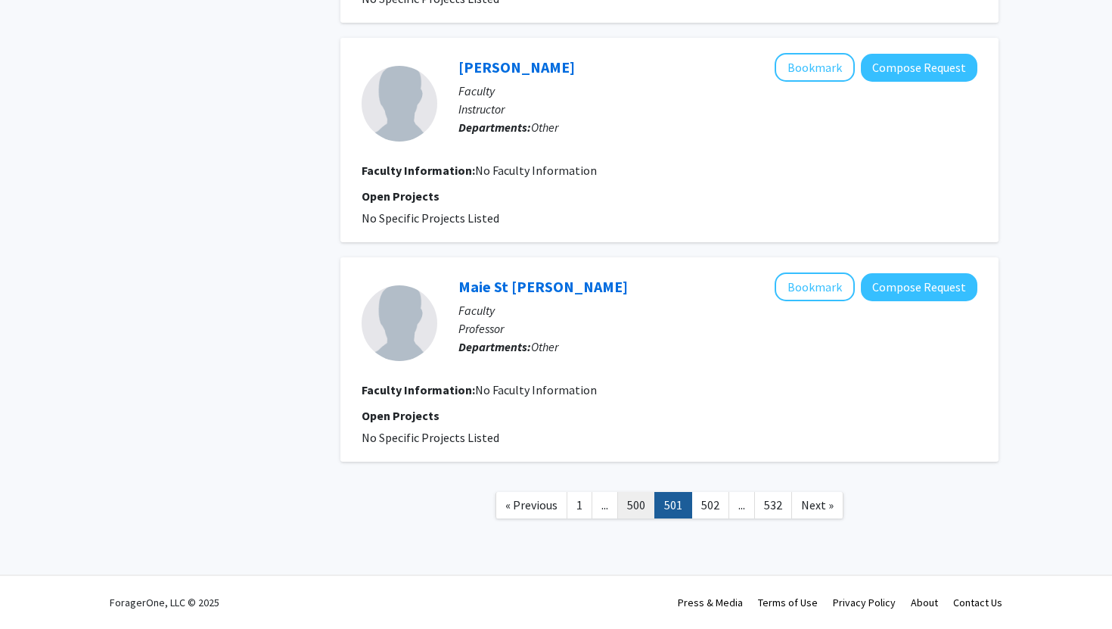
click at [637, 501] on link "500" at bounding box center [636, 505] width 38 height 26
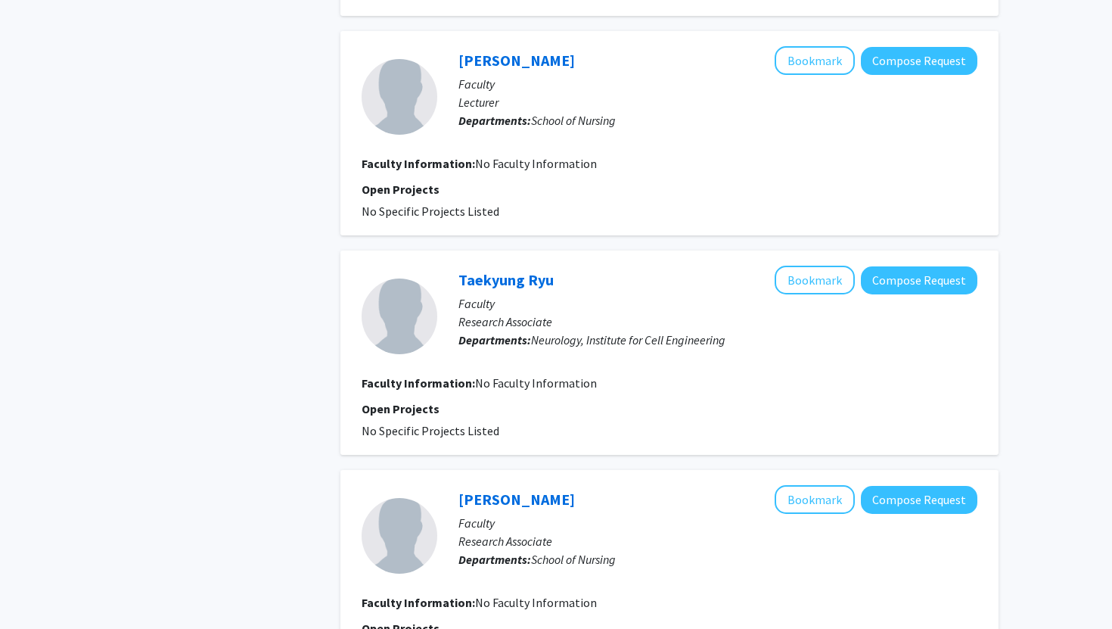
scroll to position [1870, 0]
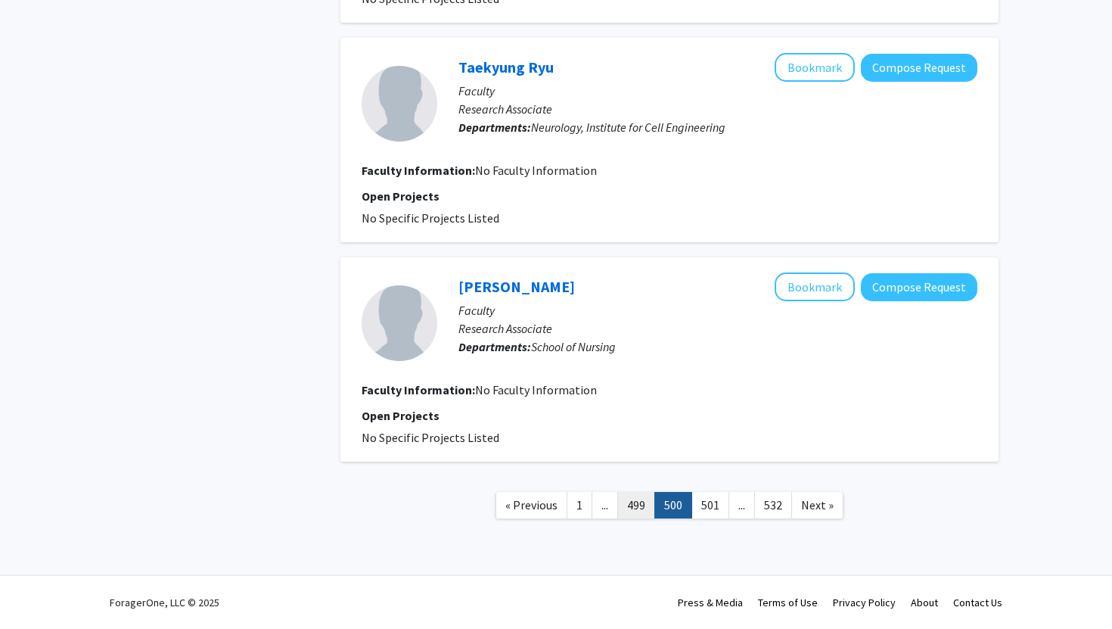
click at [645, 517] on link "499" at bounding box center [636, 505] width 38 height 26
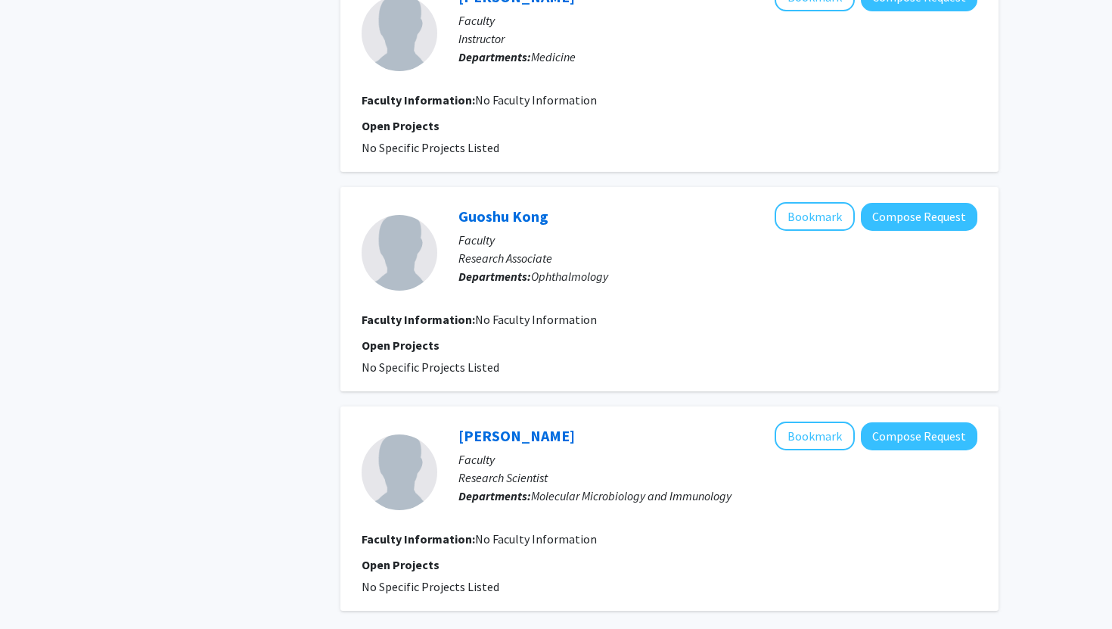
scroll to position [1870, 0]
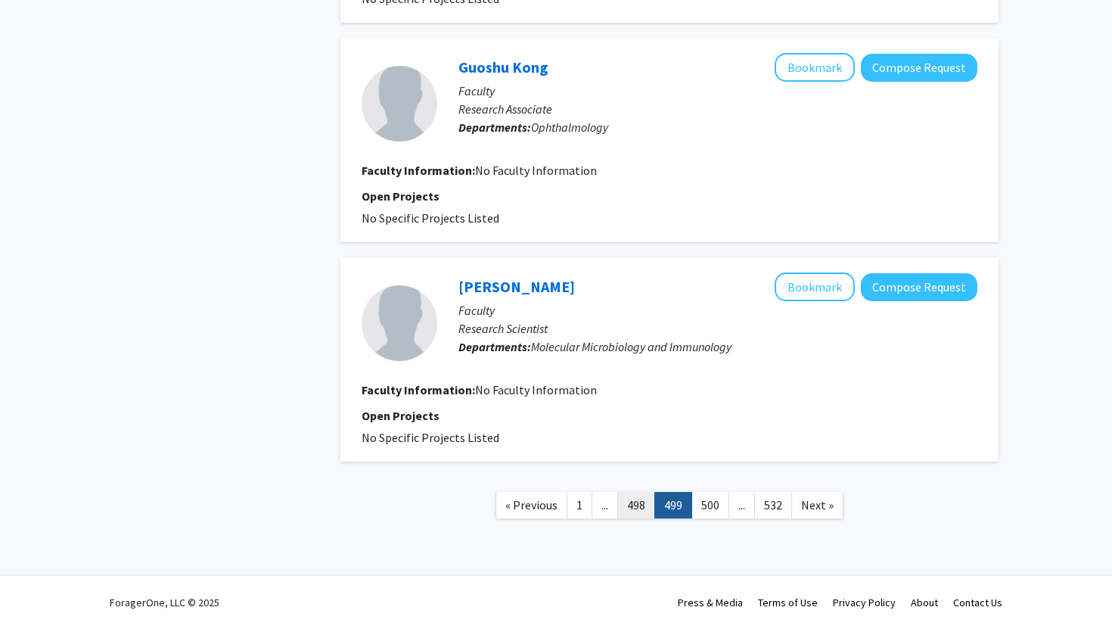
click at [636, 507] on link "498" at bounding box center [636, 505] width 38 height 26
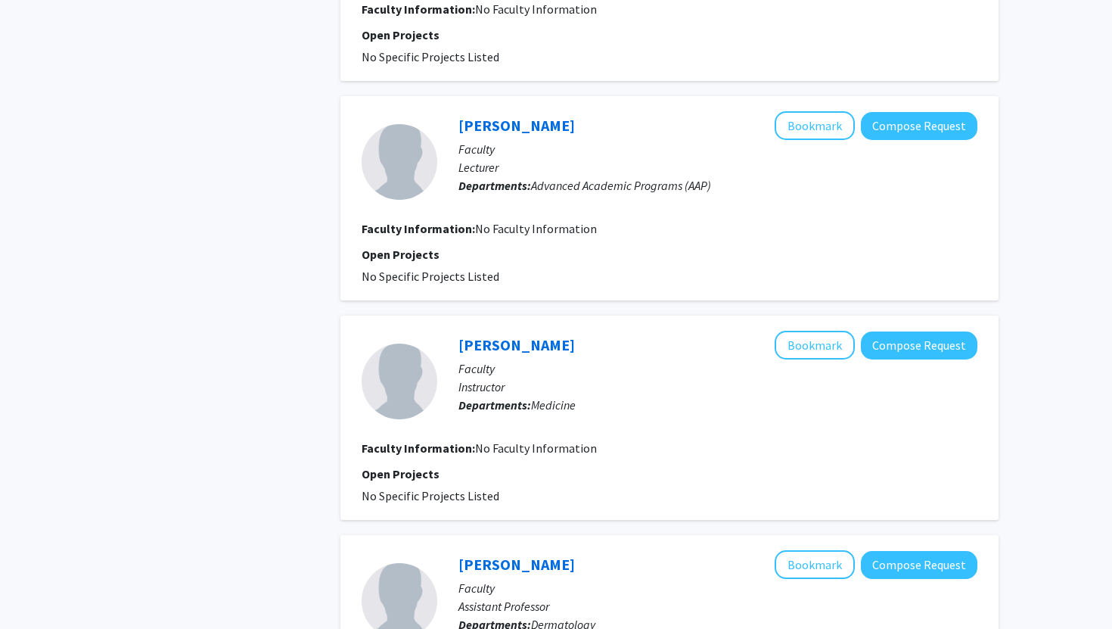
scroll to position [1870, 0]
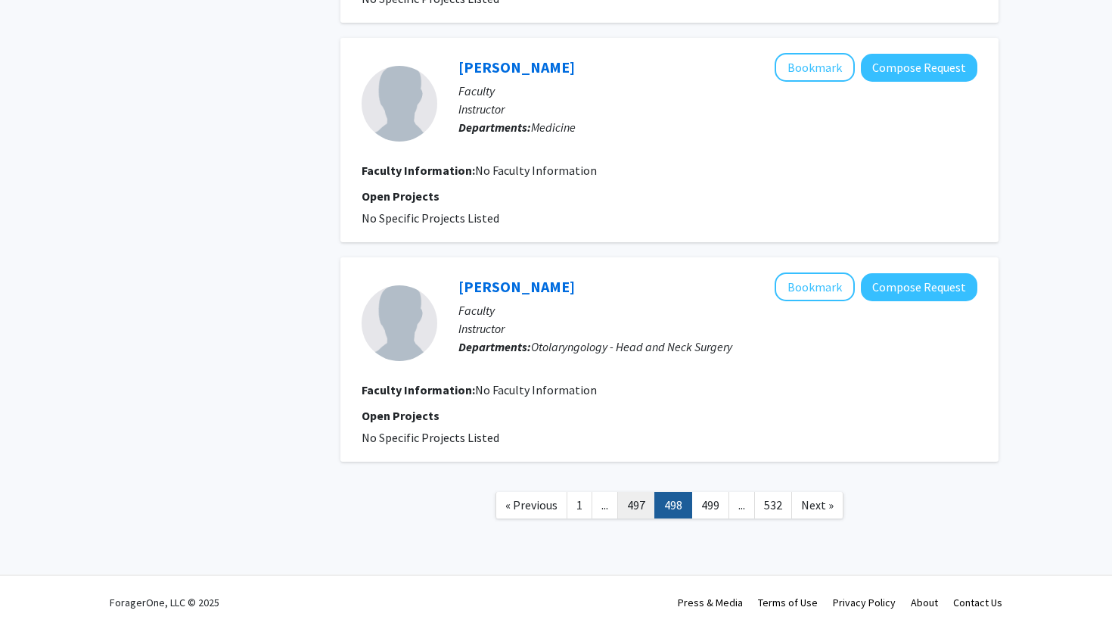
click at [645, 505] on link "497" at bounding box center [636, 505] width 38 height 26
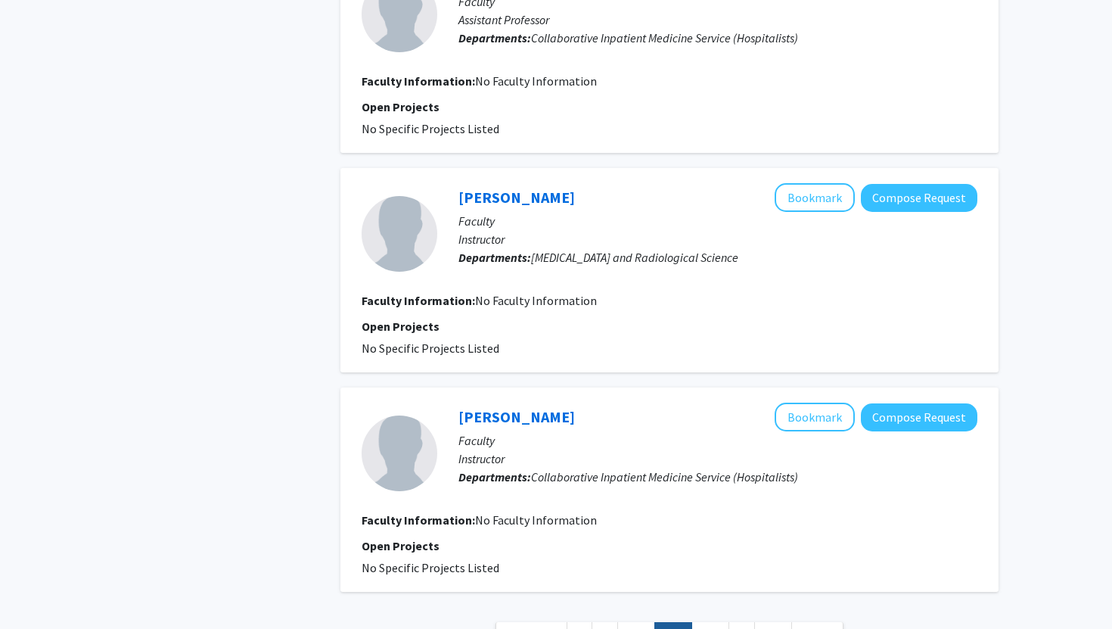
scroll to position [1870, 0]
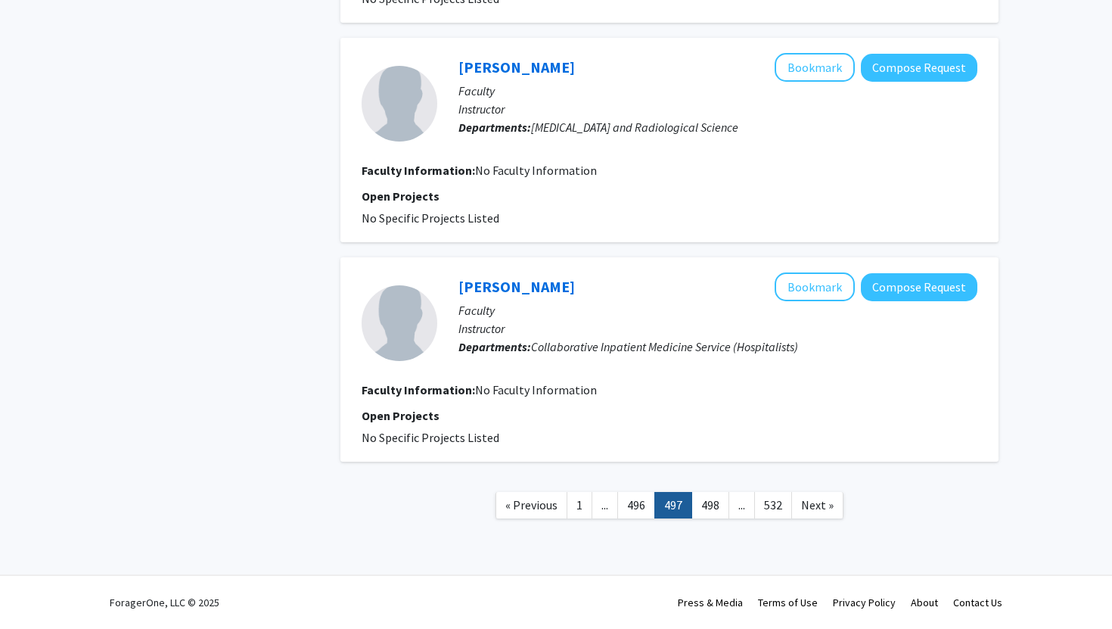
click at [655, 494] on link "497" at bounding box center [673, 505] width 38 height 26
click at [636, 500] on link "496" at bounding box center [636, 505] width 38 height 26
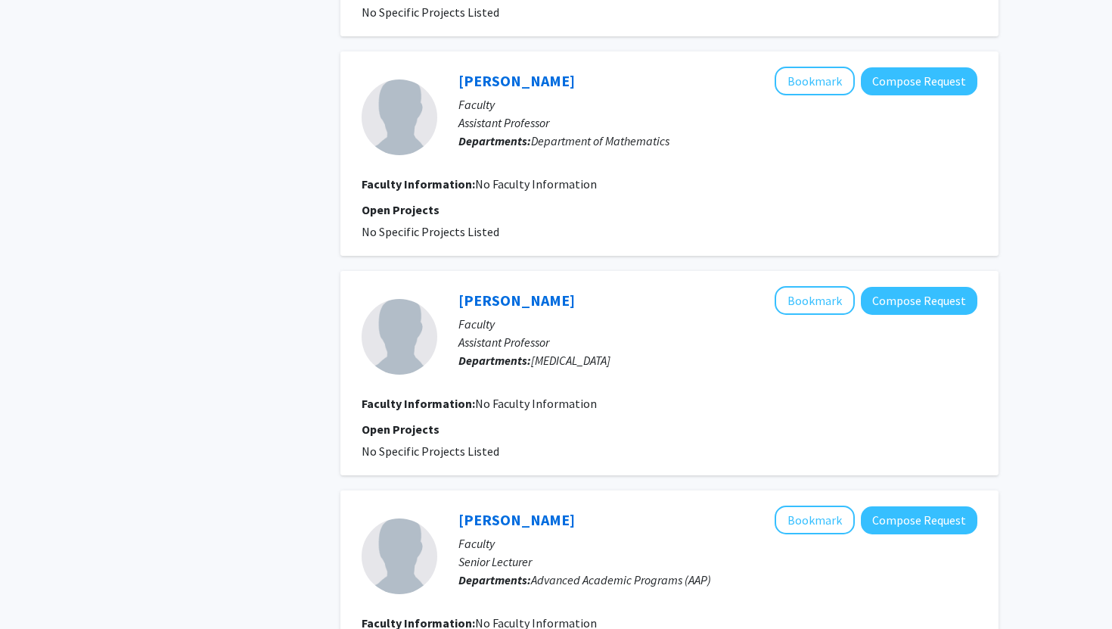
scroll to position [1870, 0]
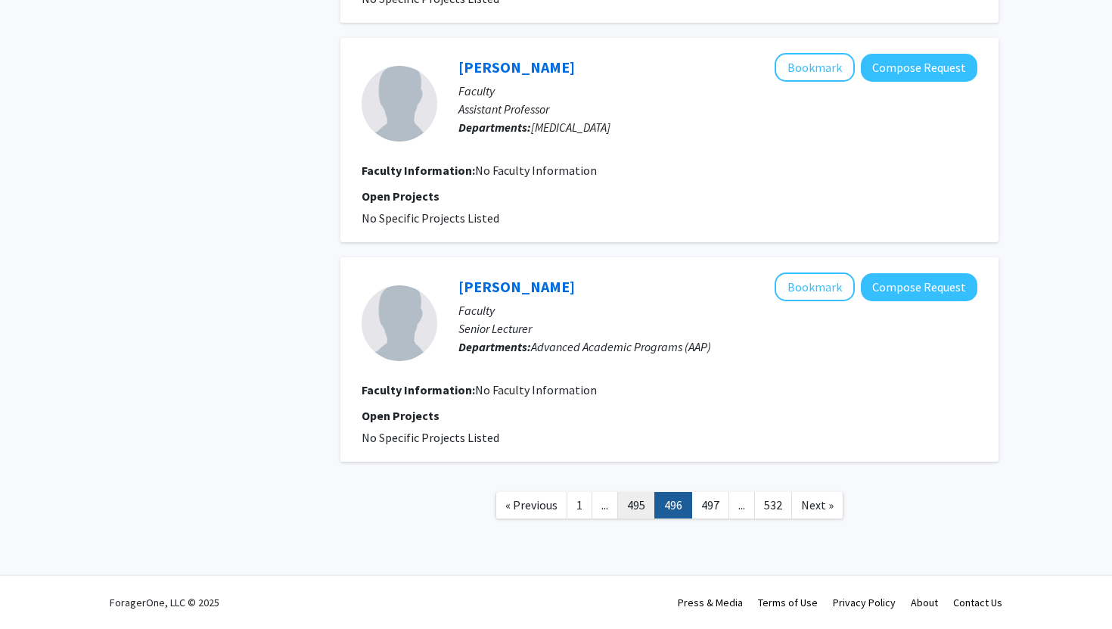
click at [642, 508] on link "495" at bounding box center [636, 505] width 38 height 26
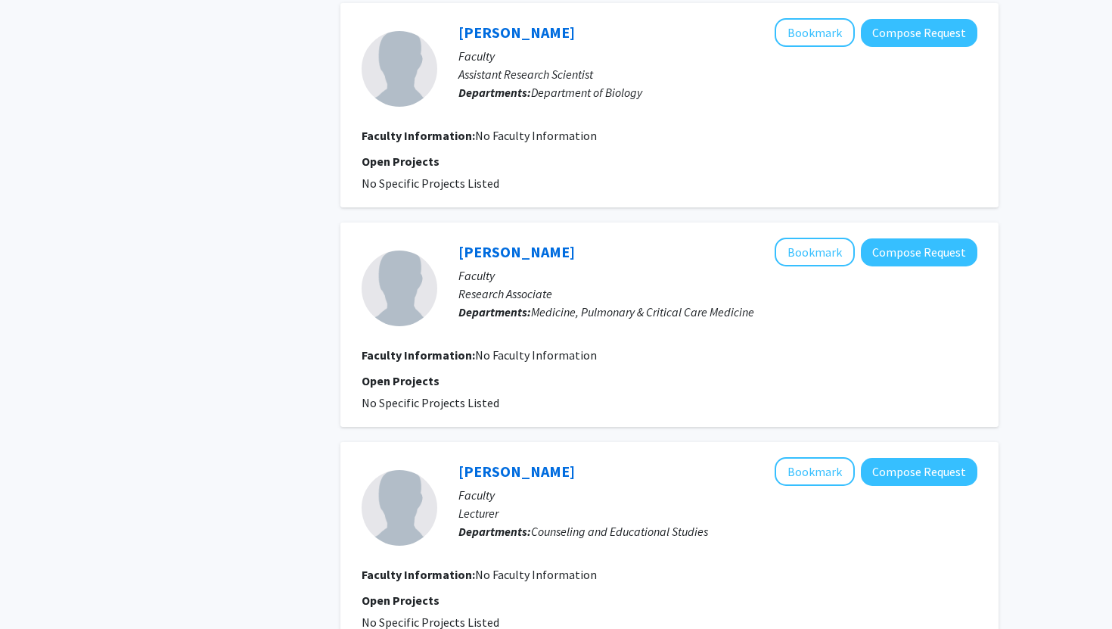
scroll to position [1870, 0]
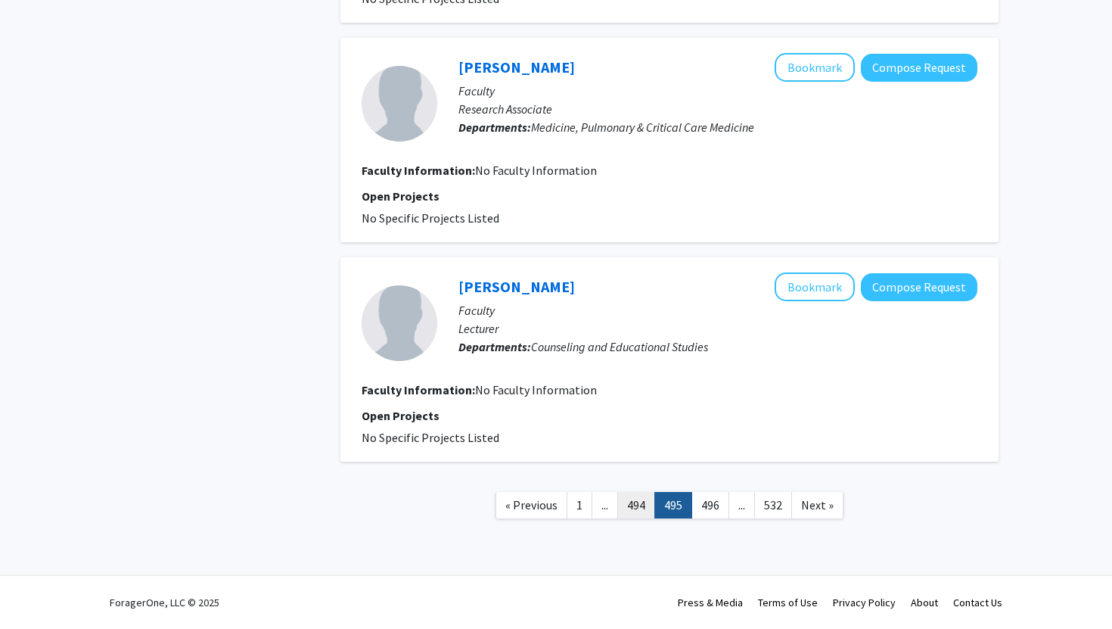
click at [640, 509] on link "494" at bounding box center [636, 505] width 38 height 26
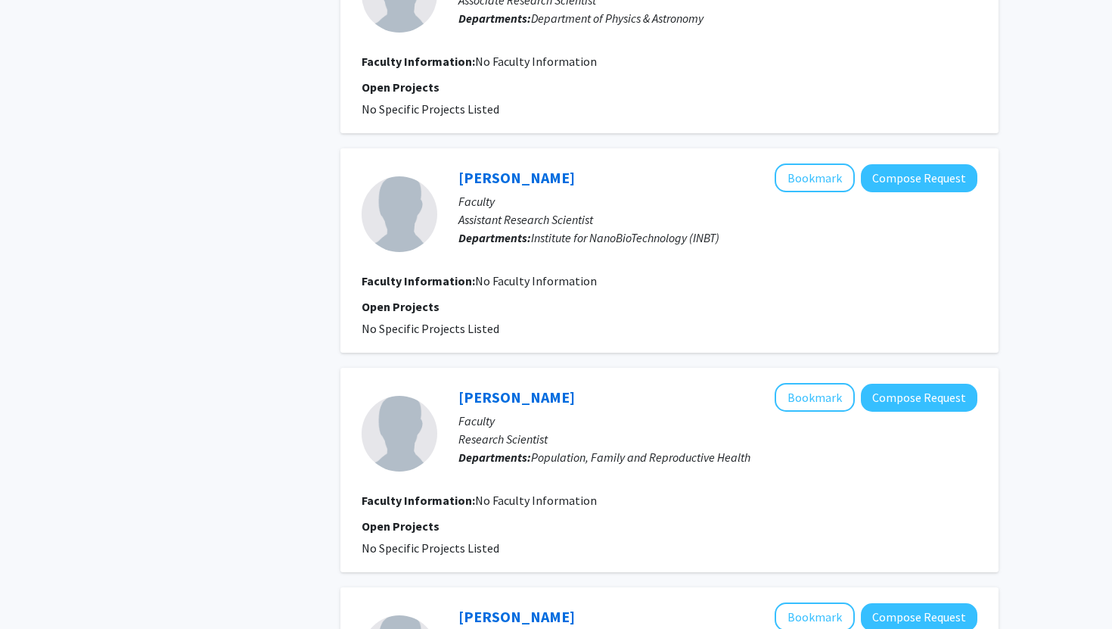
scroll to position [1870, 0]
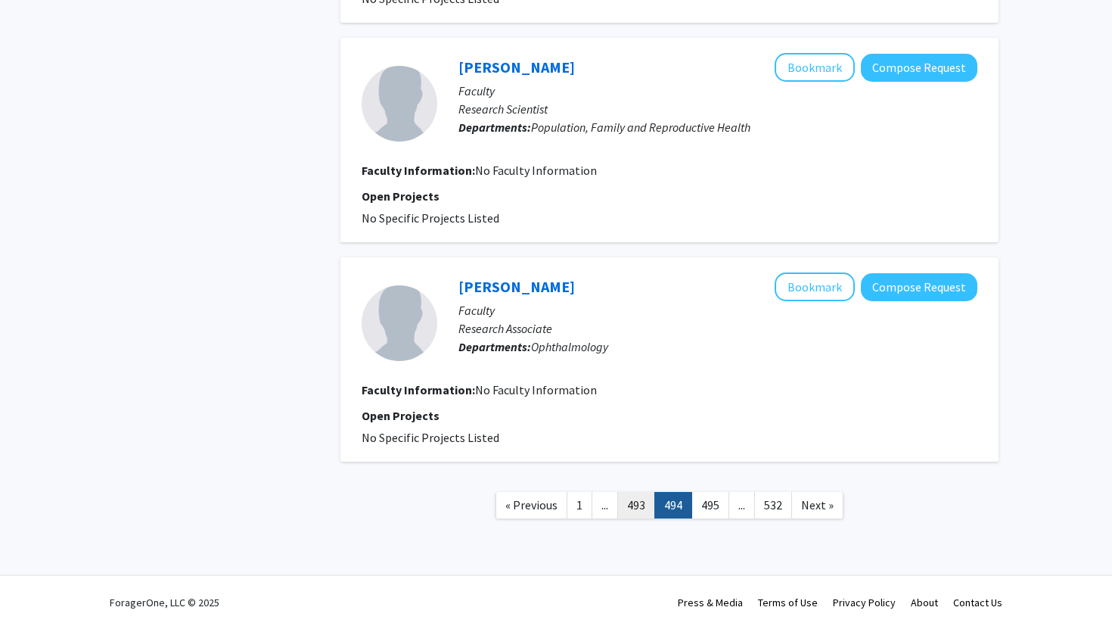
click at [635, 505] on link "493" at bounding box center [636, 505] width 38 height 26
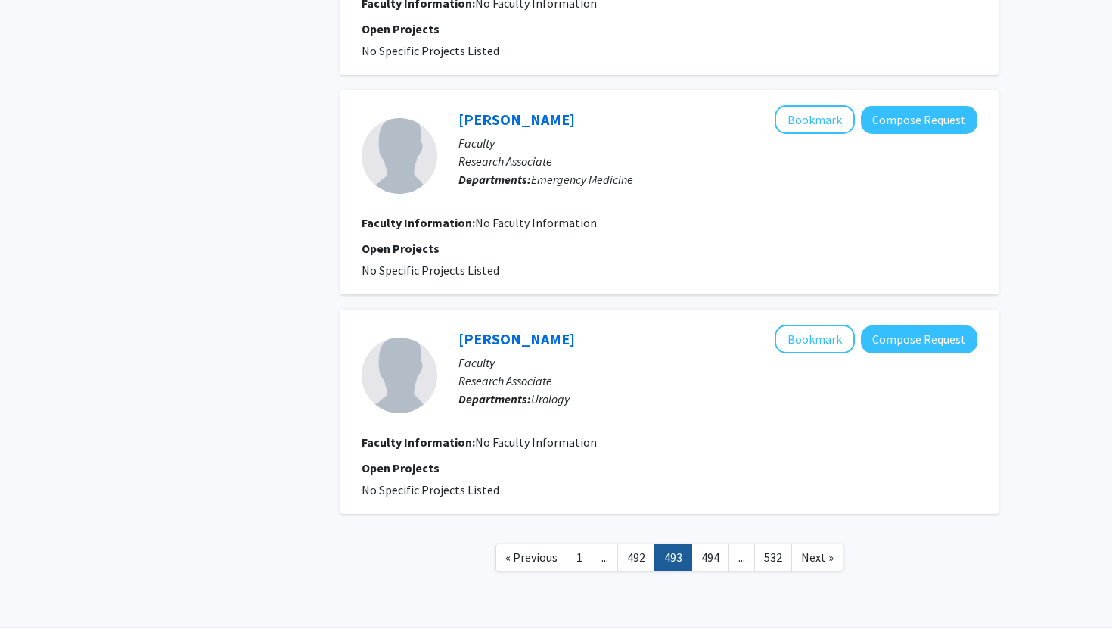
scroll to position [1870, 0]
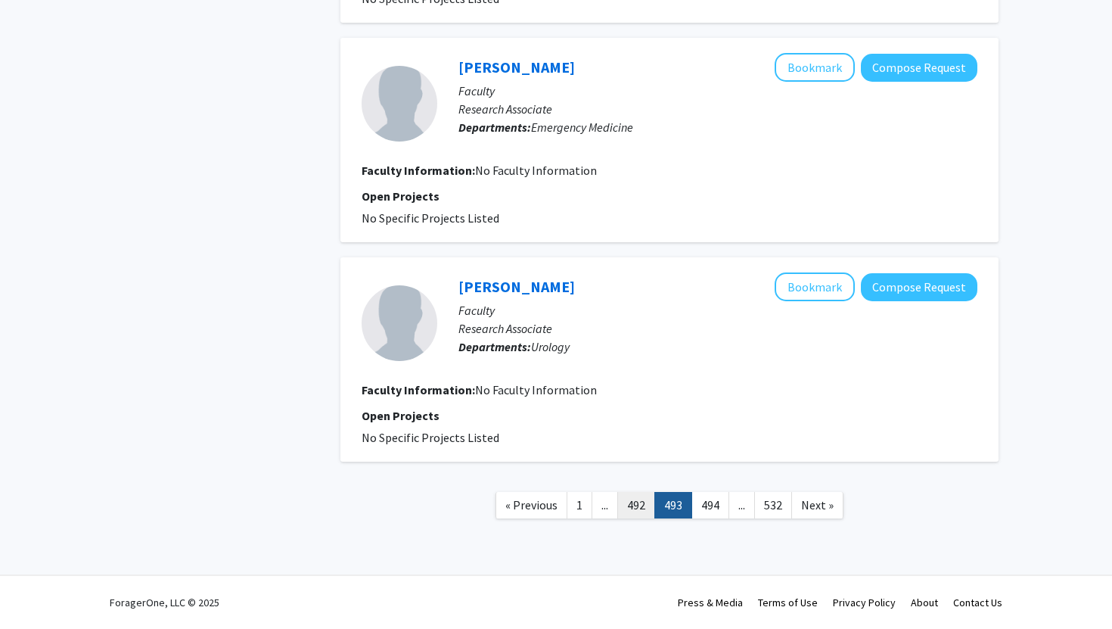
click at [638, 506] on link "492" at bounding box center [636, 505] width 38 height 26
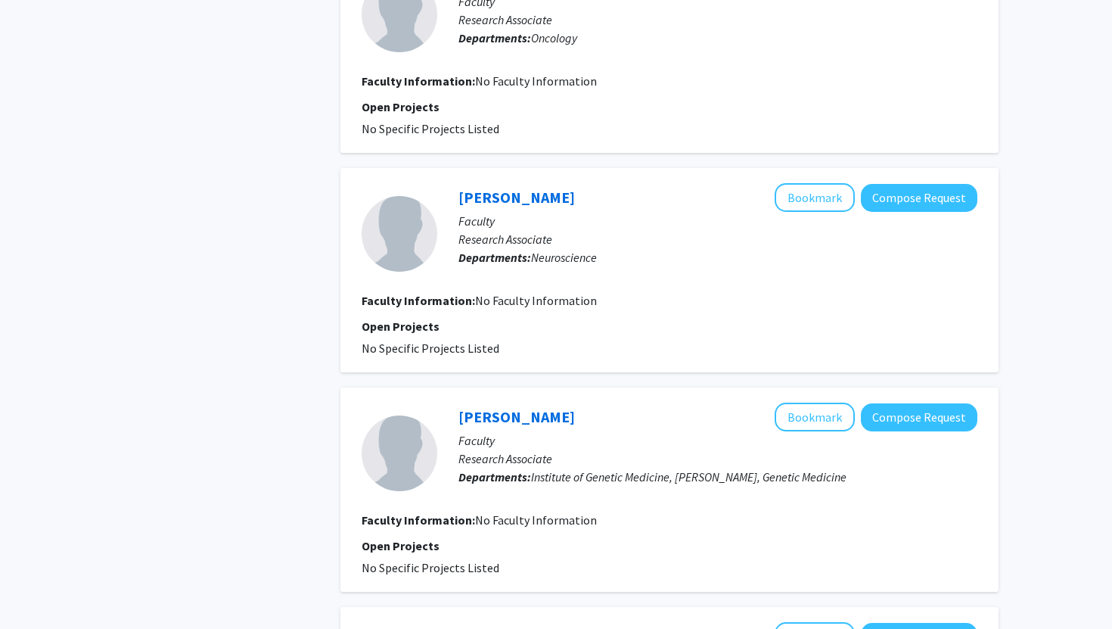
scroll to position [1870, 0]
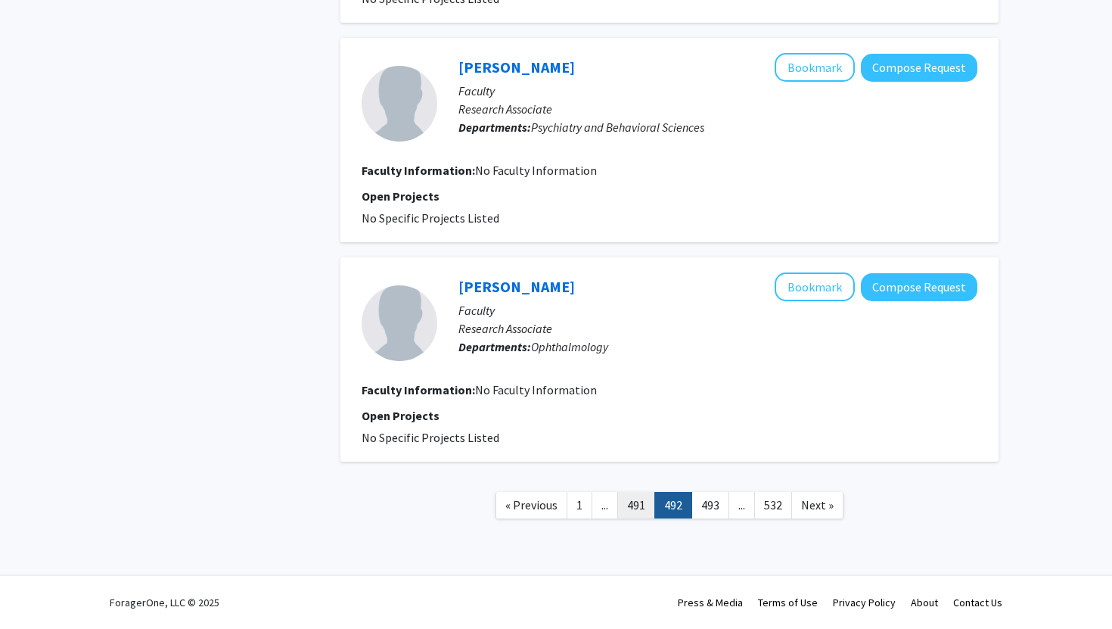
click at [643, 502] on link "491" at bounding box center [636, 505] width 38 height 26
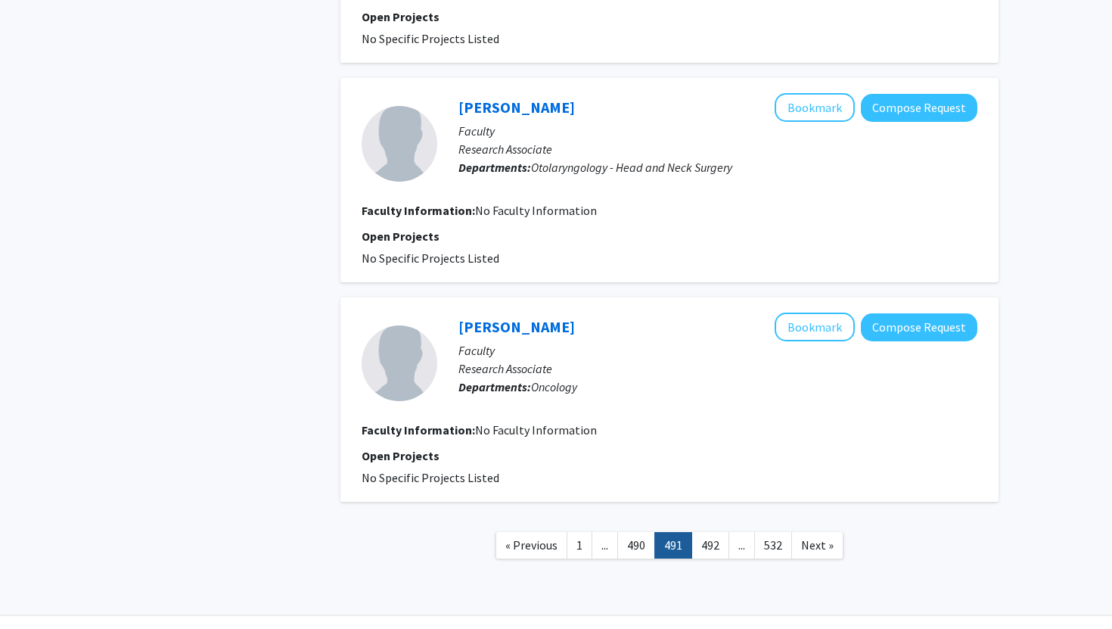
scroll to position [1870, 0]
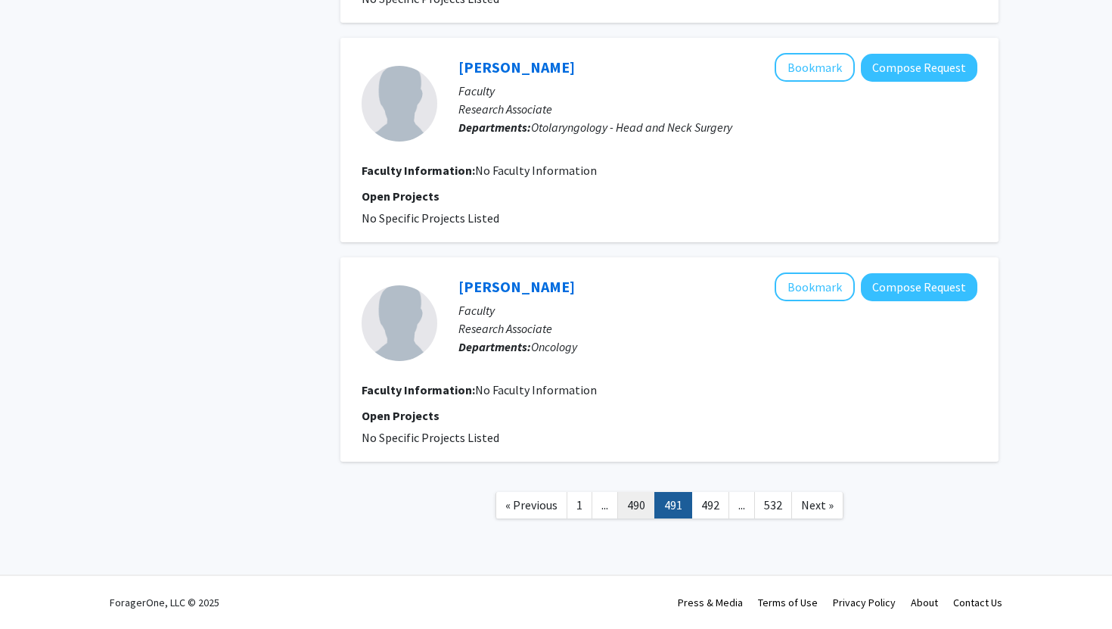
click at [640, 494] on link "490" at bounding box center [636, 505] width 38 height 26
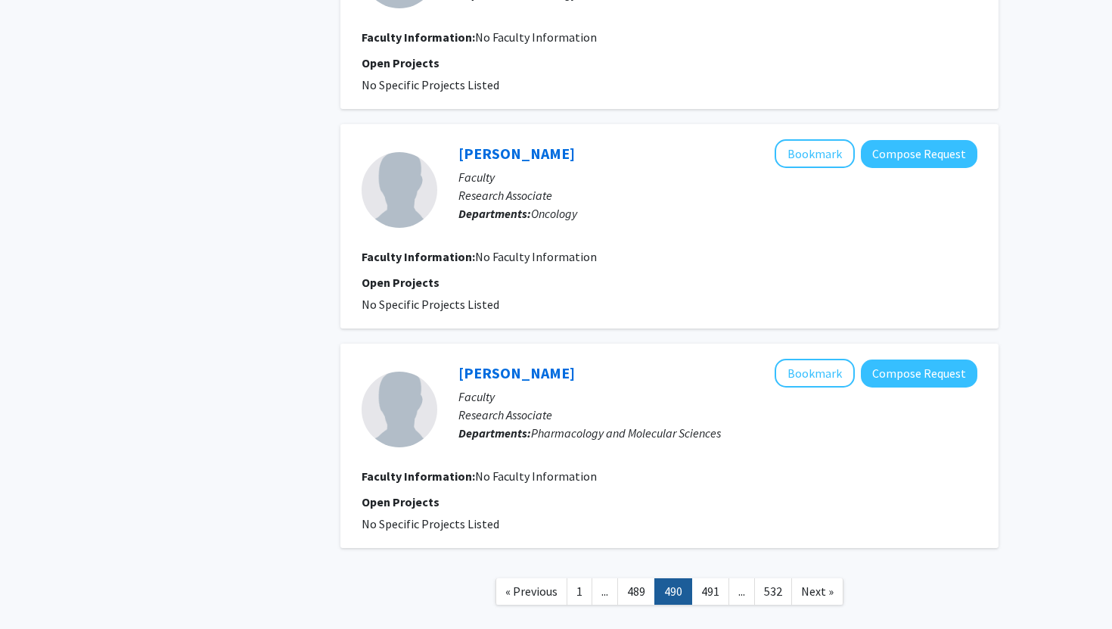
scroll to position [1870, 0]
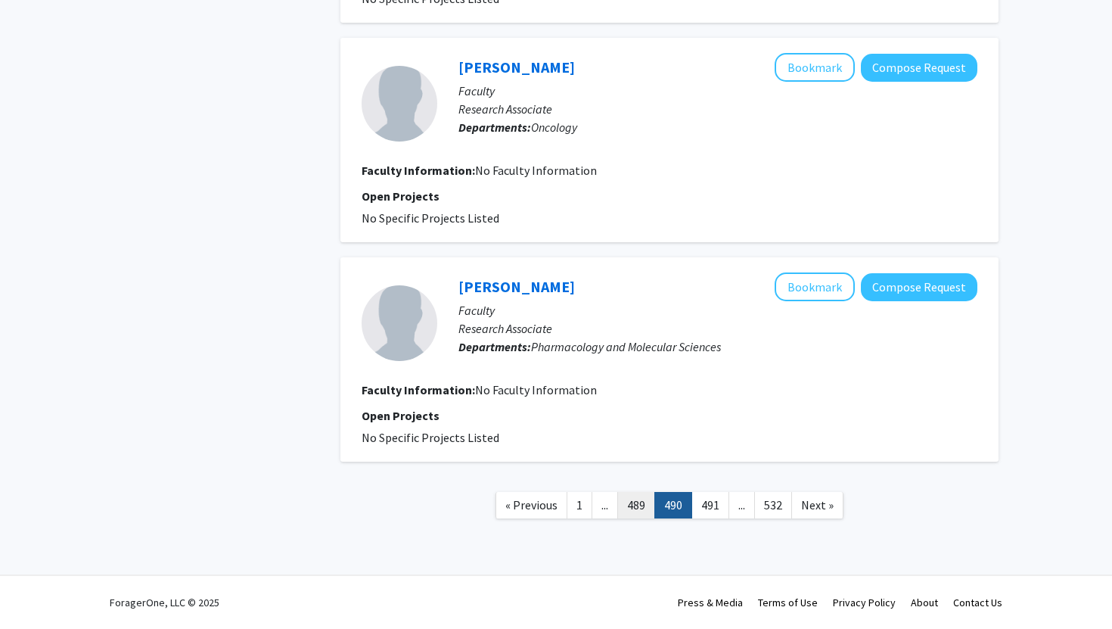
click at [635, 496] on link "489" at bounding box center [636, 505] width 38 height 26
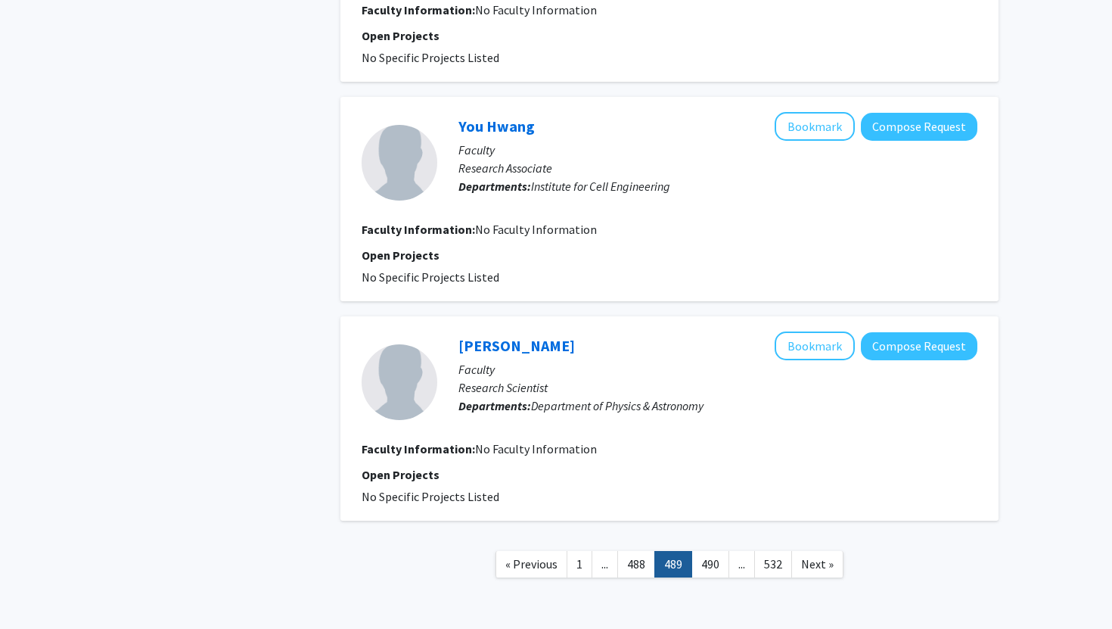
scroll to position [1870, 0]
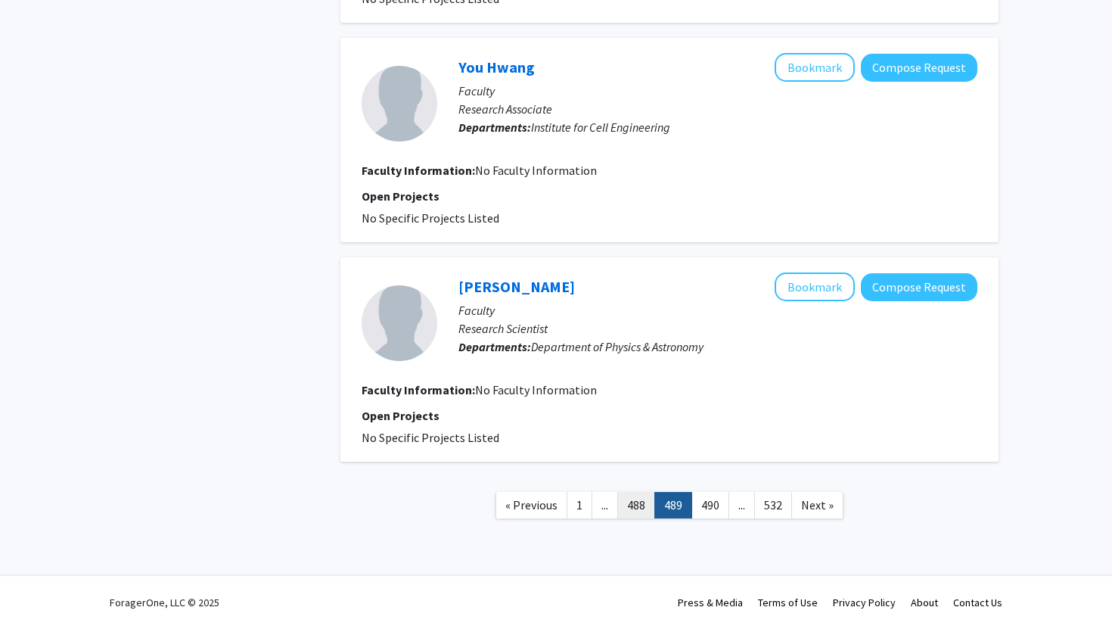
click at [642, 502] on link "488" at bounding box center [636, 505] width 38 height 26
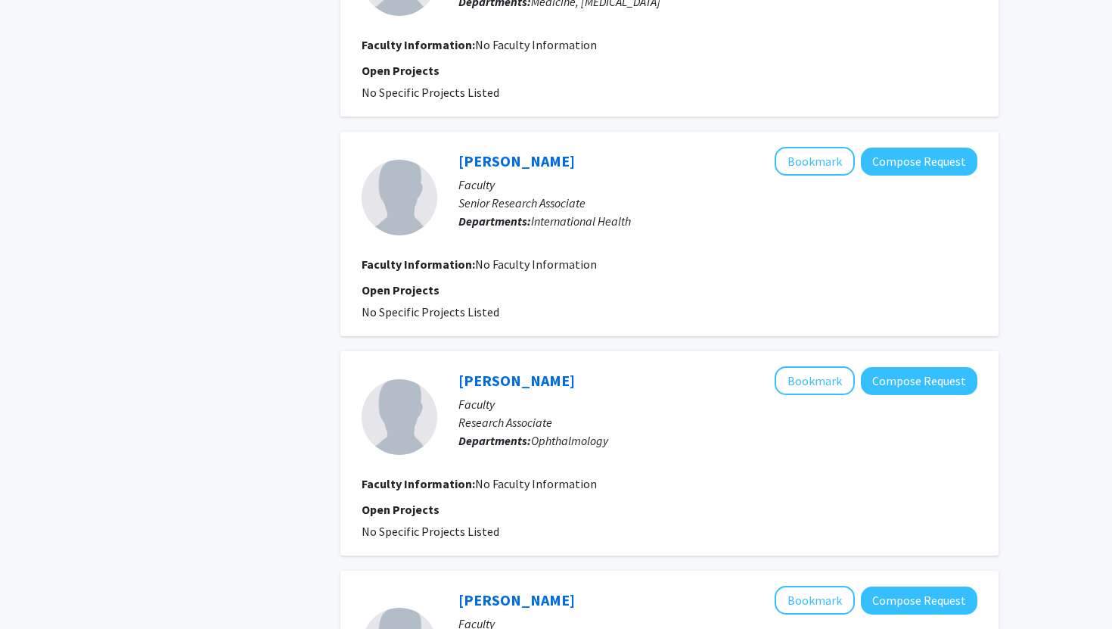
scroll to position [1870, 0]
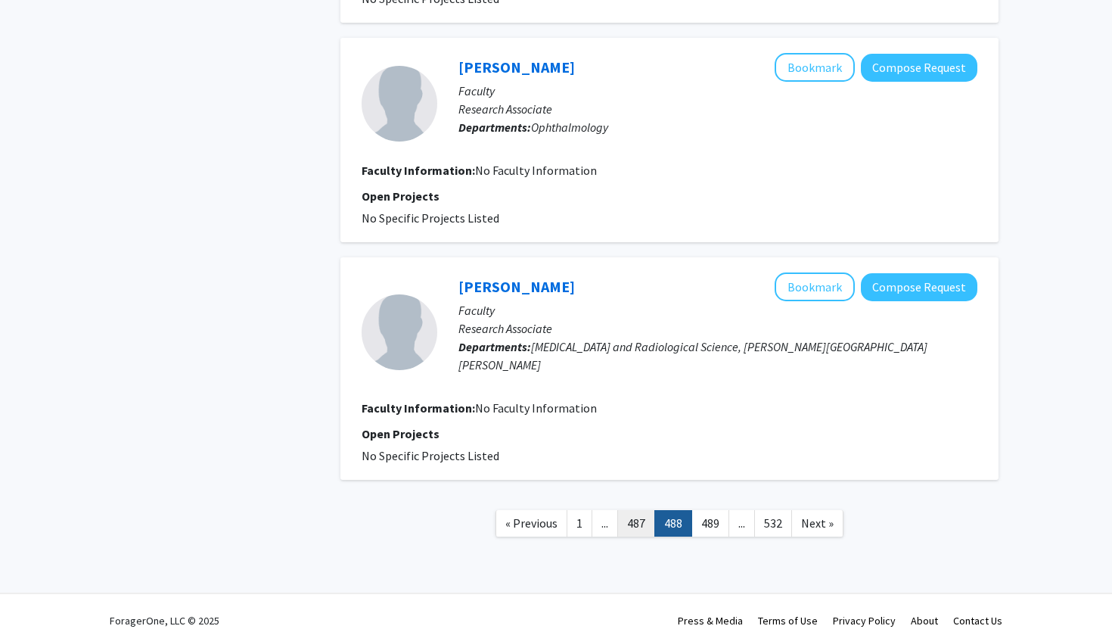
click at [640, 510] on link "487" at bounding box center [636, 523] width 38 height 26
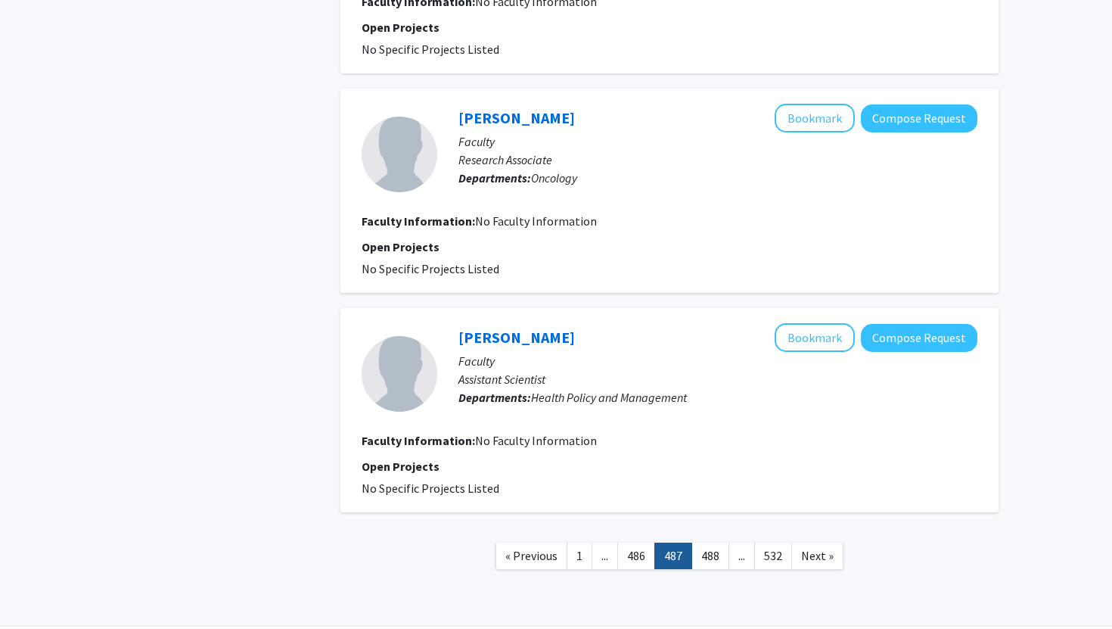
scroll to position [1870, 0]
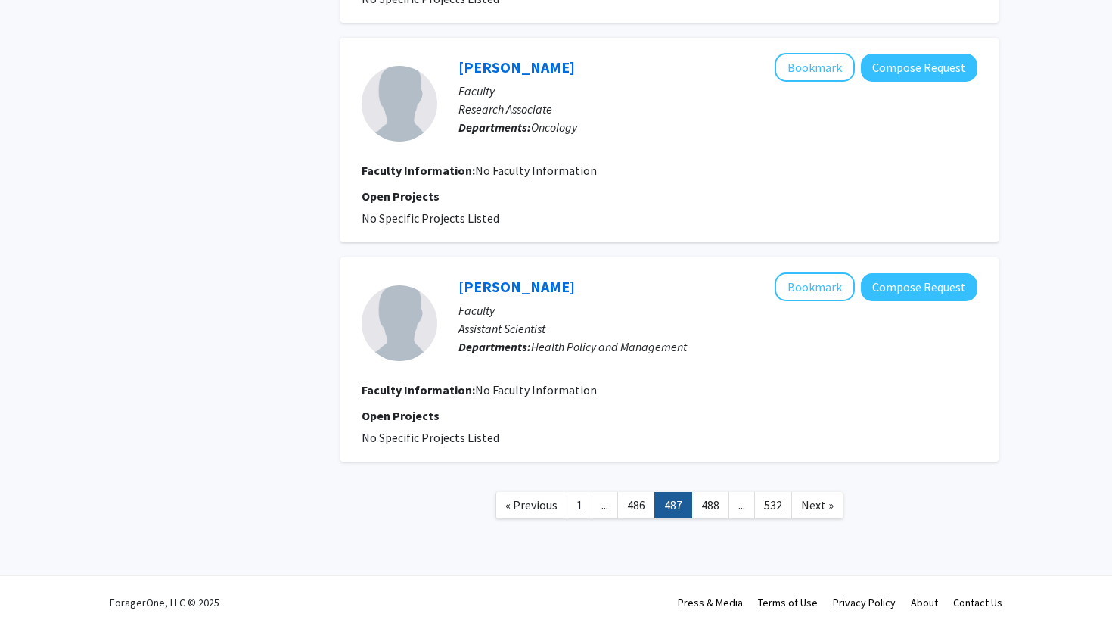
click at [604, 501] on span "..." at bounding box center [604, 504] width 7 height 15
click at [627, 506] on link "486" at bounding box center [636, 505] width 38 height 26
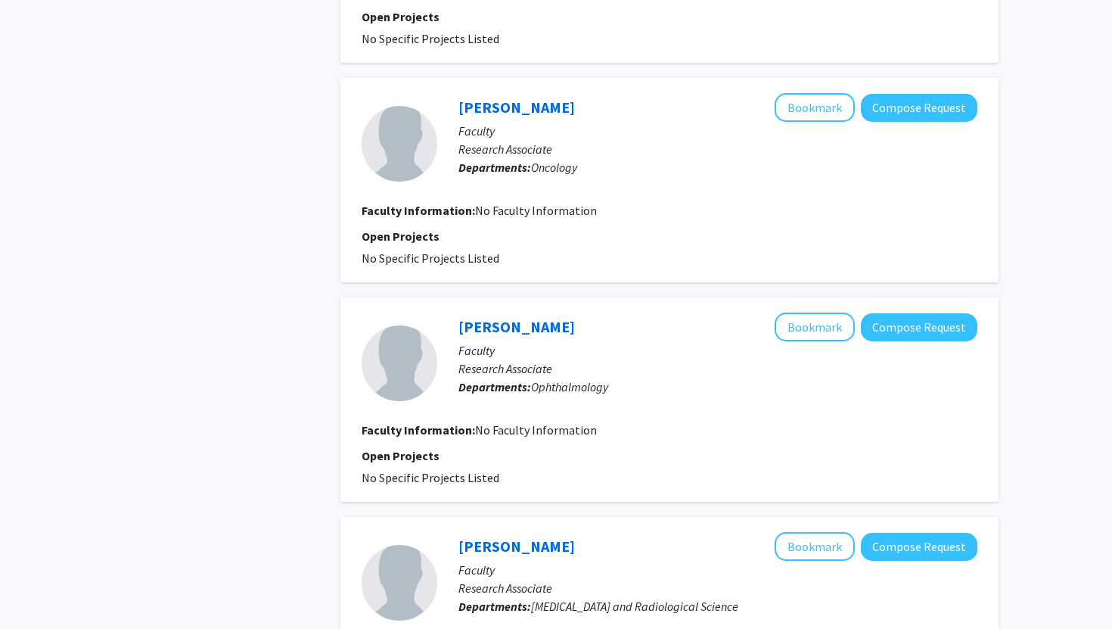
scroll to position [1870, 0]
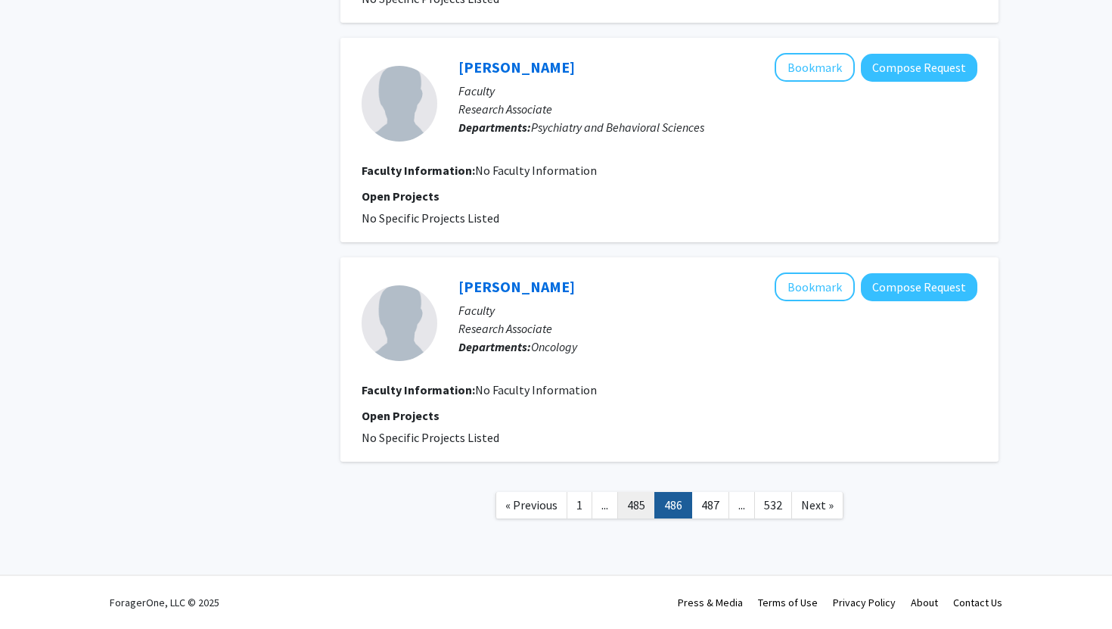
click at [638, 500] on link "485" at bounding box center [636, 505] width 38 height 26
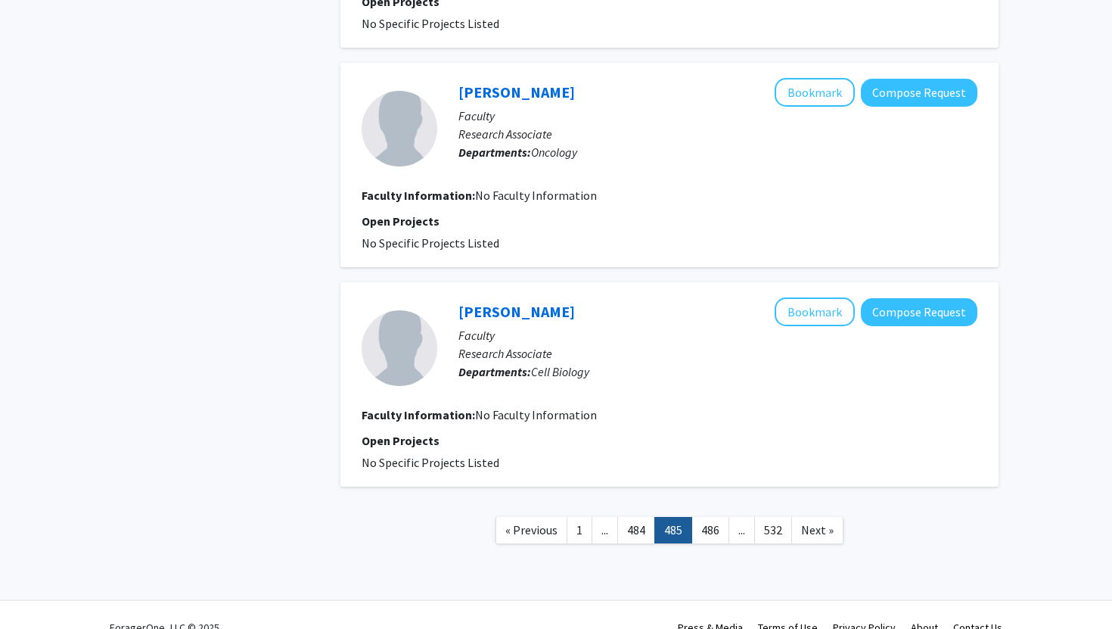
scroll to position [1870, 0]
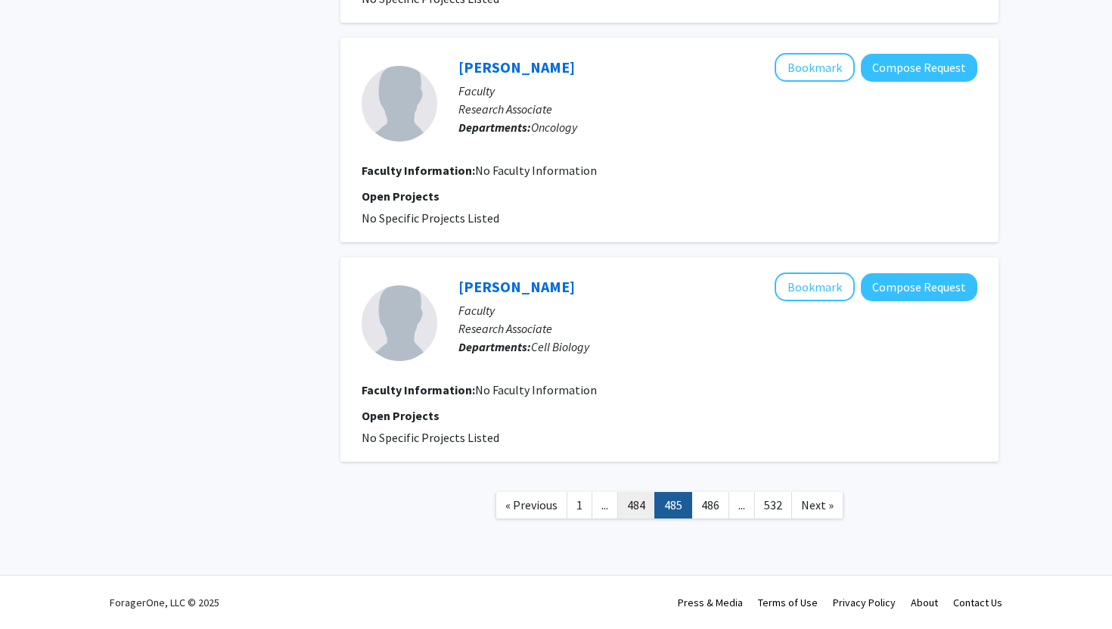
click at [638, 503] on link "484" at bounding box center [636, 505] width 38 height 26
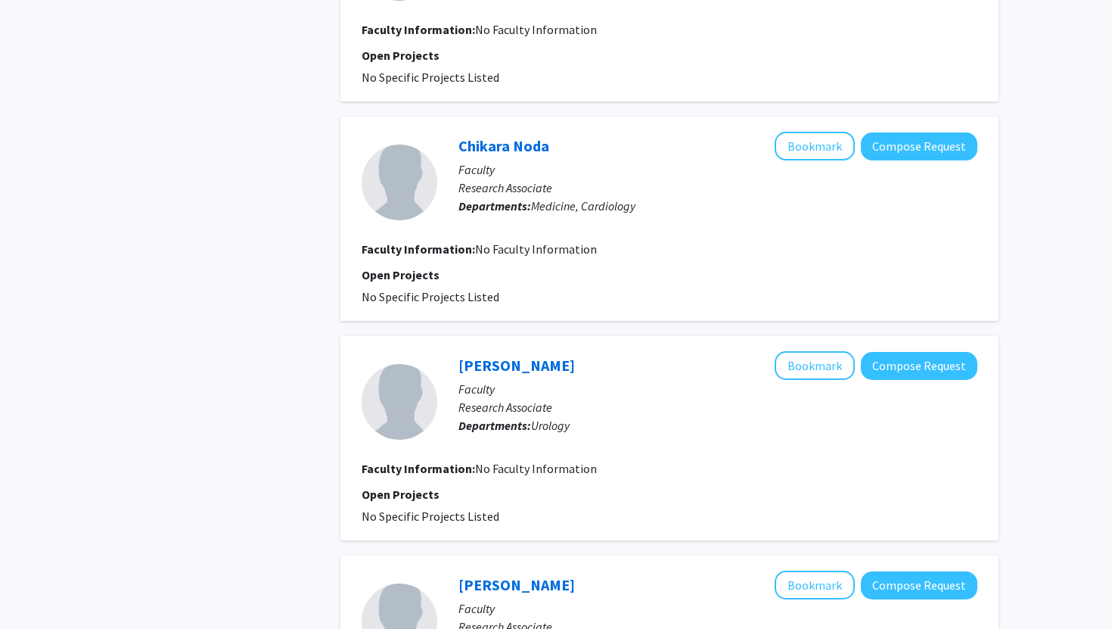
scroll to position [1870, 0]
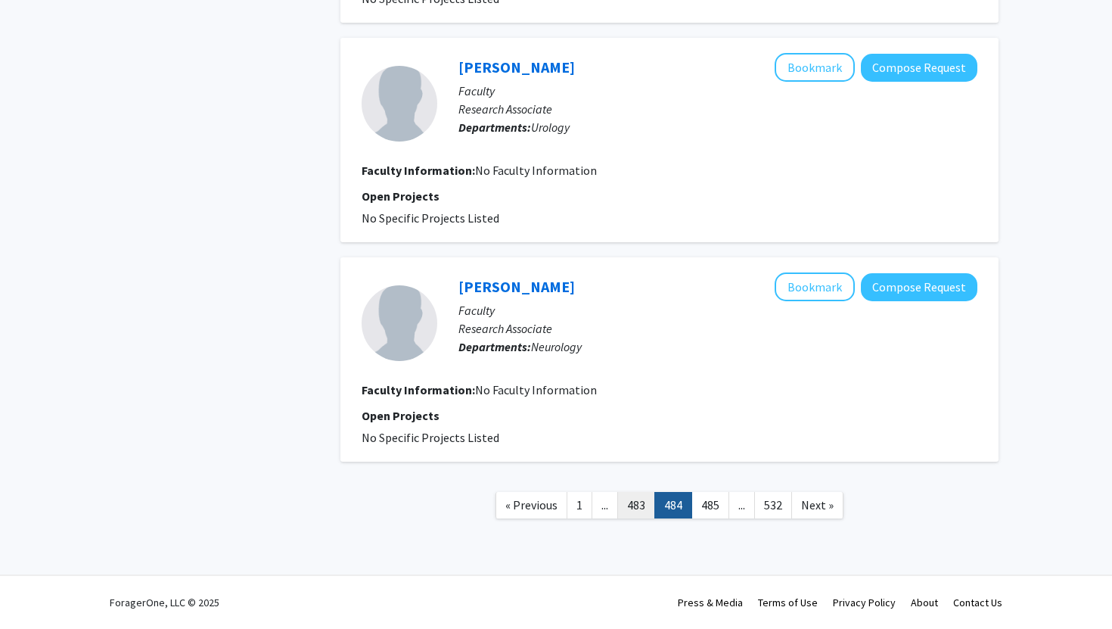
click at [638, 514] on link "483" at bounding box center [636, 505] width 38 height 26
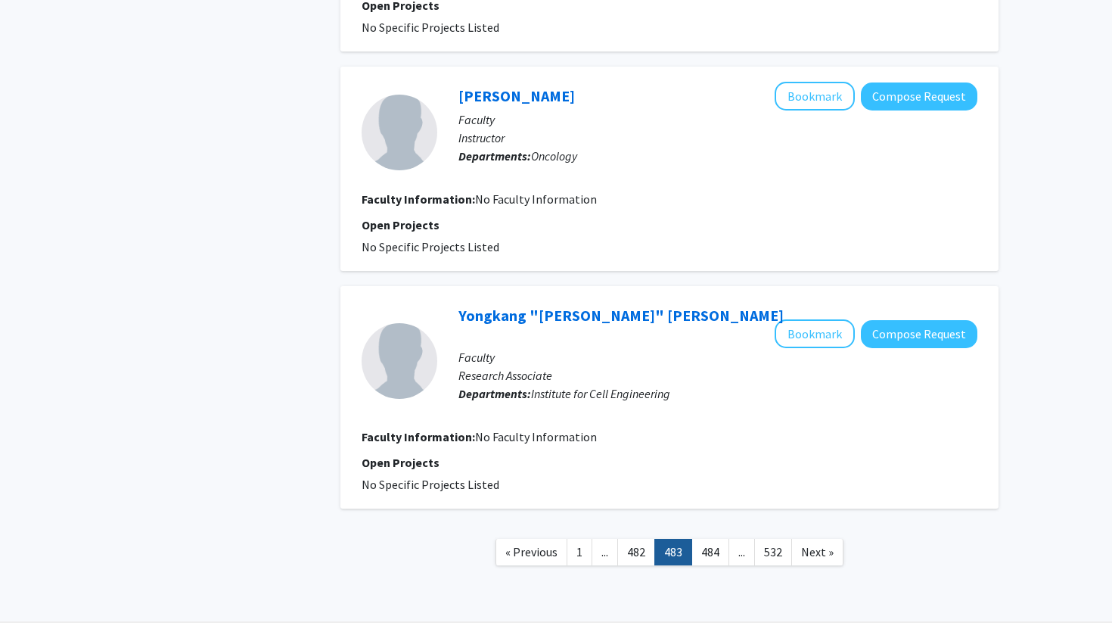
scroll to position [1870, 0]
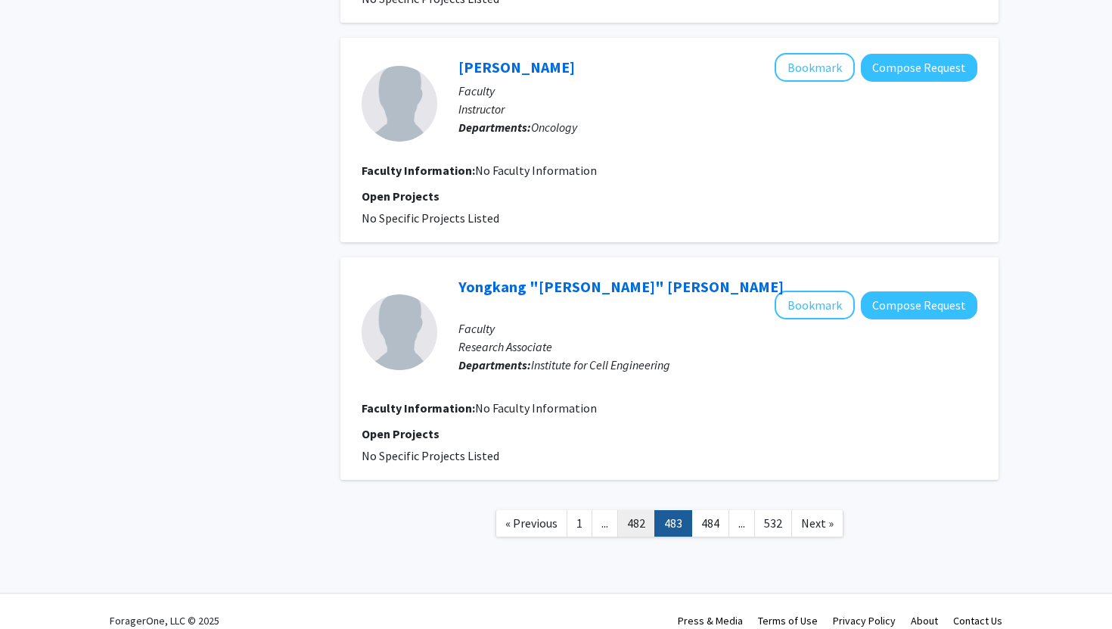
click at [644, 510] on link "482" at bounding box center [636, 523] width 38 height 26
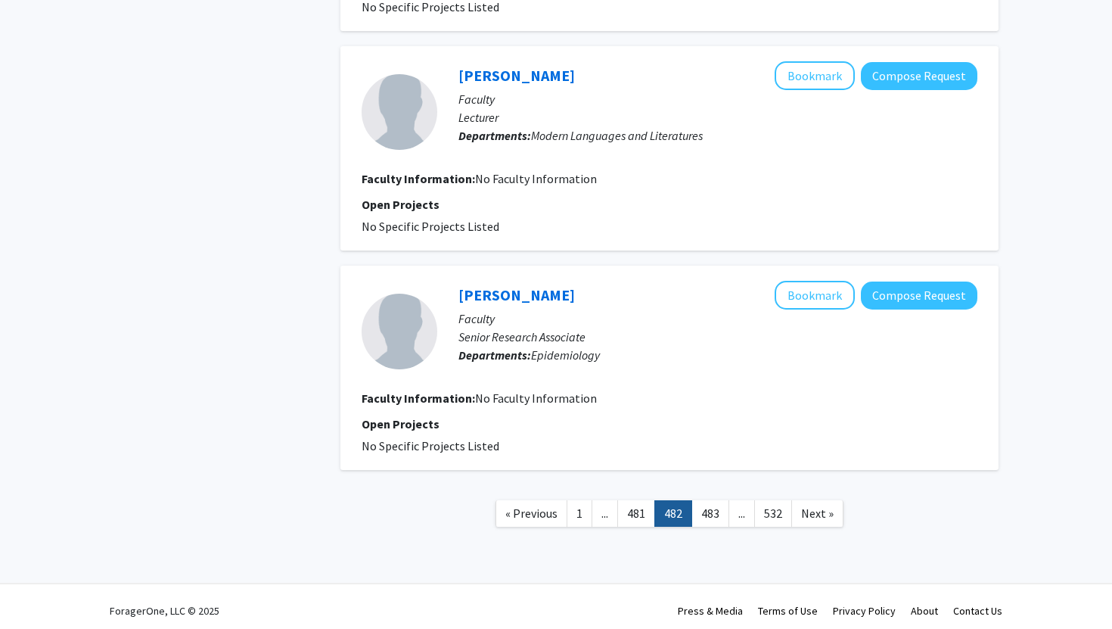
scroll to position [1870, 0]
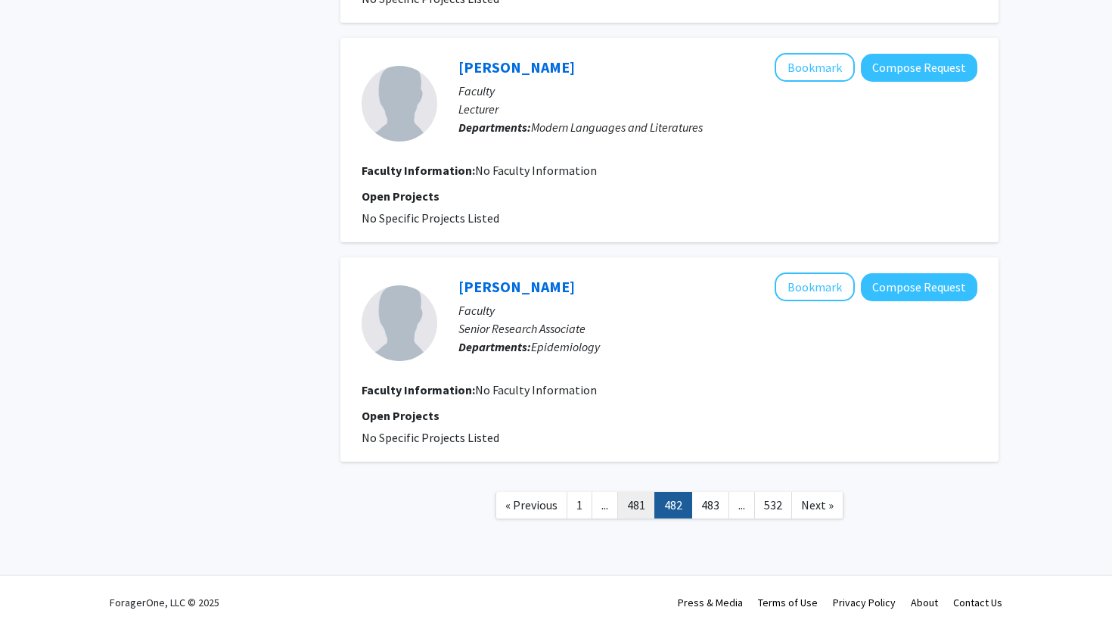
click at [637, 496] on link "481" at bounding box center [636, 505] width 38 height 26
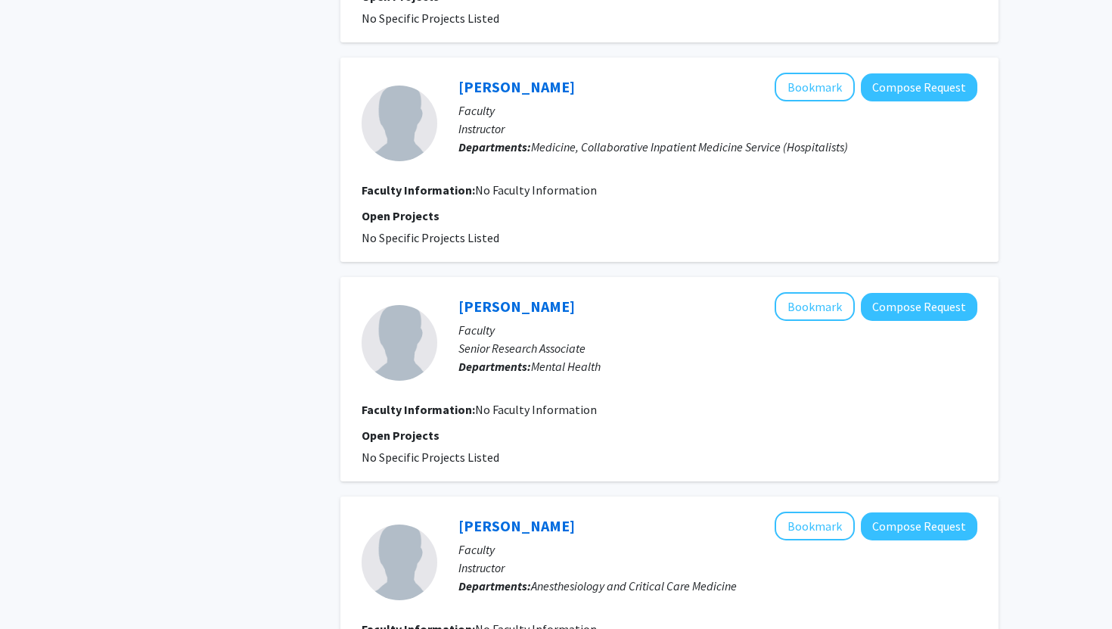
scroll to position [1870, 0]
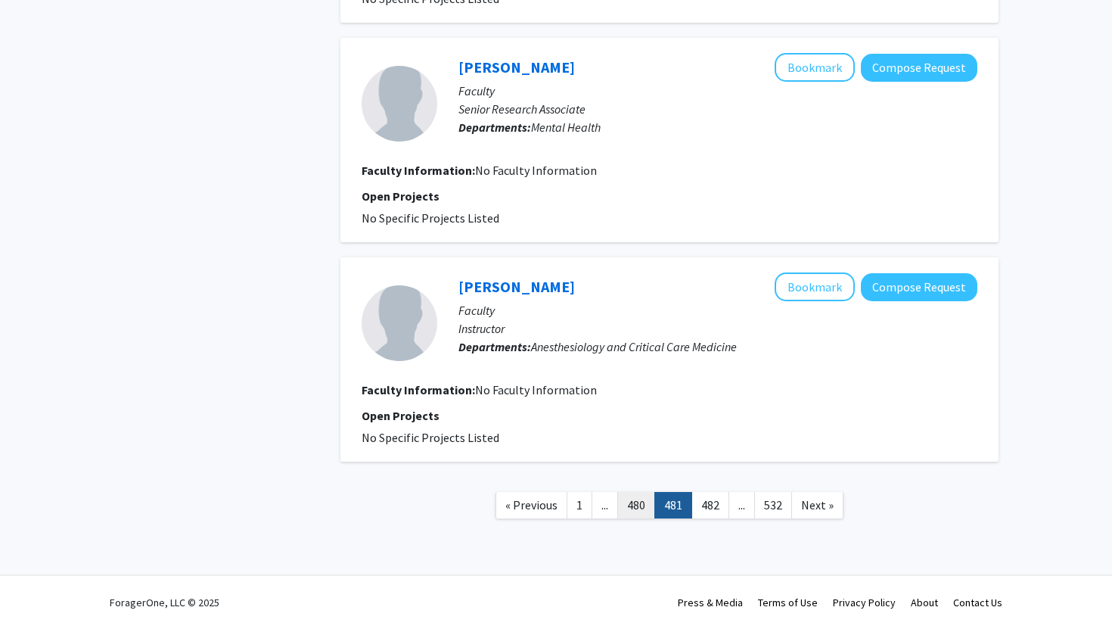
click at [649, 502] on link "480" at bounding box center [636, 505] width 38 height 26
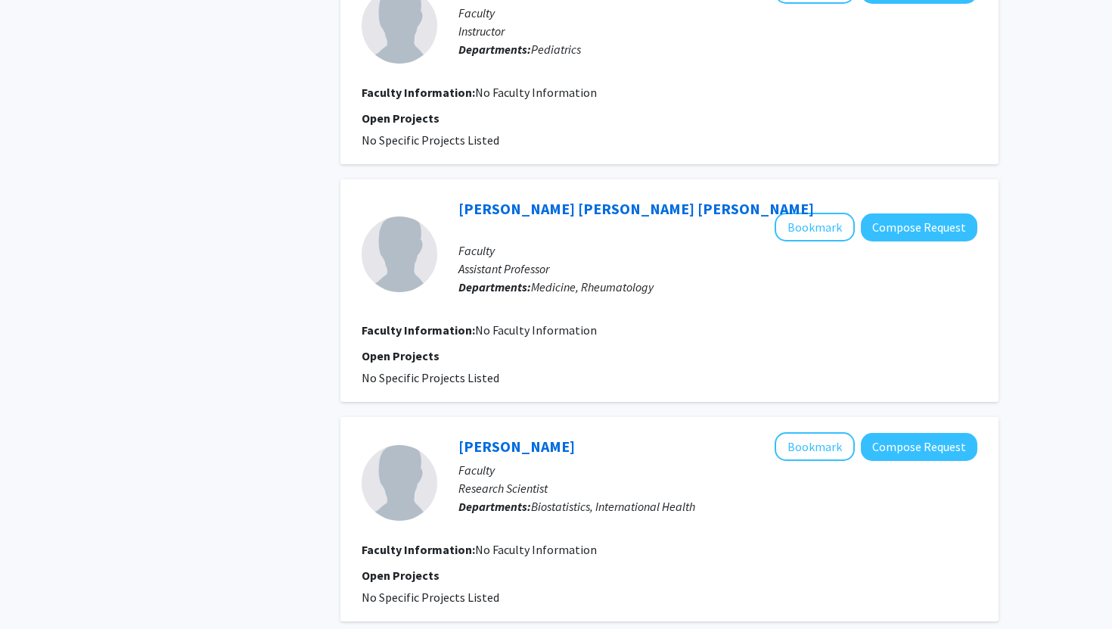
scroll to position [1870, 0]
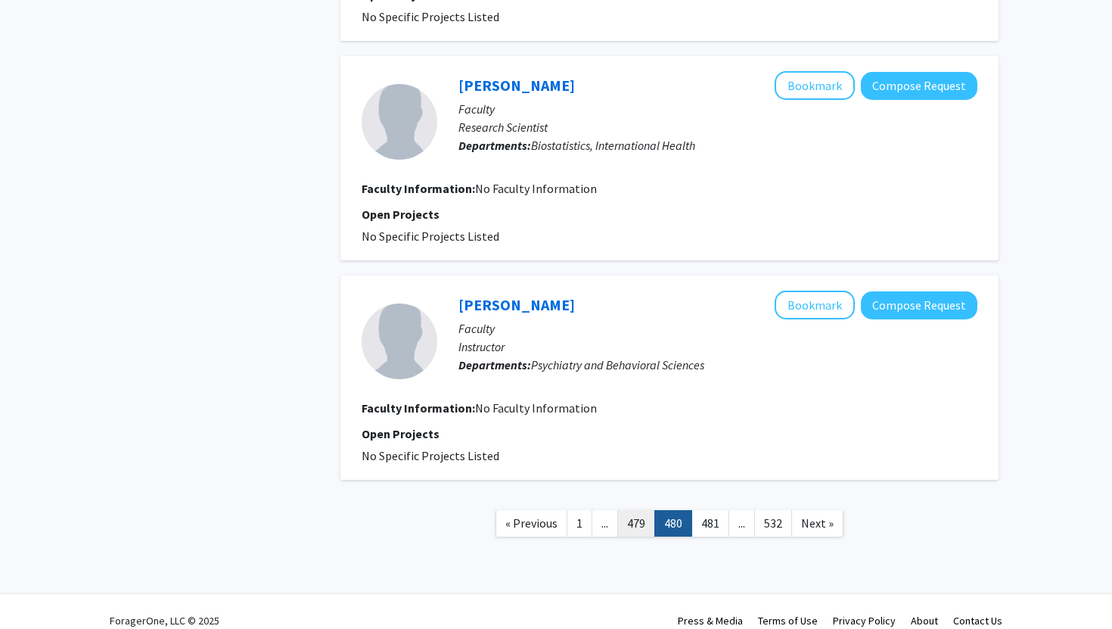
click at [645, 510] on link "479" at bounding box center [636, 523] width 38 height 26
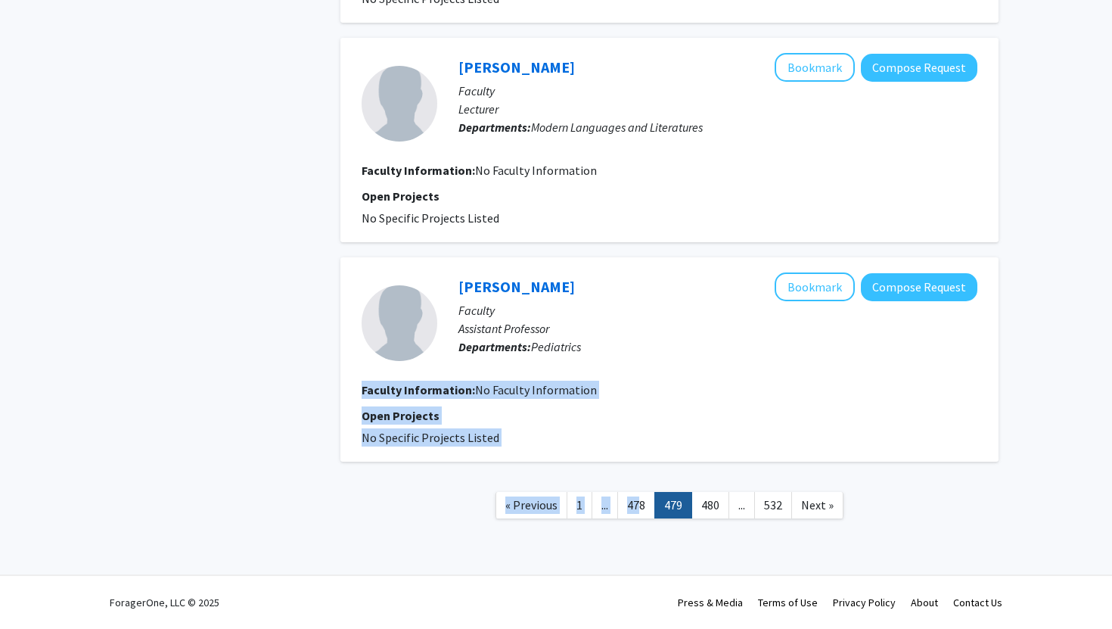
drag, startPoint x: 636, startPoint y: 502, endPoint x: 691, endPoint y: 348, distance: 163.2
click at [666, 402] on fg-search-faculty "[PERSON_NAME] Bookmark Compose Request Faculty Assistant Professor Departments:…" at bounding box center [670, 359] width 616 height 174
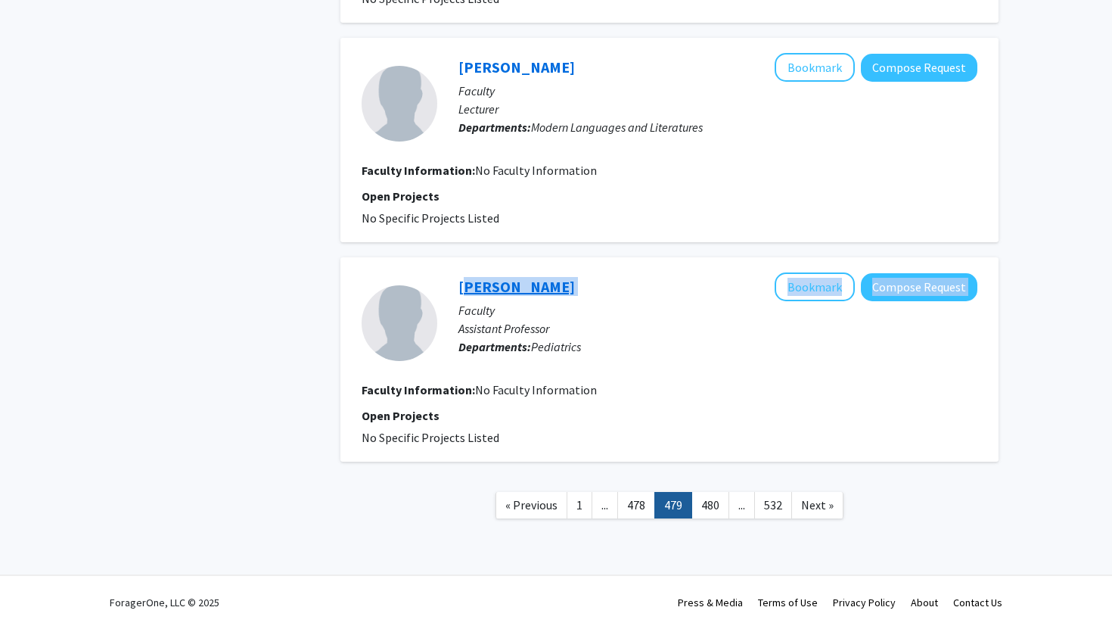
drag, startPoint x: 596, startPoint y: 277, endPoint x: 461, endPoint y: 284, distance: 134.9
click at [461, 284] on div "[PERSON_NAME] Bookmark Compose Request" at bounding box center [717, 286] width 519 height 29
copy div "[PERSON_NAME] Bookmark Compose Request"
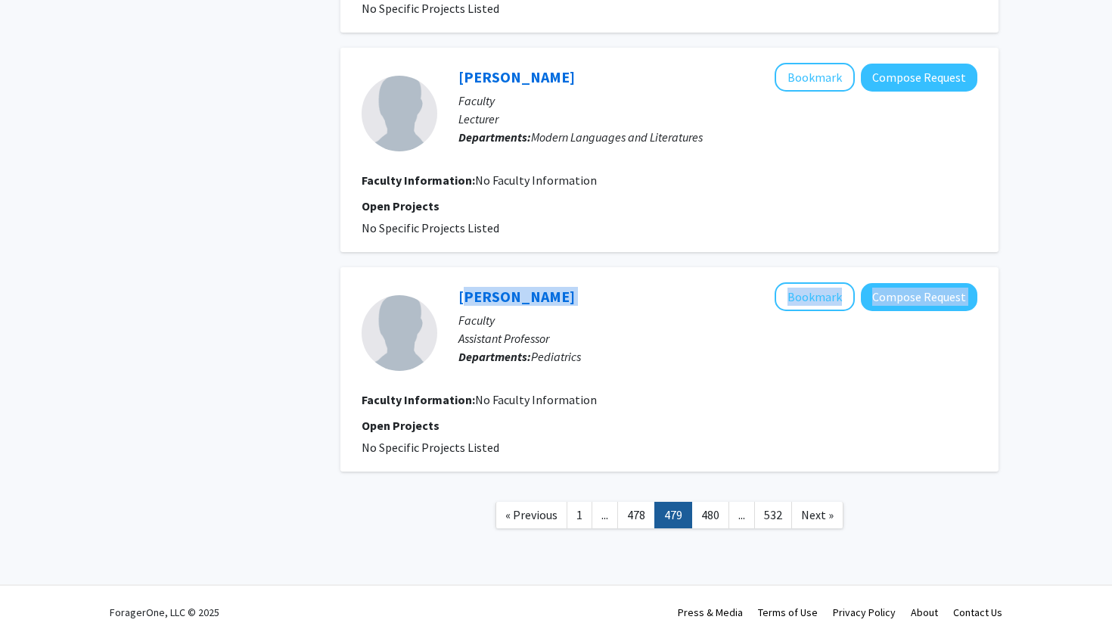
scroll to position [1855, 0]
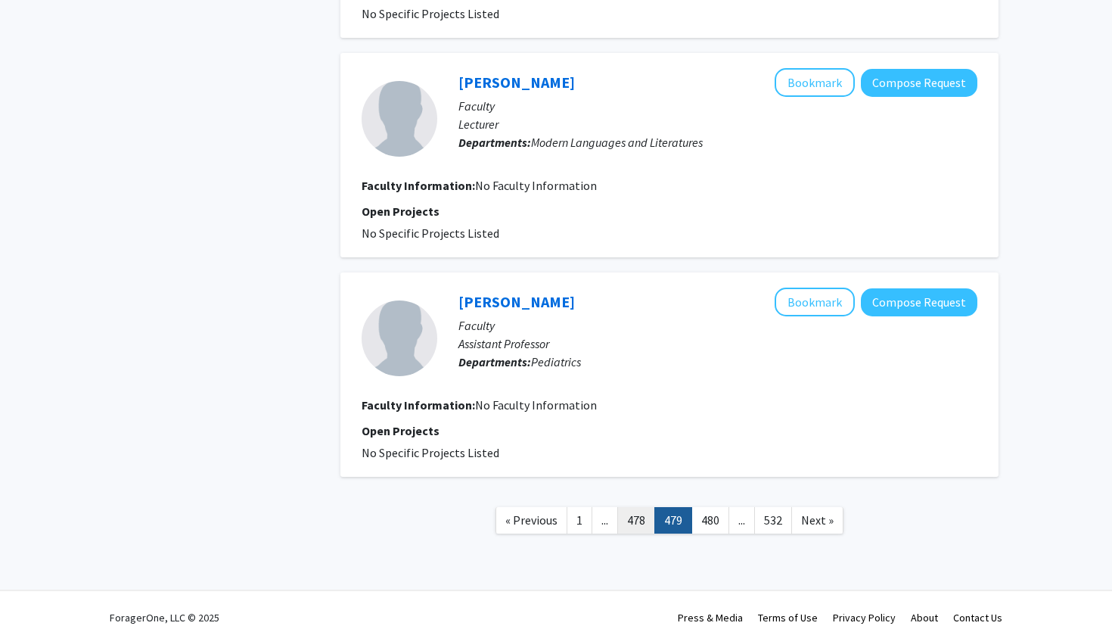
click at [628, 524] on link "478" at bounding box center [636, 520] width 38 height 26
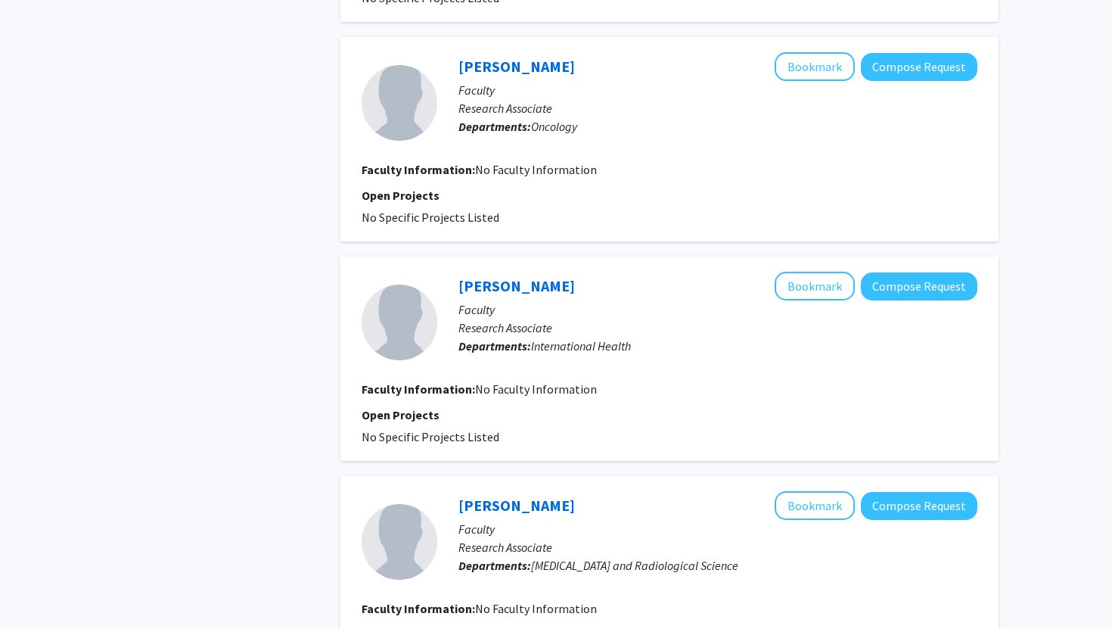
scroll to position [1870, 0]
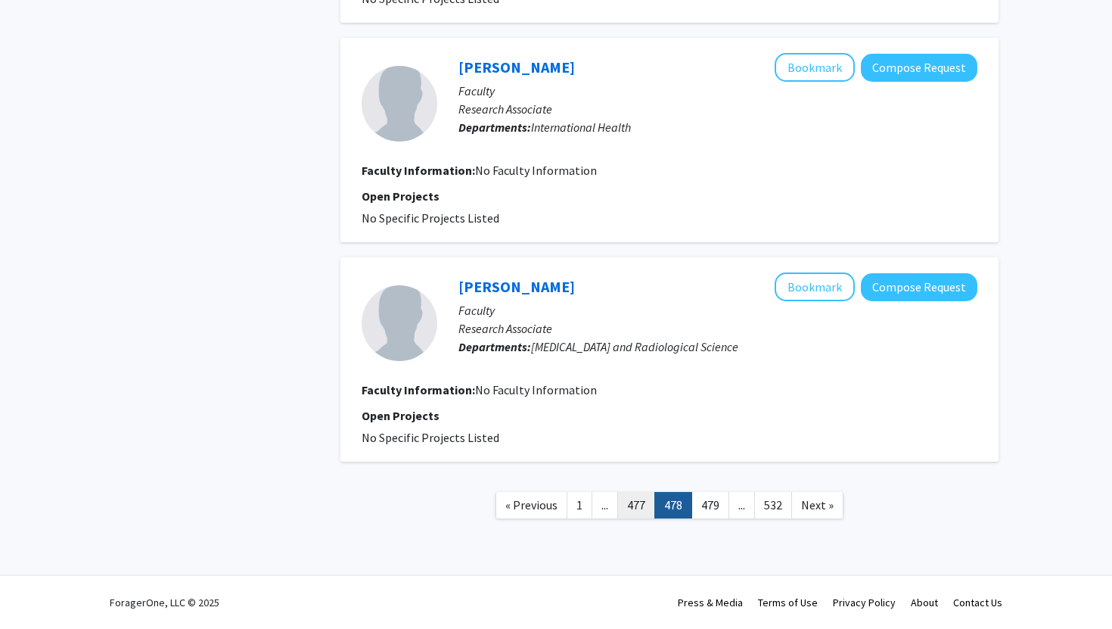
click at [626, 513] on link "477" at bounding box center [636, 505] width 38 height 26
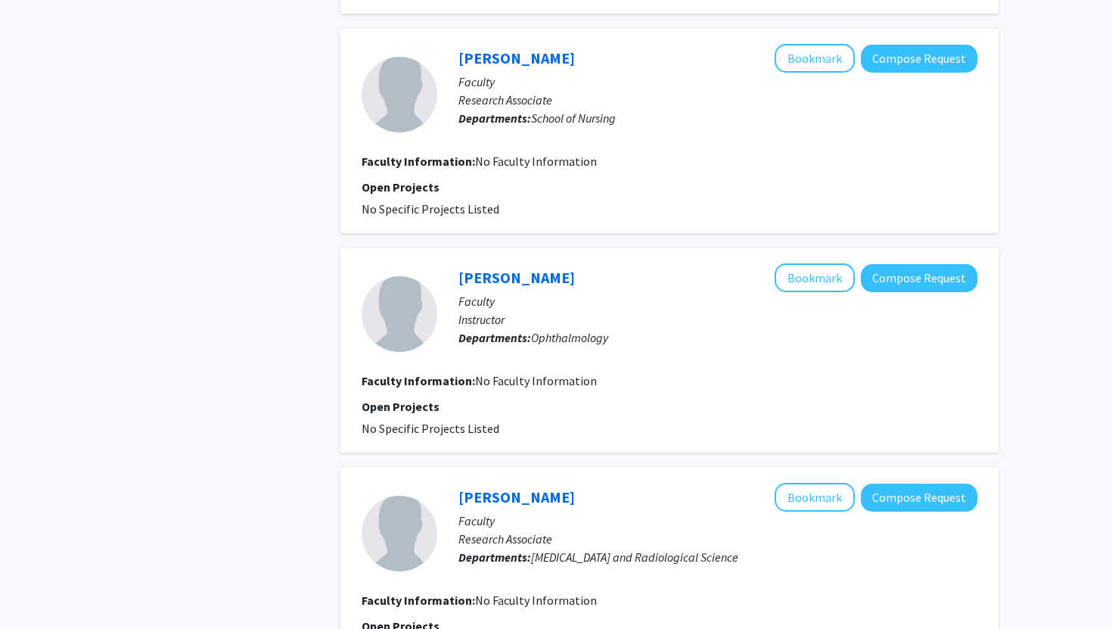
scroll to position [1870, 0]
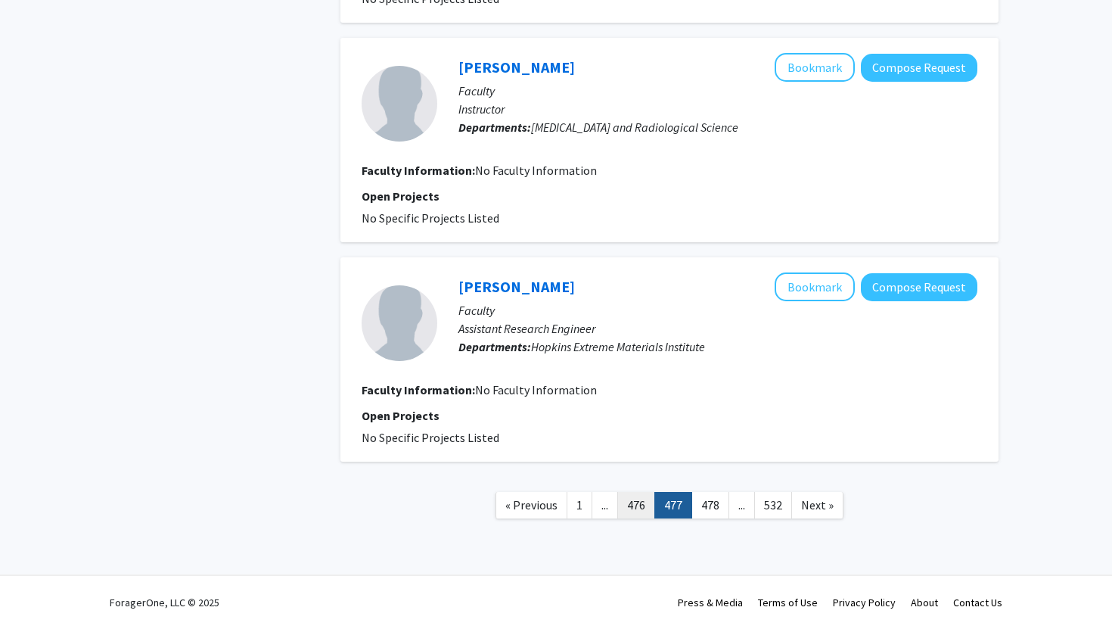
click at [638, 496] on link "476" at bounding box center [636, 505] width 38 height 26
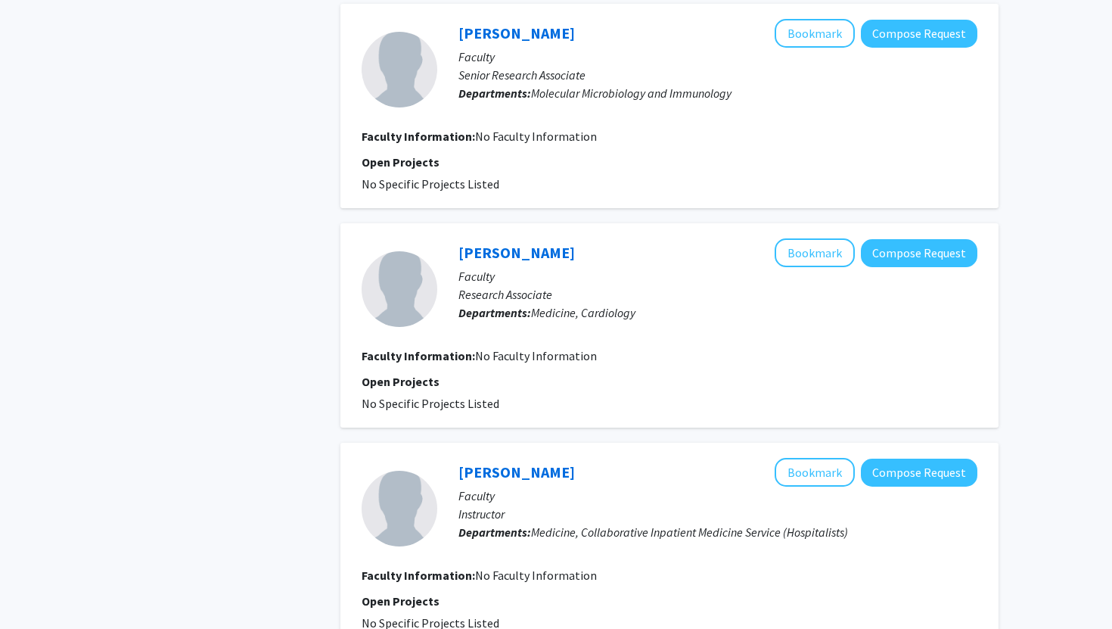
scroll to position [1870, 0]
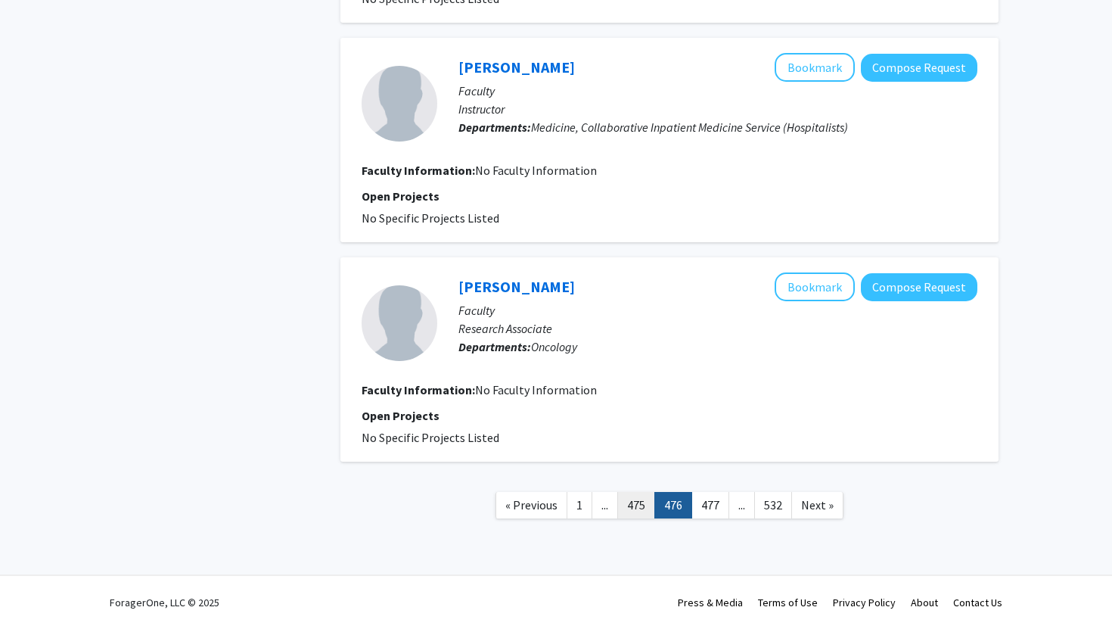
click at [635, 508] on link "475" at bounding box center [636, 505] width 38 height 26
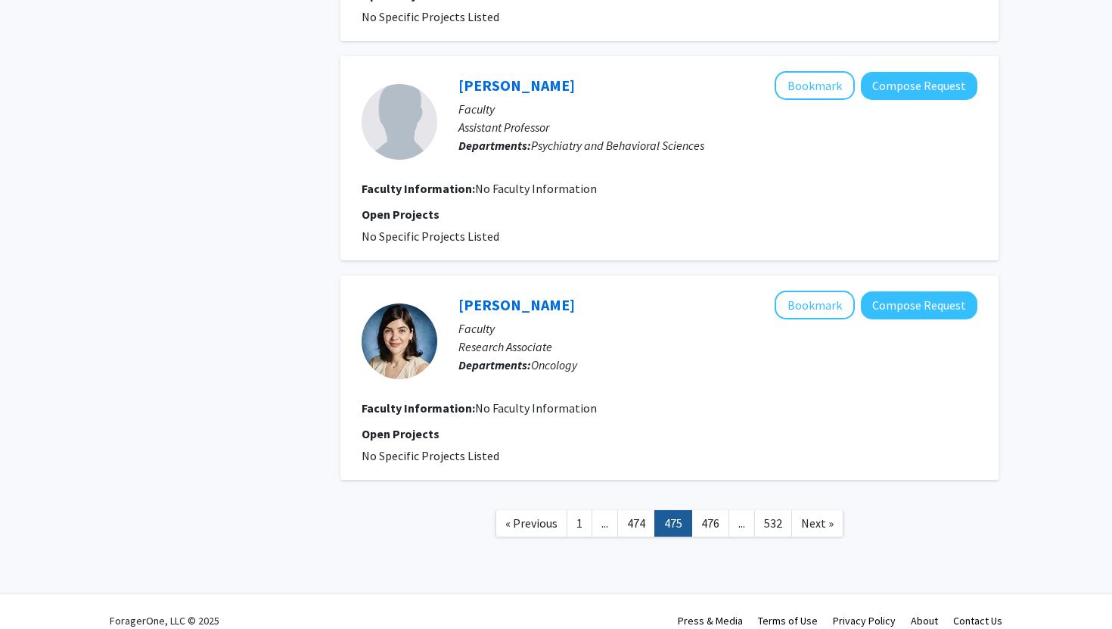
scroll to position [1865, 0]
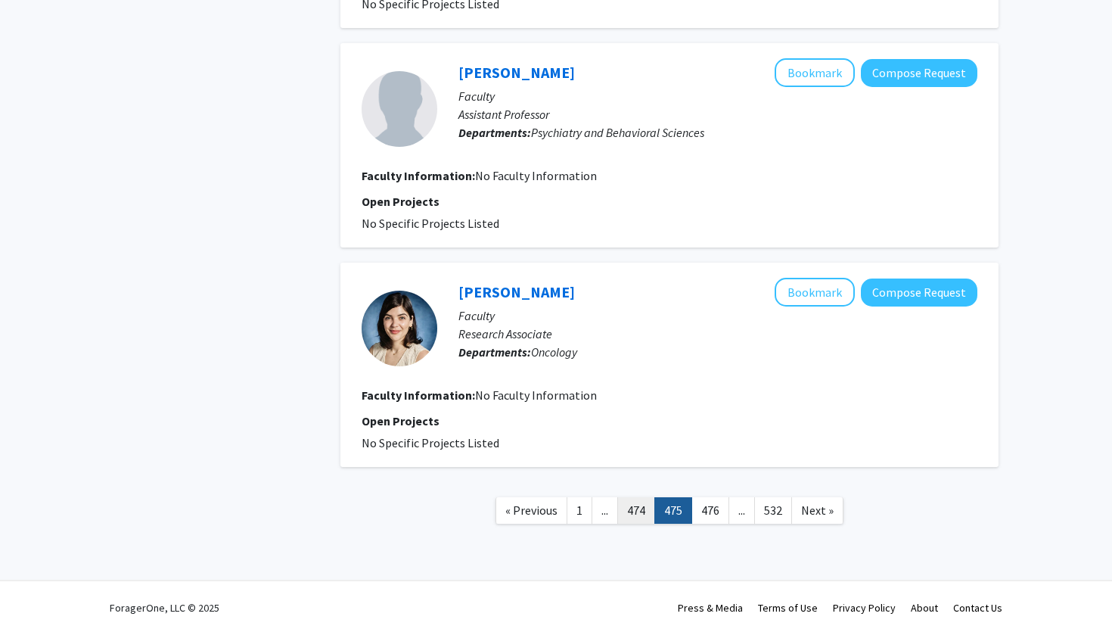
click at [645, 511] on link "474" at bounding box center [636, 510] width 38 height 26
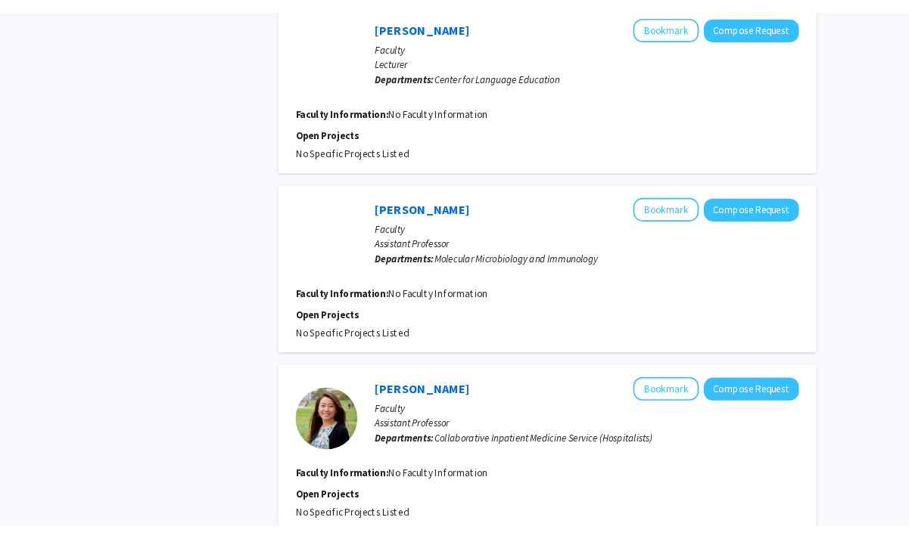
scroll to position [1699, 0]
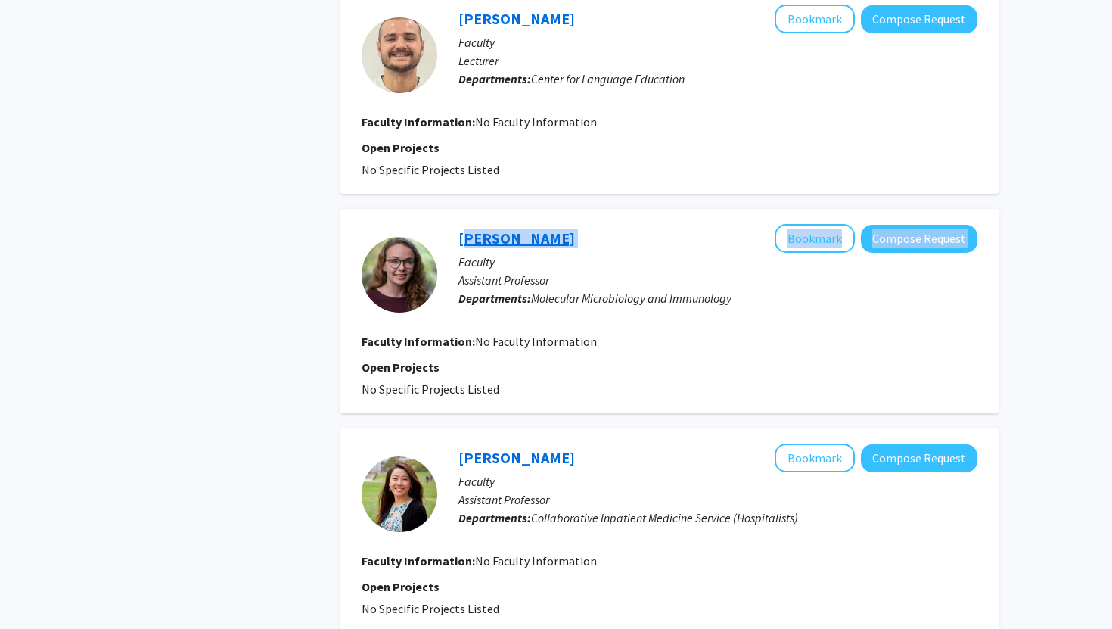
drag, startPoint x: 564, startPoint y: 244, endPoint x: 464, endPoint y: 245, distance: 99.9
click at [464, 245] on div "[PERSON_NAME] Compose Request" at bounding box center [717, 238] width 519 height 29
click at [547, 245] on div "[PERSON_NAME] Compose Request" at bounding box center [717, 238] width 519 height 29
click at [555, 238] on div "[PERSON_NAME] Compose Request" at bounding box center [717, 238] width 519 height 29
click at [564, 276] on p "Assistant Professor" at bounding box center [717, 280] width 519 height 18
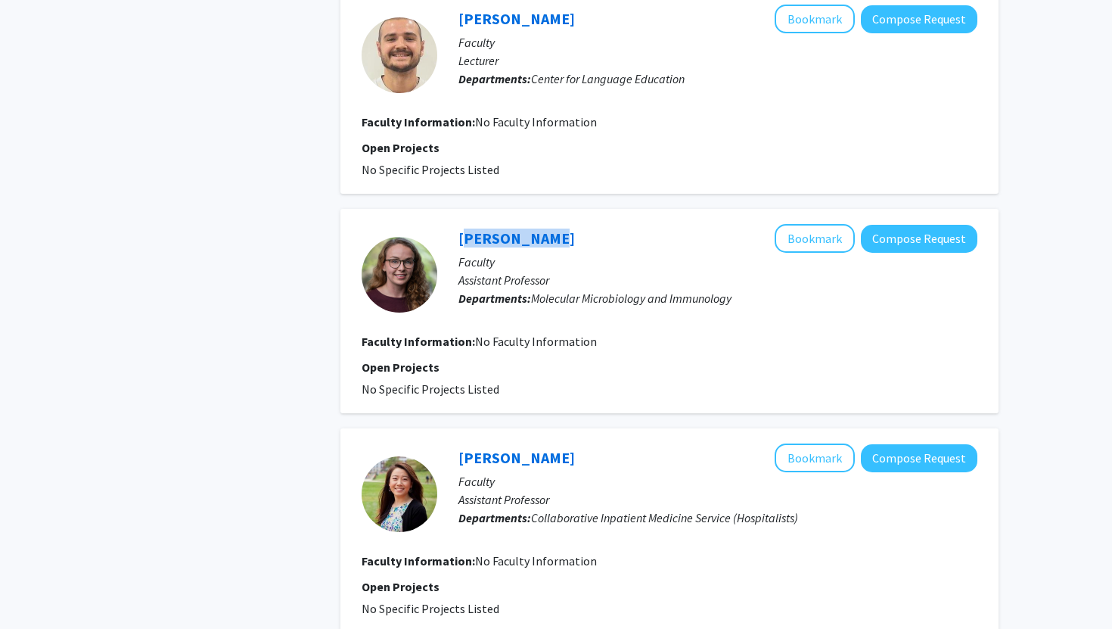
drag, startPoint x: 454, startPoint y: 234, endPoint x: 545, endPoint y: 236, distance: 90.8
click at [545, 236] on div "[PERSON_NAME] Compose Request Faculty Assistant Professor Departments: Molecula…" at bounding box center [707, 274] width 540 height 101
copy link "[PERSON_NAME]"
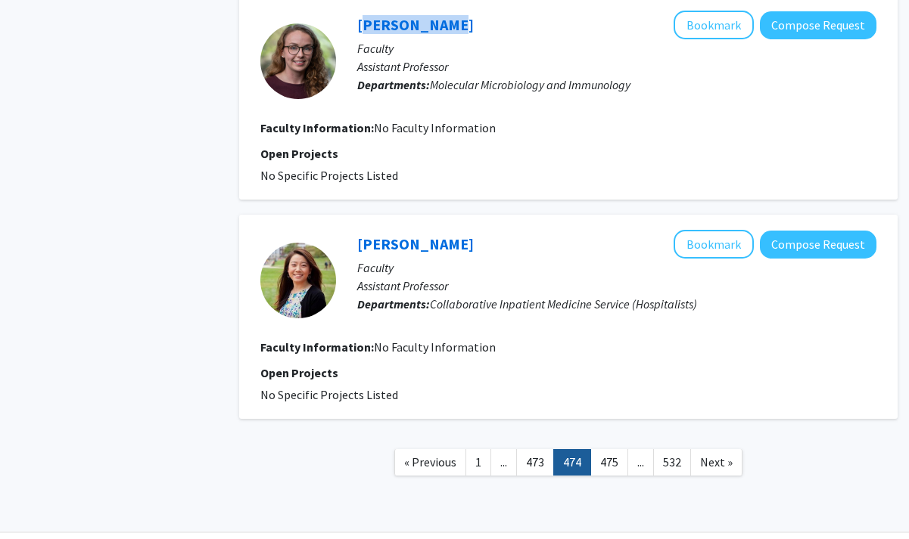
scroll to position [1924, 0]
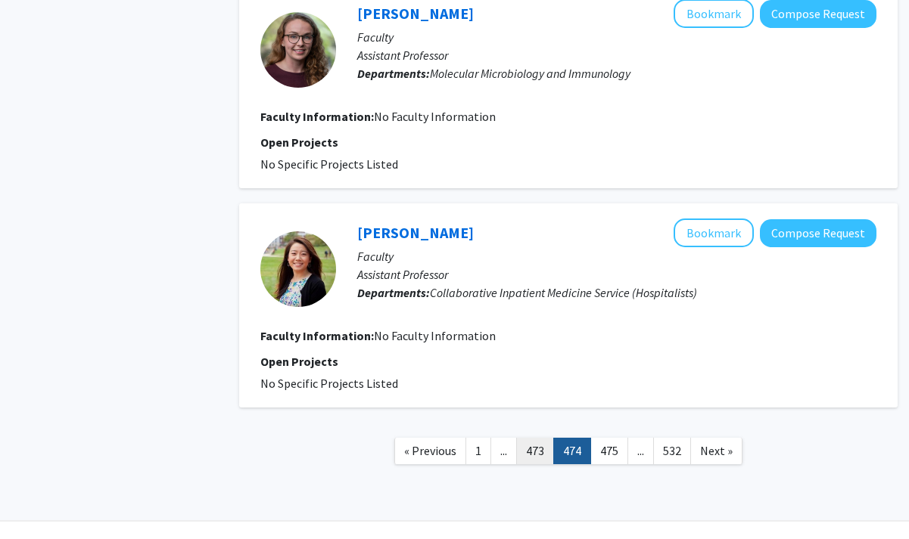
click at [534, 457] on link "473" at bounding box center [535, 451] width 38 height 26
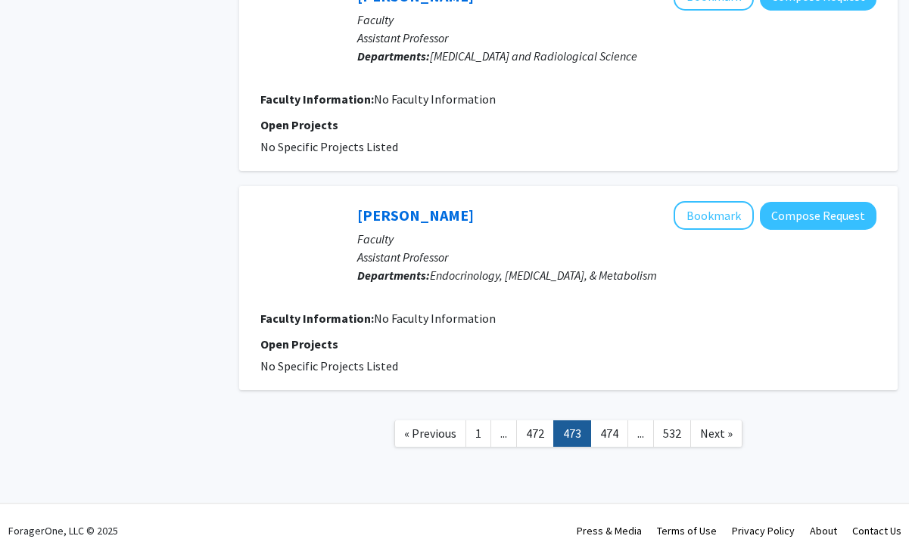
scroll to position [1959, 0]
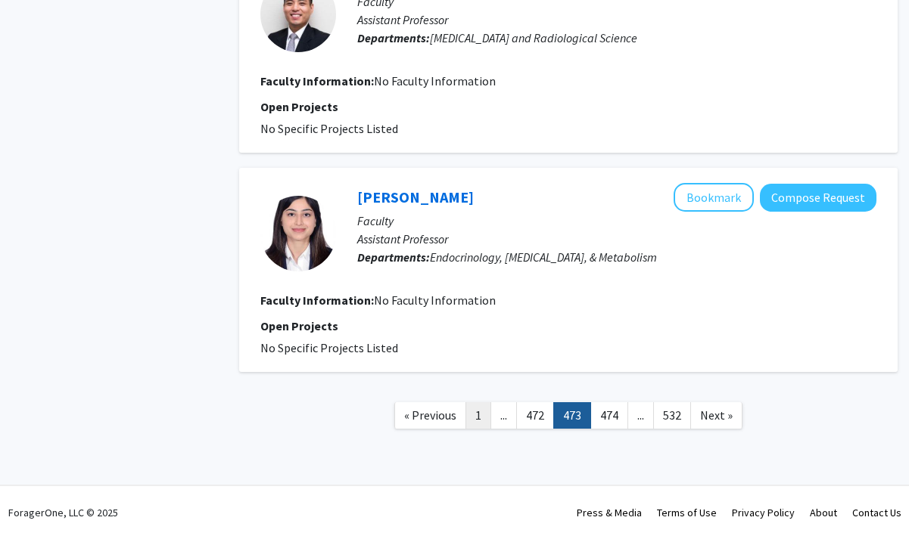
click at [479, 412] on link "1" at bounding box center [478, 415] width 26 height 26
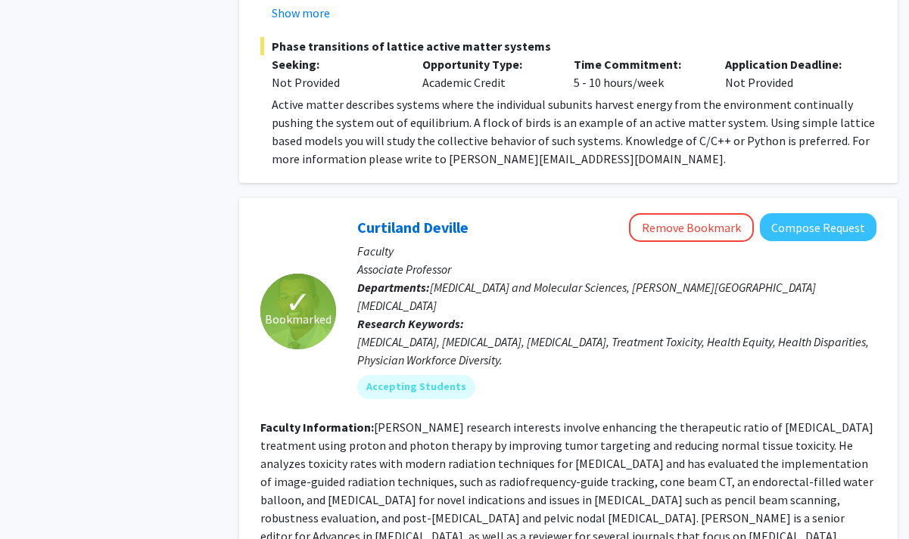
scroll to position [7314, 0]
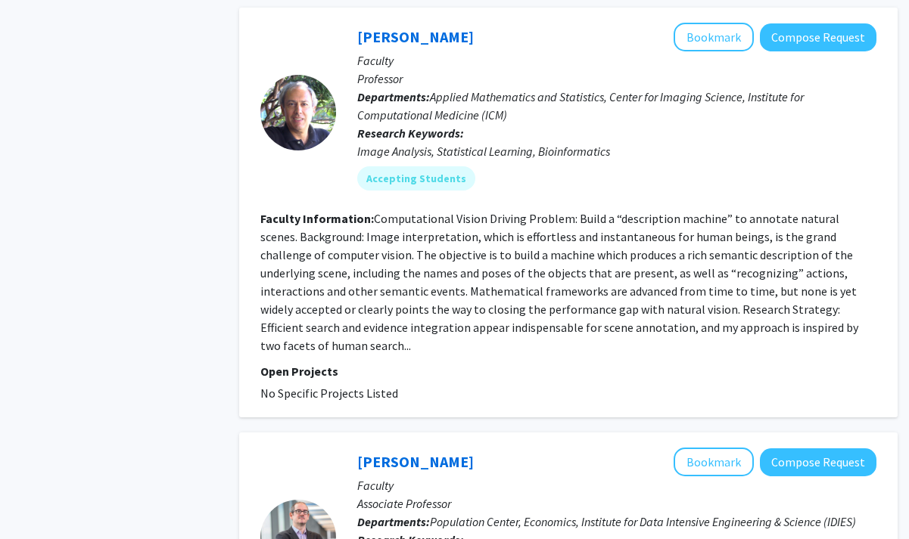
scroll to position [4404, 0]
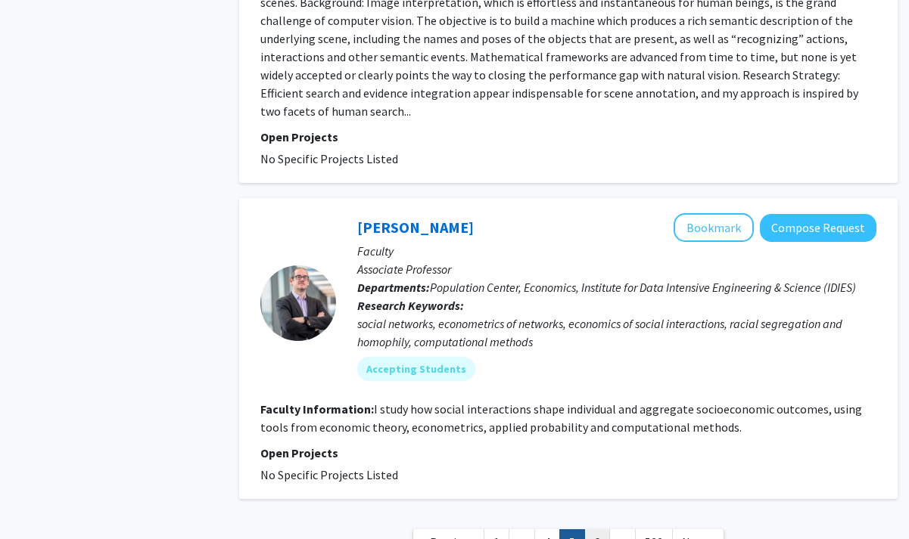
click at [598, 530] on link "6" at bounding box center [597, 543] width 26 height 26
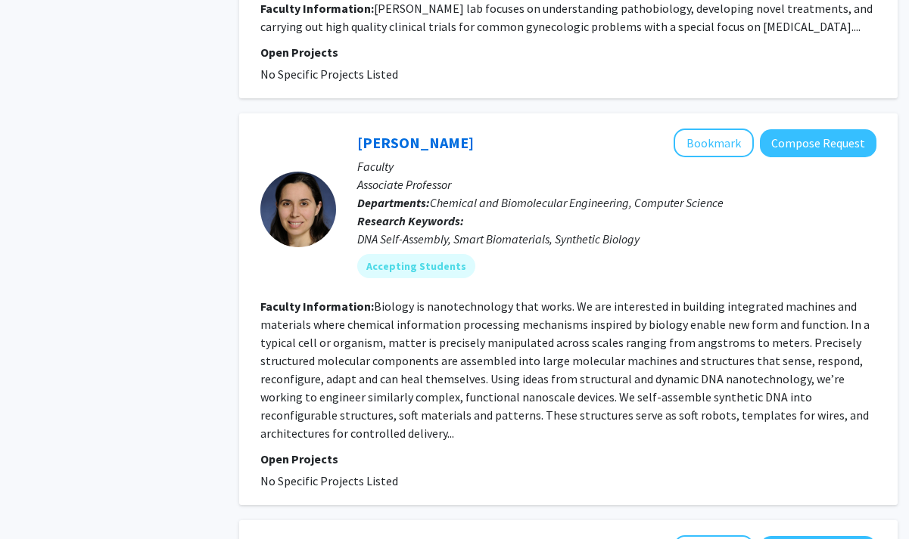
scroll to position [3309, 0]
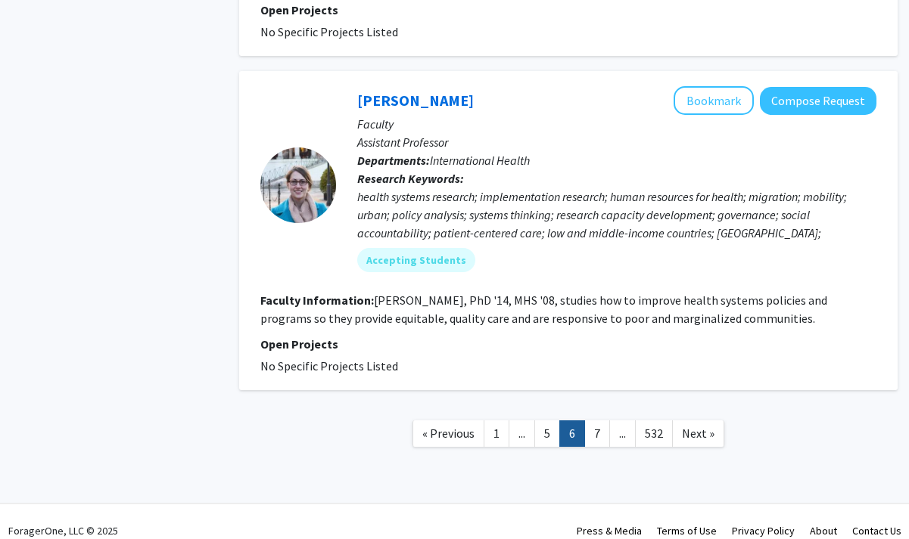
click at [619, 426] on span "..." at bounding box center [622, 433] width 7 height 15
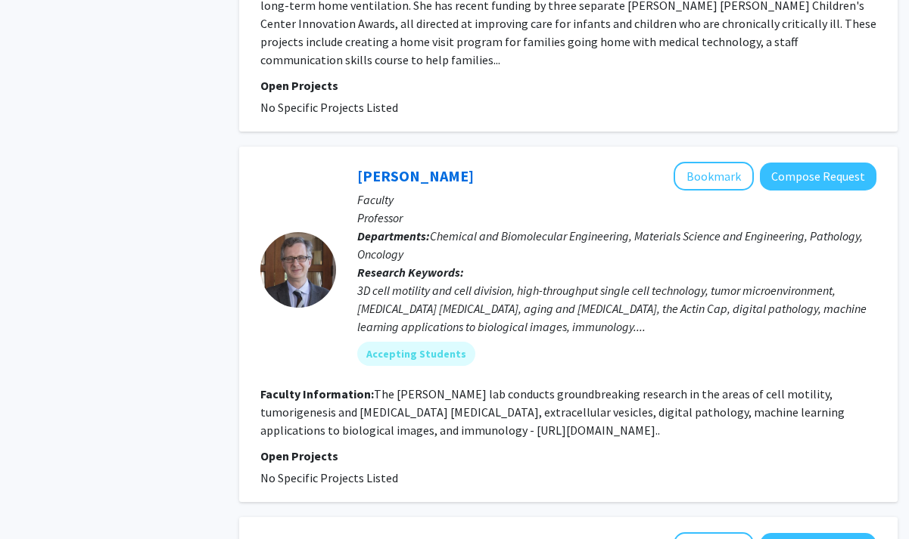
scroll to position [2127, 0]
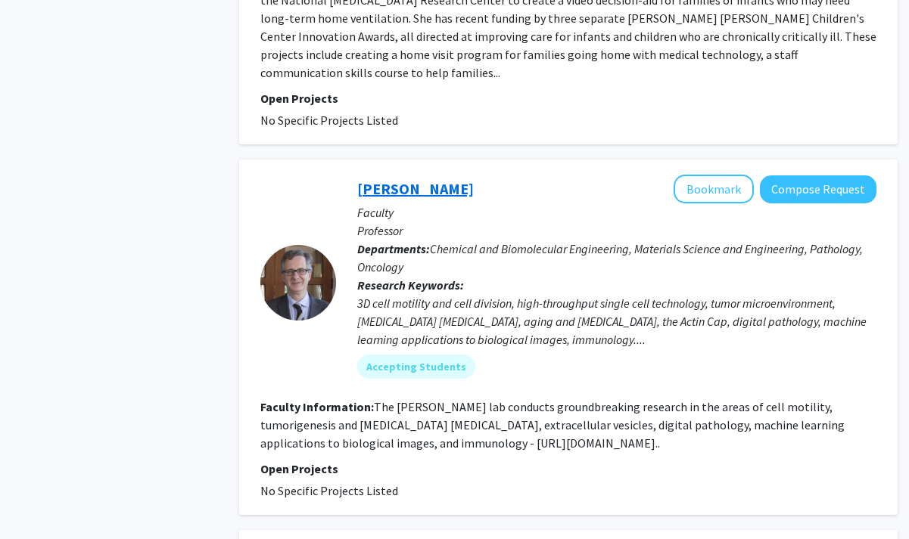
click at [417, 179] on link "[PERSON_NAME]" at bounding box center [415, 188] width 117 height 19
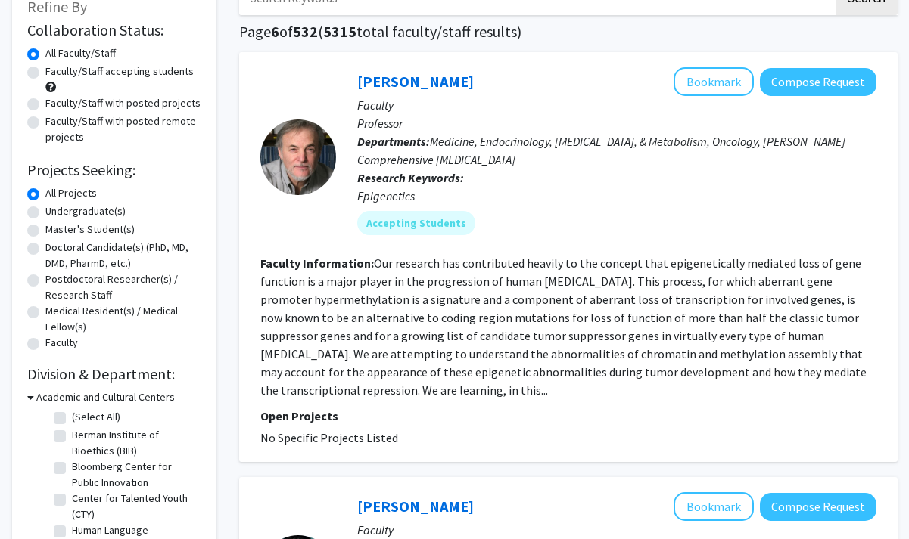
scroll to position [103, 0]
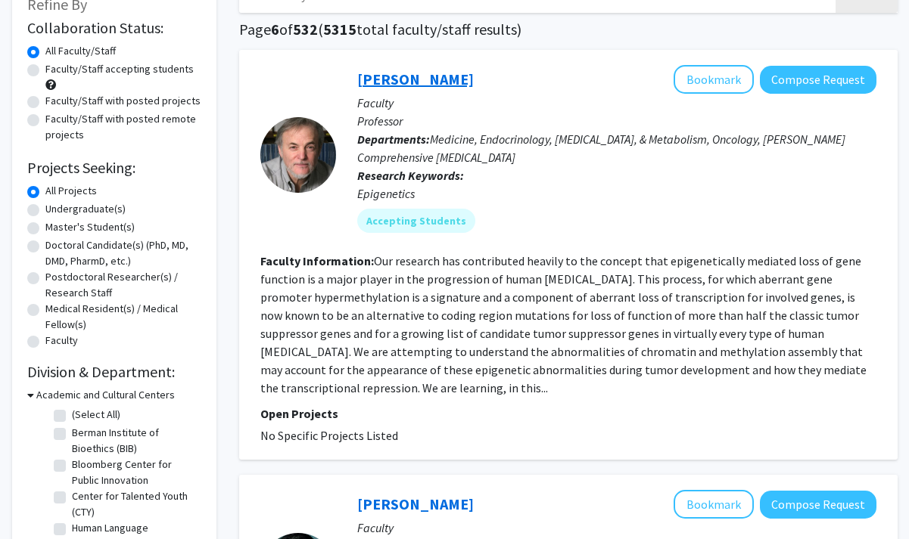
click at [426, 73] on link "[PERSON_NAME]" at bounding box center [415, 79] width 117 height 19
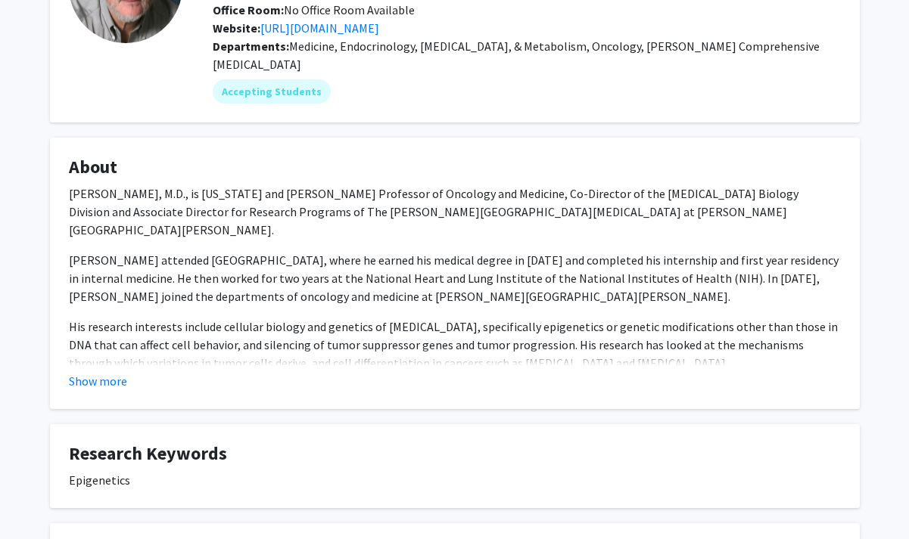
scroll to position [138, 0]
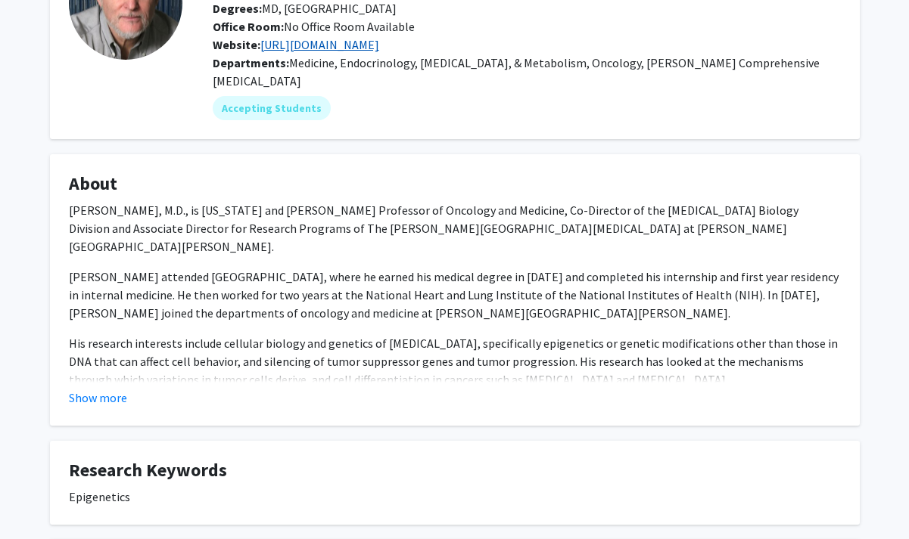
click at [359, 47] on link "[URL][DOMAIN_NAME]" at bounding box center [319, 44] width 119 height 15
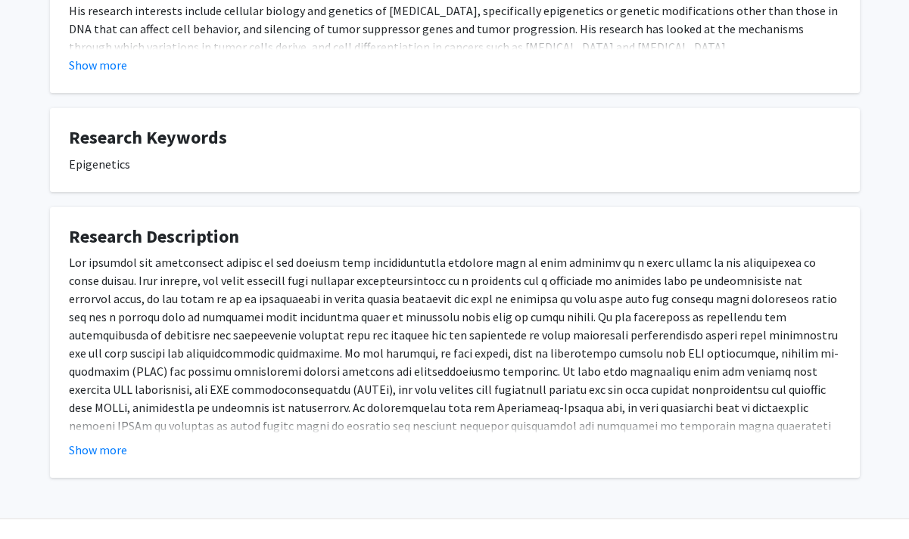
scroll to position [486, 0]
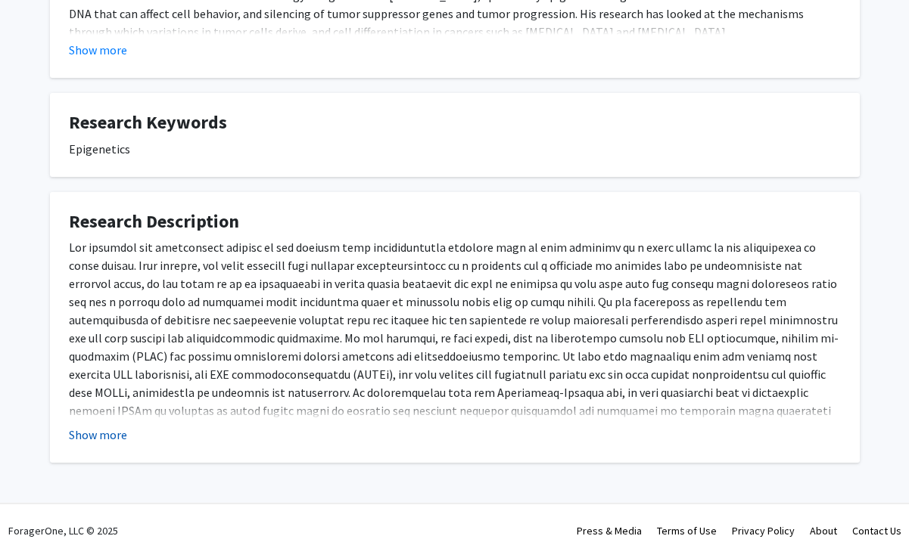
click at [108, 426] on button "Show more" at bounding box center [98, 435] width 58 height 18
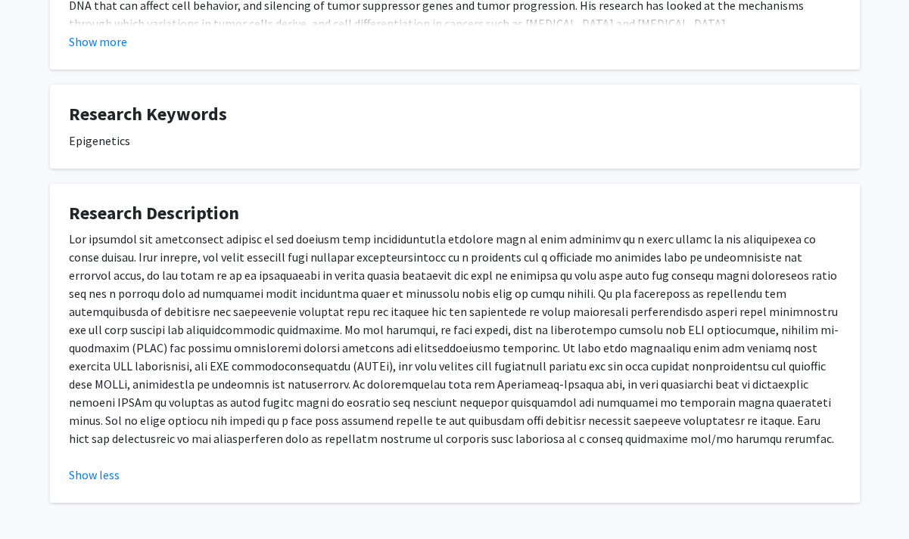
scroll to position [498, 0]
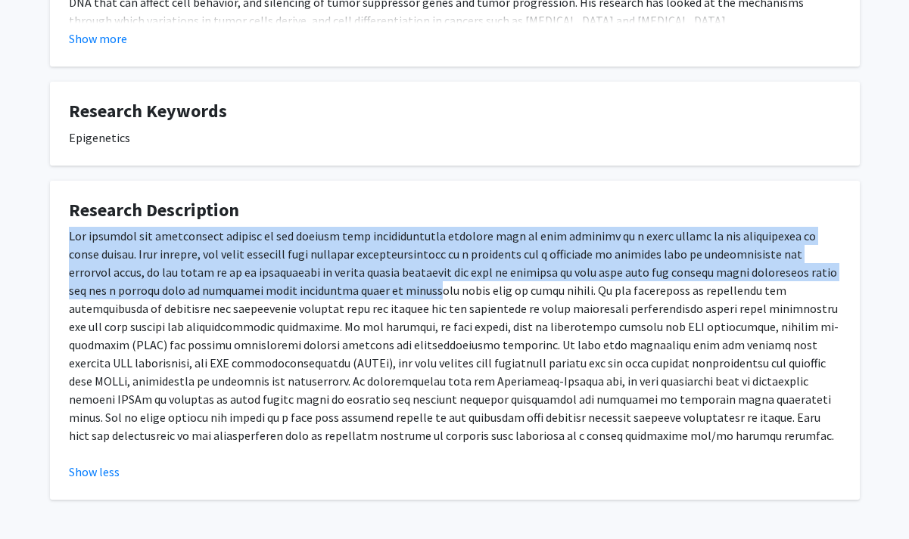
drag, startPoint x: 71, startPoint y: 218, endPoint x: 359, endPoint y: 265, distance: 291.3
click at [359, 265] on p at bounding box center [455, 336] width 772 height 218
click at [360, 265] on p at bounding box center [455, 336] width 772 height 218
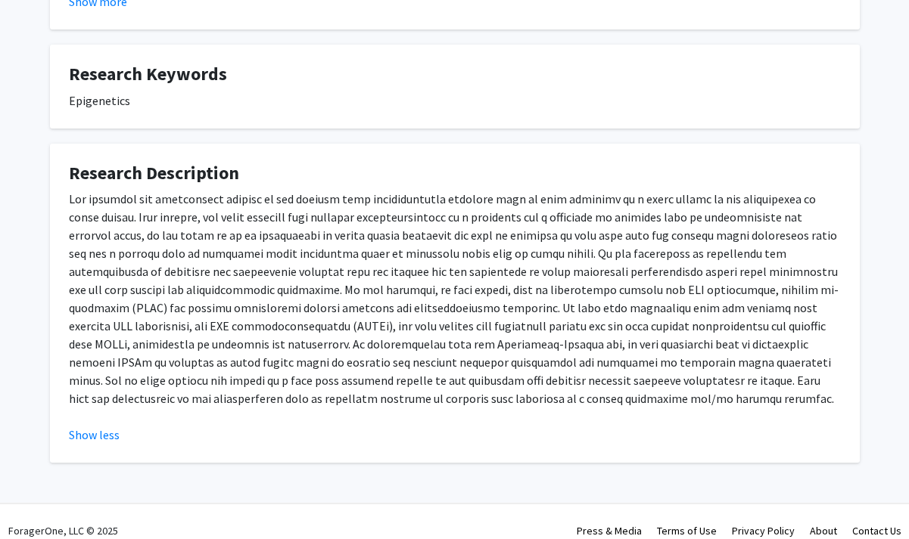
scroll to position [505, 0]
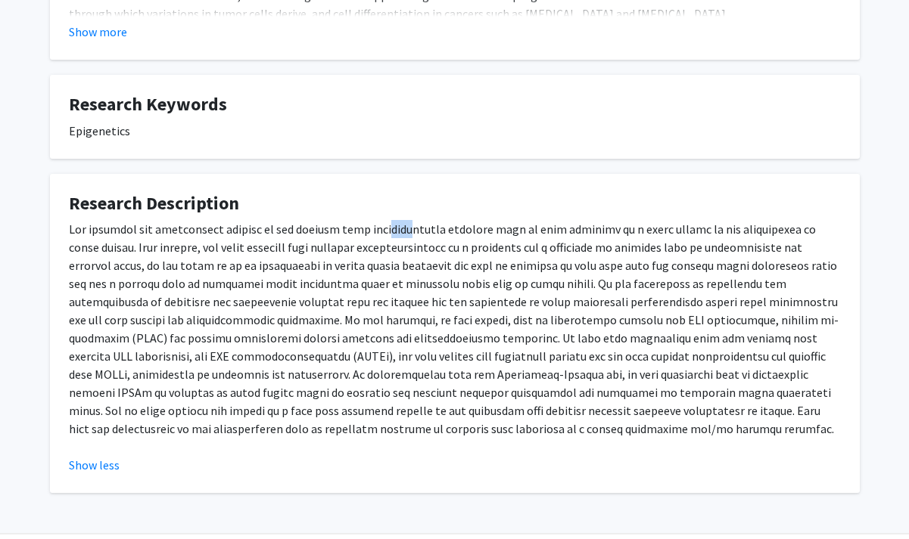
drag, startPoint x: 375, startPoint y: 216, endPoint x: 398, endPoint y: 219, distance: 22.9
click at [398, 220] on p at bounding box center [455, 329] width 772 height 218
click at [414, 226] on p at bounding box center [455, 329] width 772 height 218
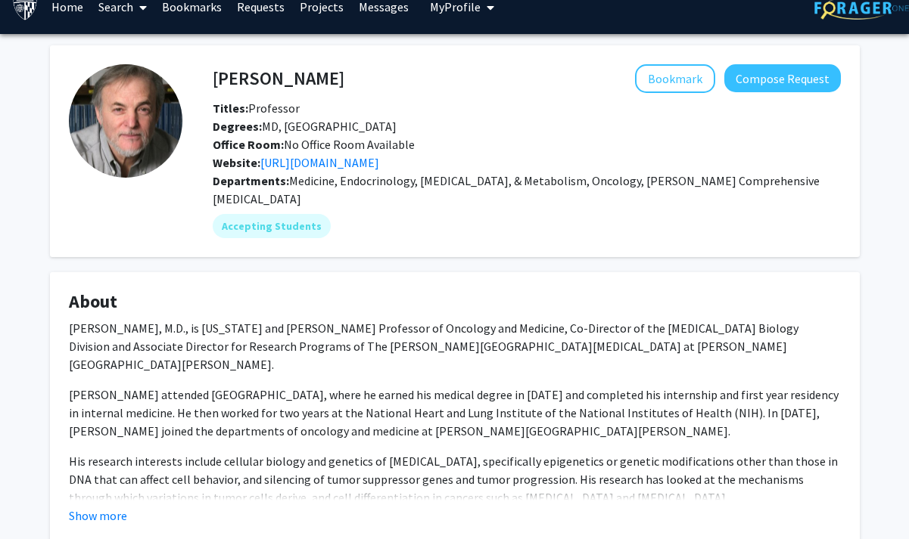
scroll to position [3, 0]
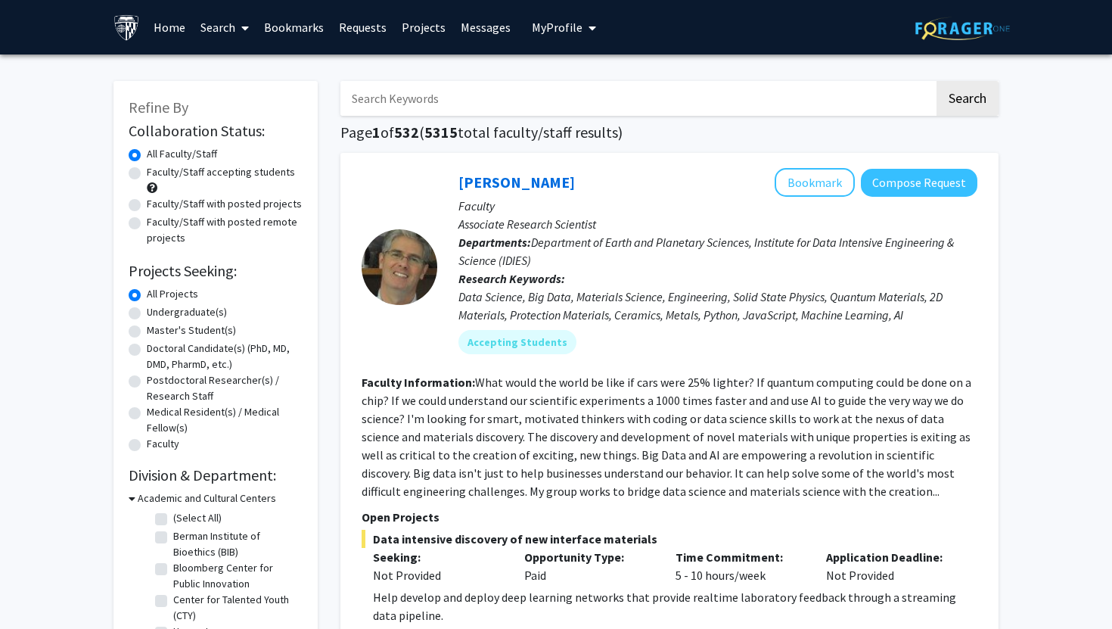
click at [477, 107] on input "Search Keywords" at bounding box center [637, 98] width 594 height 35
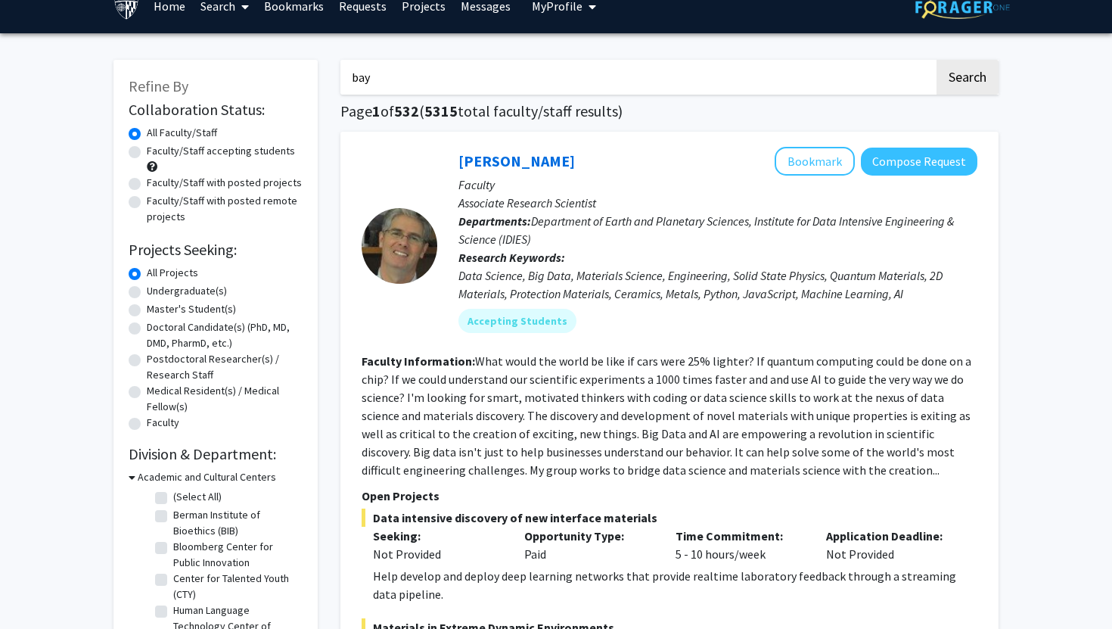
scroll to position [26, 0]
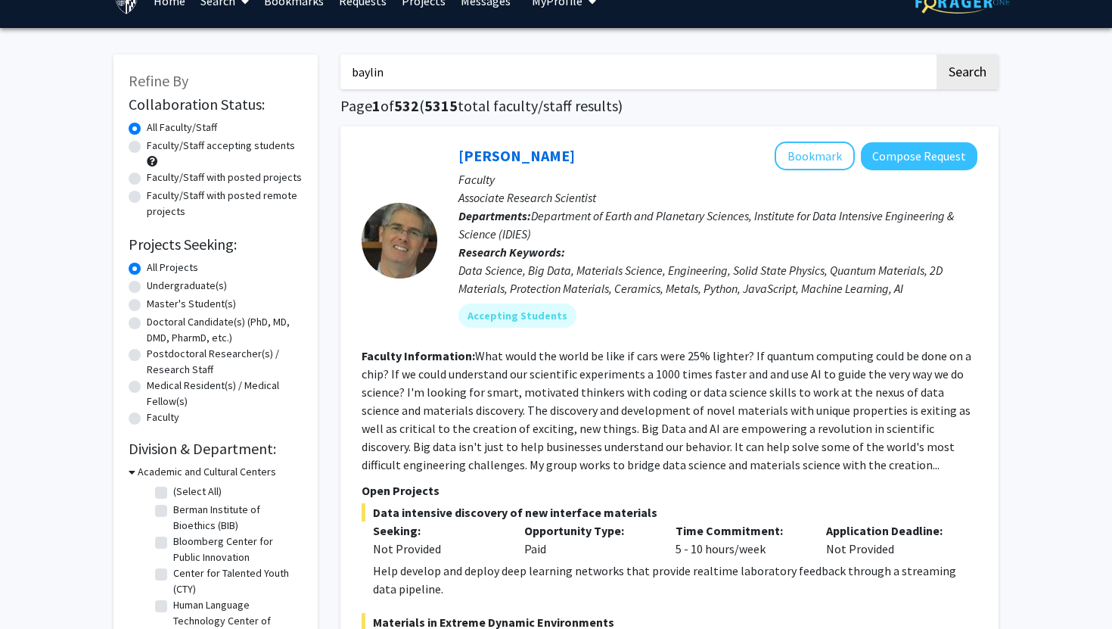
type input "baylin"
click at [937, 54] on button "Search" at bounding box center [968, 71] width 62 height 35
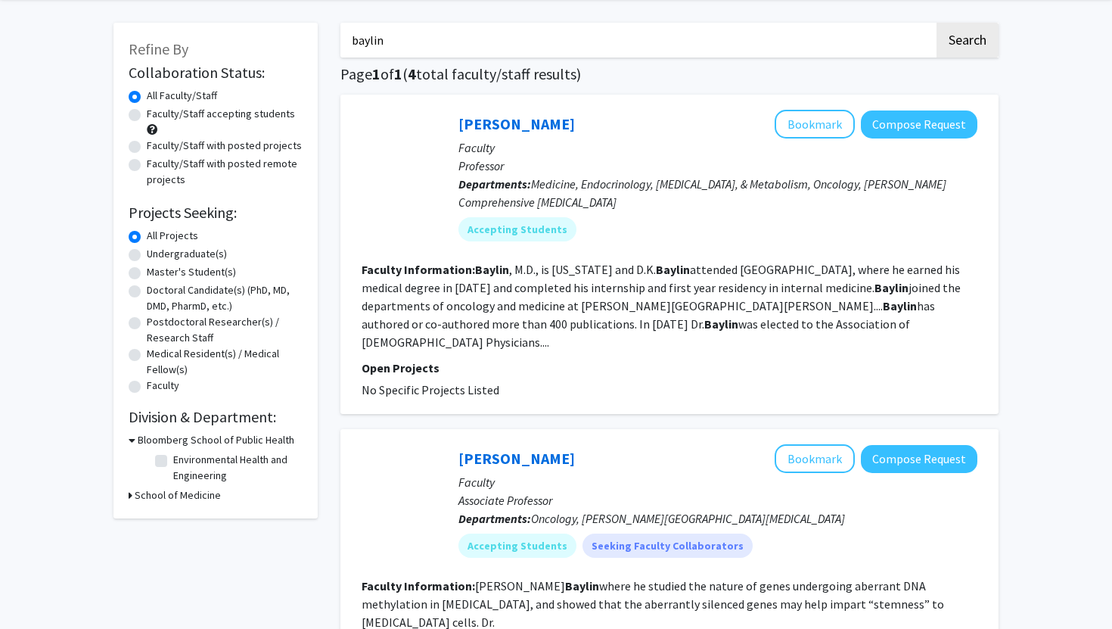
scroll to position [23, 0]
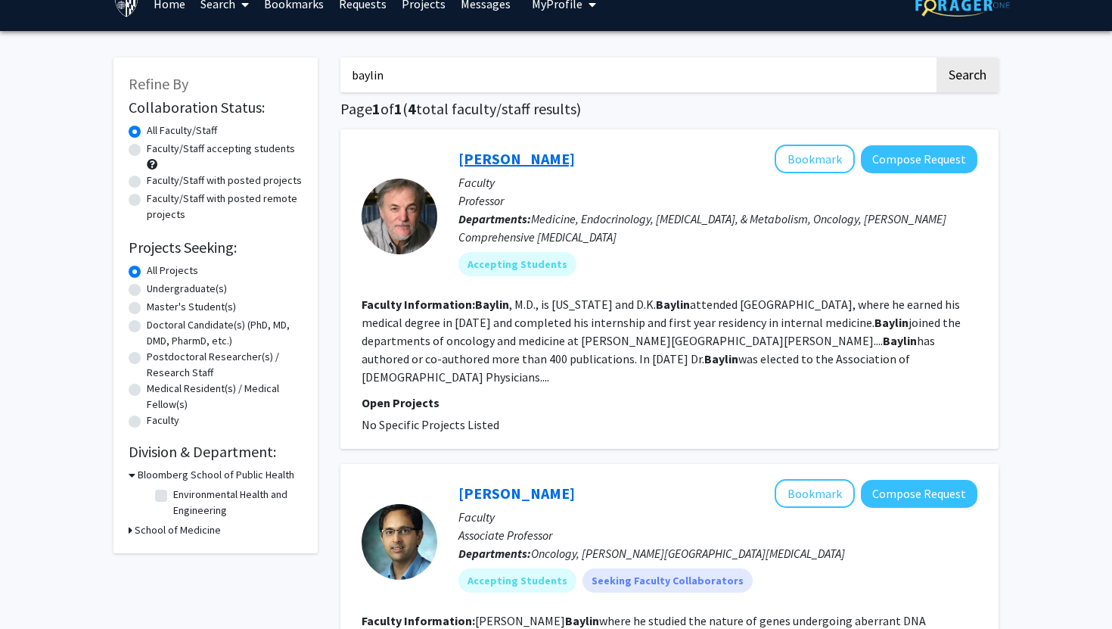
click at [505, 158] on link "[PERSON_NAME]" at bounding box center [516, 158] width 117 height 19
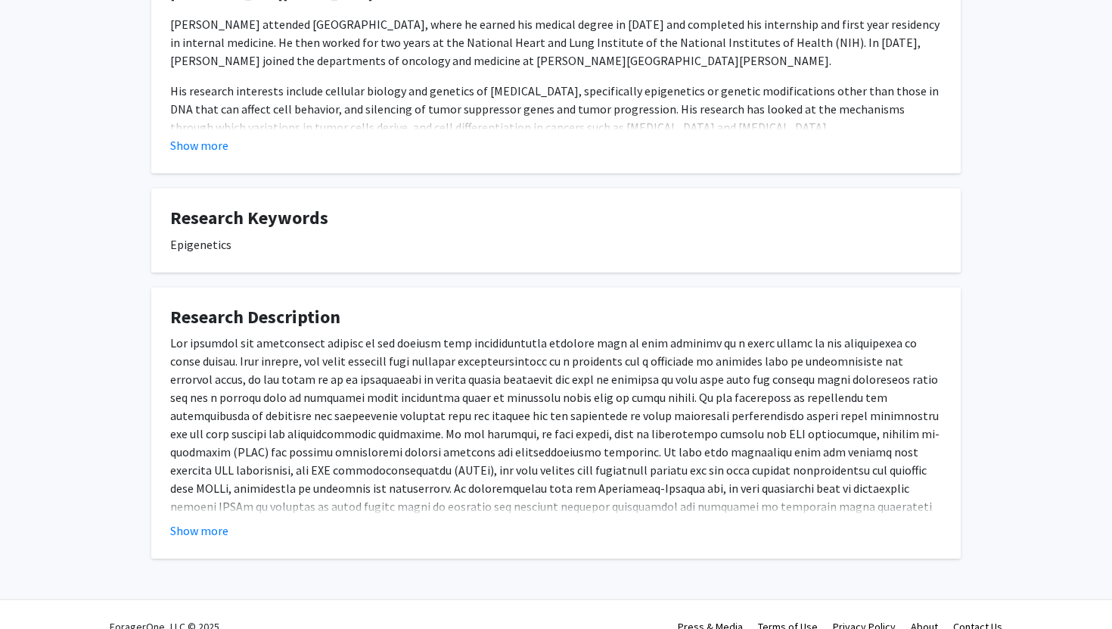
scroll to position [397, 0]
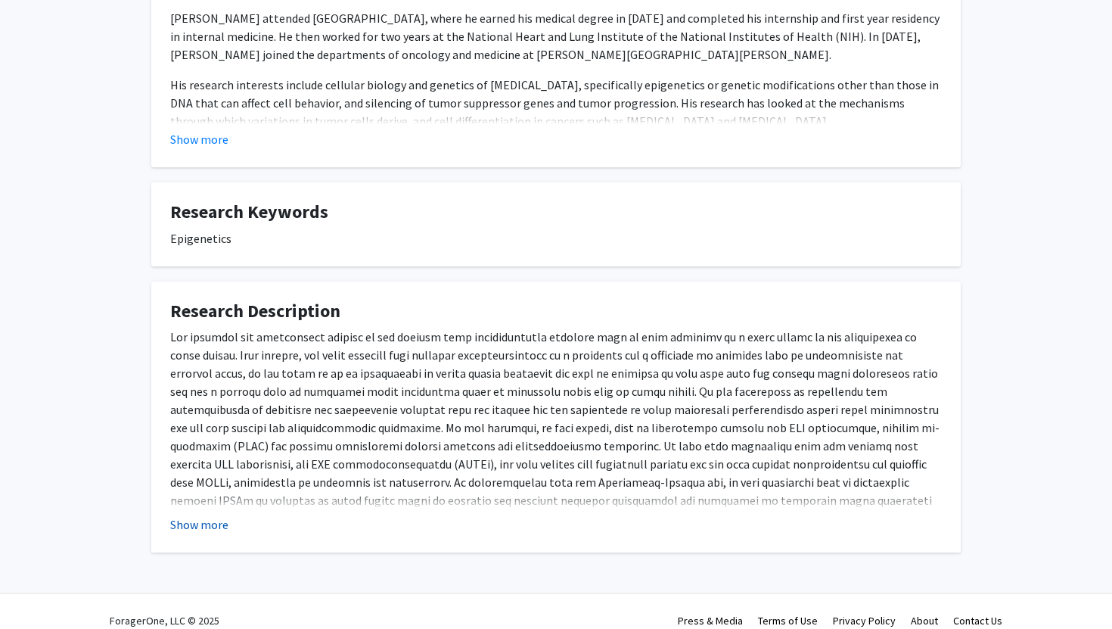
click at [216, 515] on button "Show more" at bounding box center [199, 524] width 58 height 18
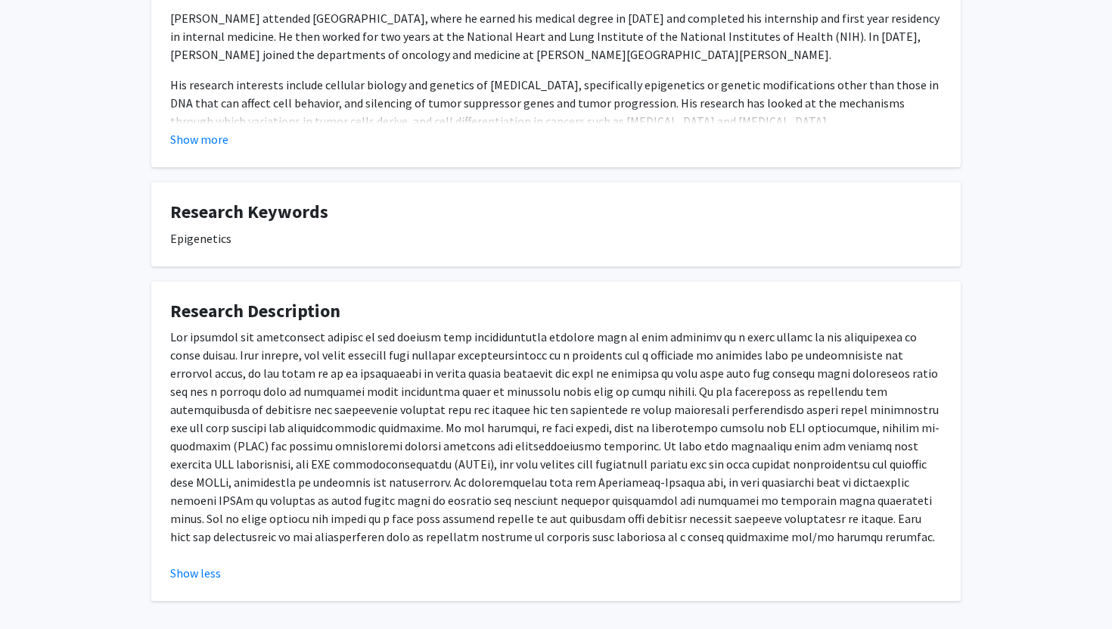
scroll to position [415, 0]
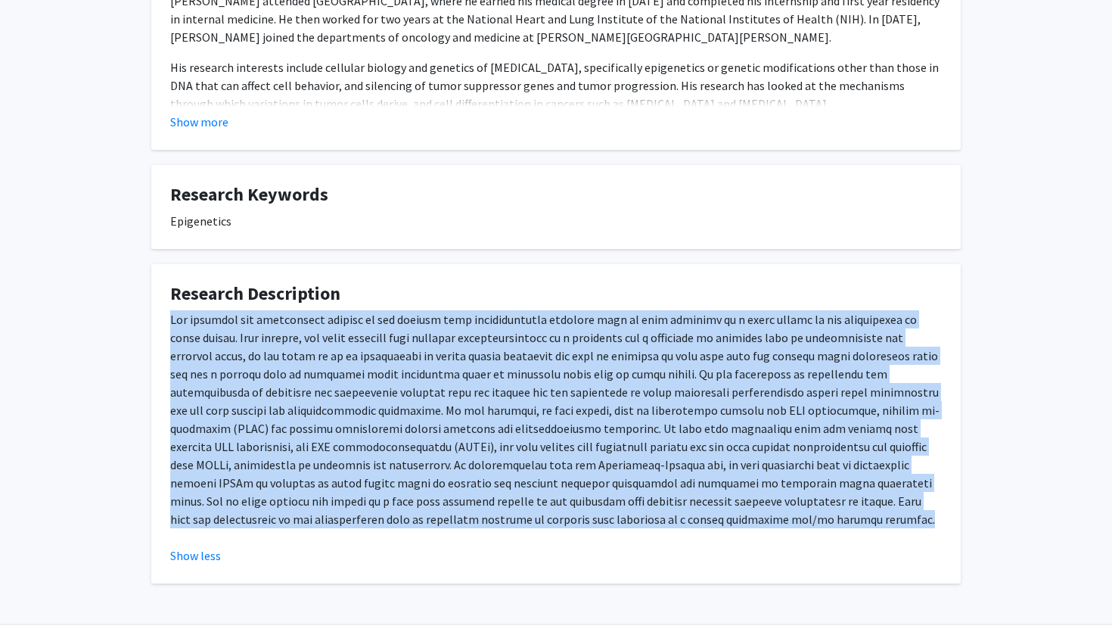
drag, startPoint x: 667, startPoint y: 510, endPoint x: 160, endPoint y: 305, distance: 546.7
click at [160, 305] on fg-card "Research Description Show less" at bounding box center [555, 424] width 809 height 320
copy p "Our research has contributed heavily to the concept that epigenetically mediate…"
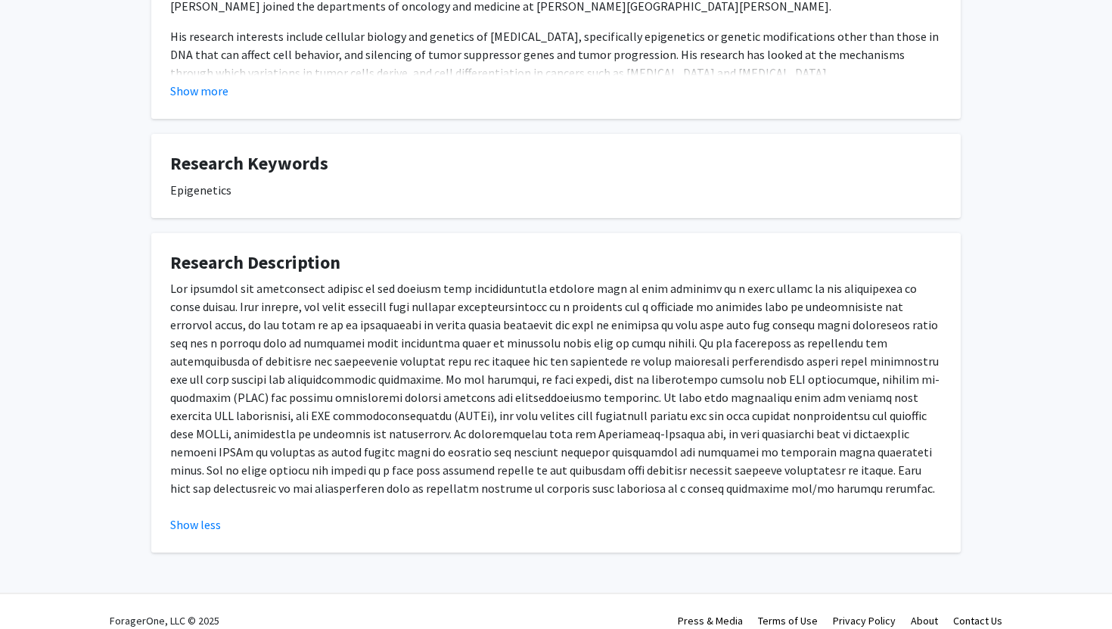
click at [544, 356] on p at bounding box center [556, 388] width 772 height 218
drag, startPoint x: 277, startPoint y: 340, endPoint x: 325, endPoint y: 340, distance: 47.7
click at [325, 340] on p at bounding box center [556, 388] width 772 height 218
click at [386, 336] on p at bounding box center [556, 388] width 772 height 218
